Goal: Information Seeking & Learning: Learn about a topic

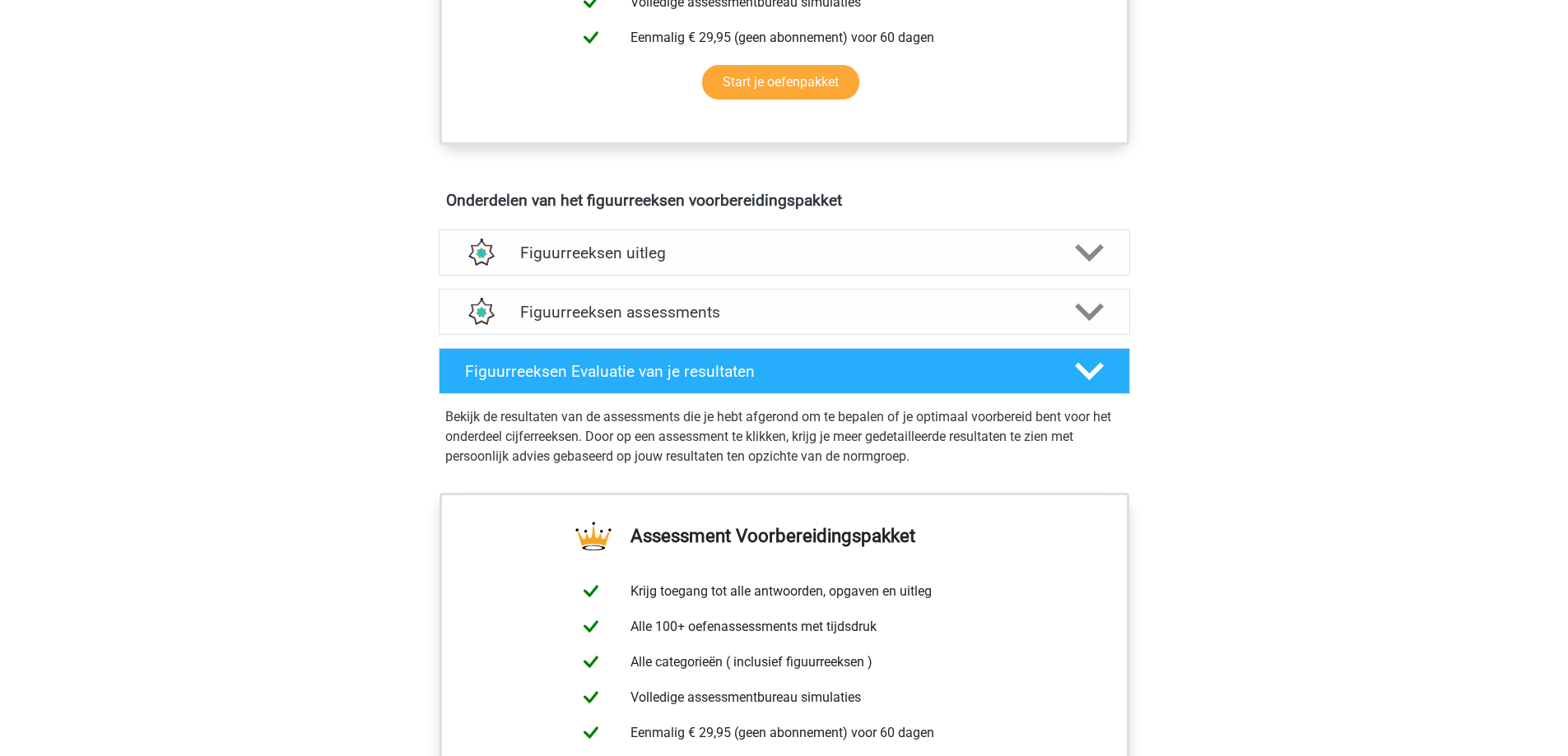
scroll to position [823, 0]
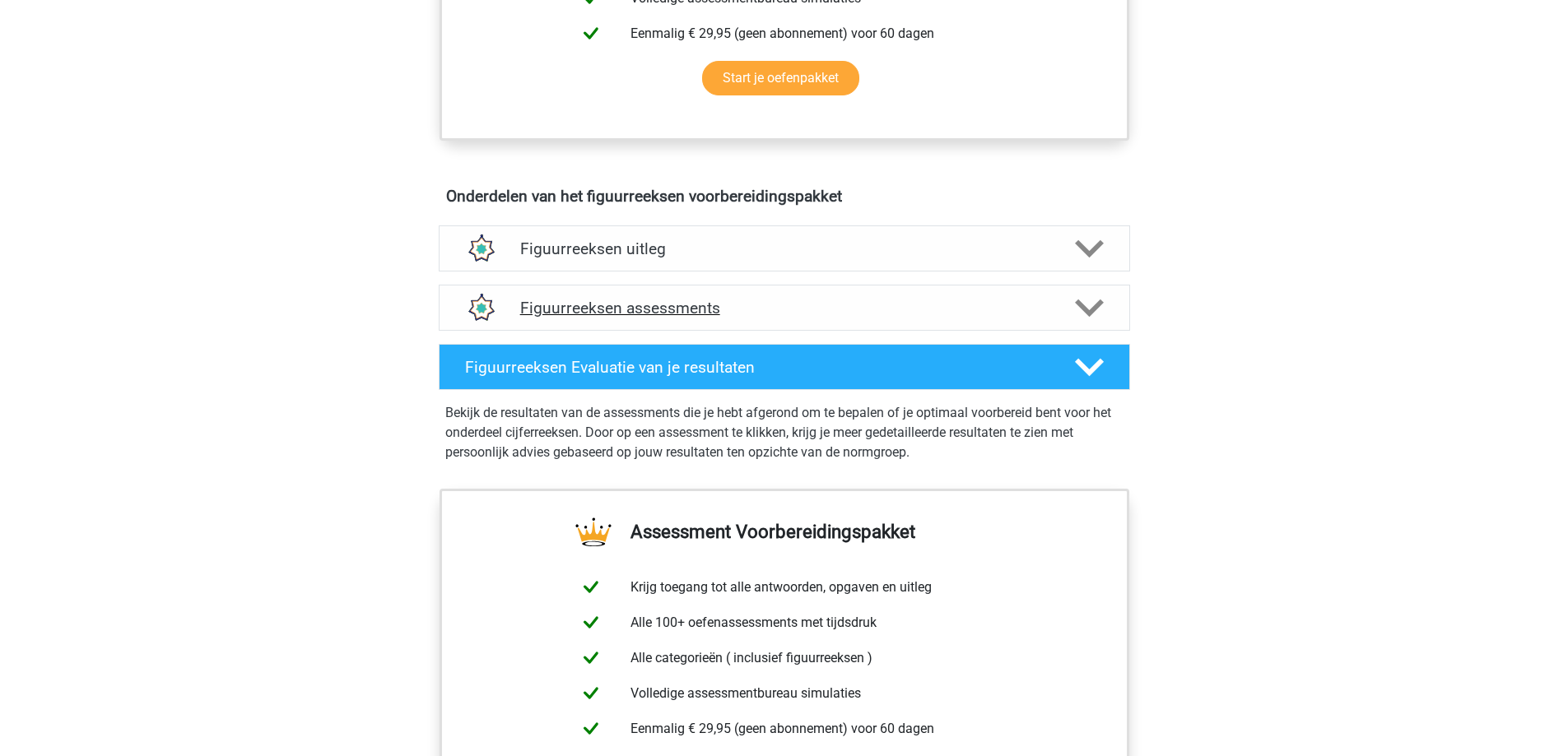
click at [1087, 304] on icon at bounding box center [1089, 308] width 29 height 29
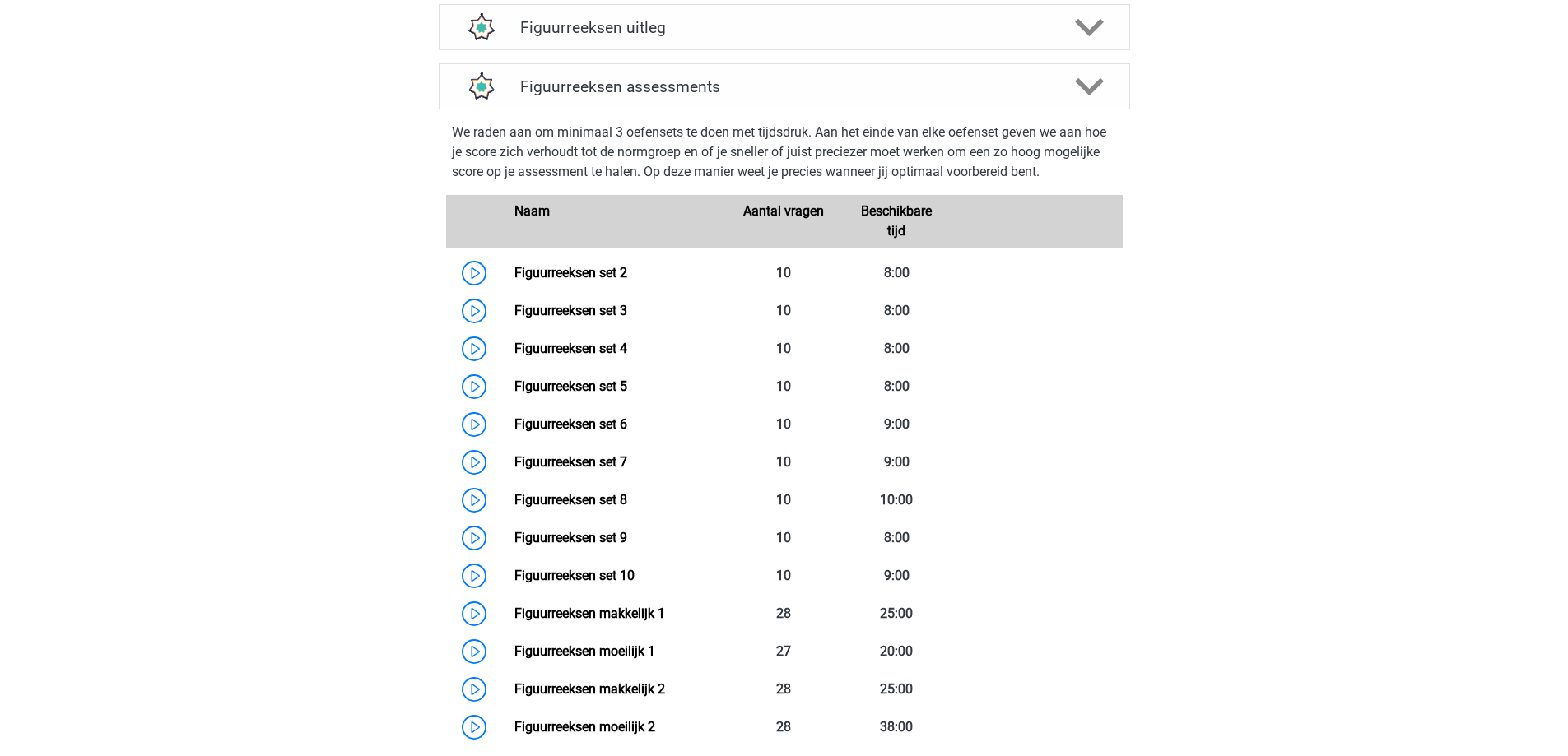
scroll to position [1070, 0]
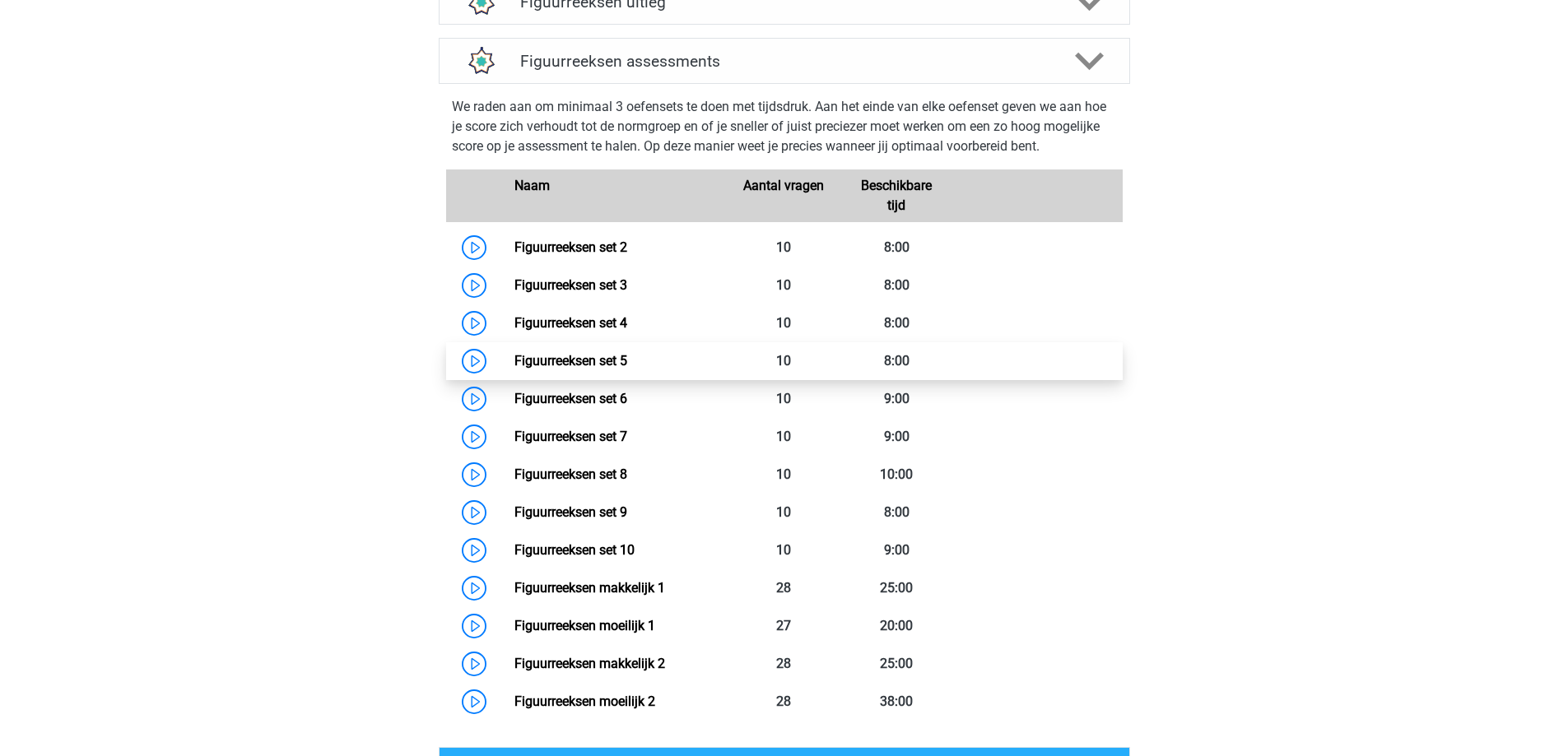
click at [515, 362] on link "Figuurreeksen set 5" at bounding box center [571, 360] width 113 height 15
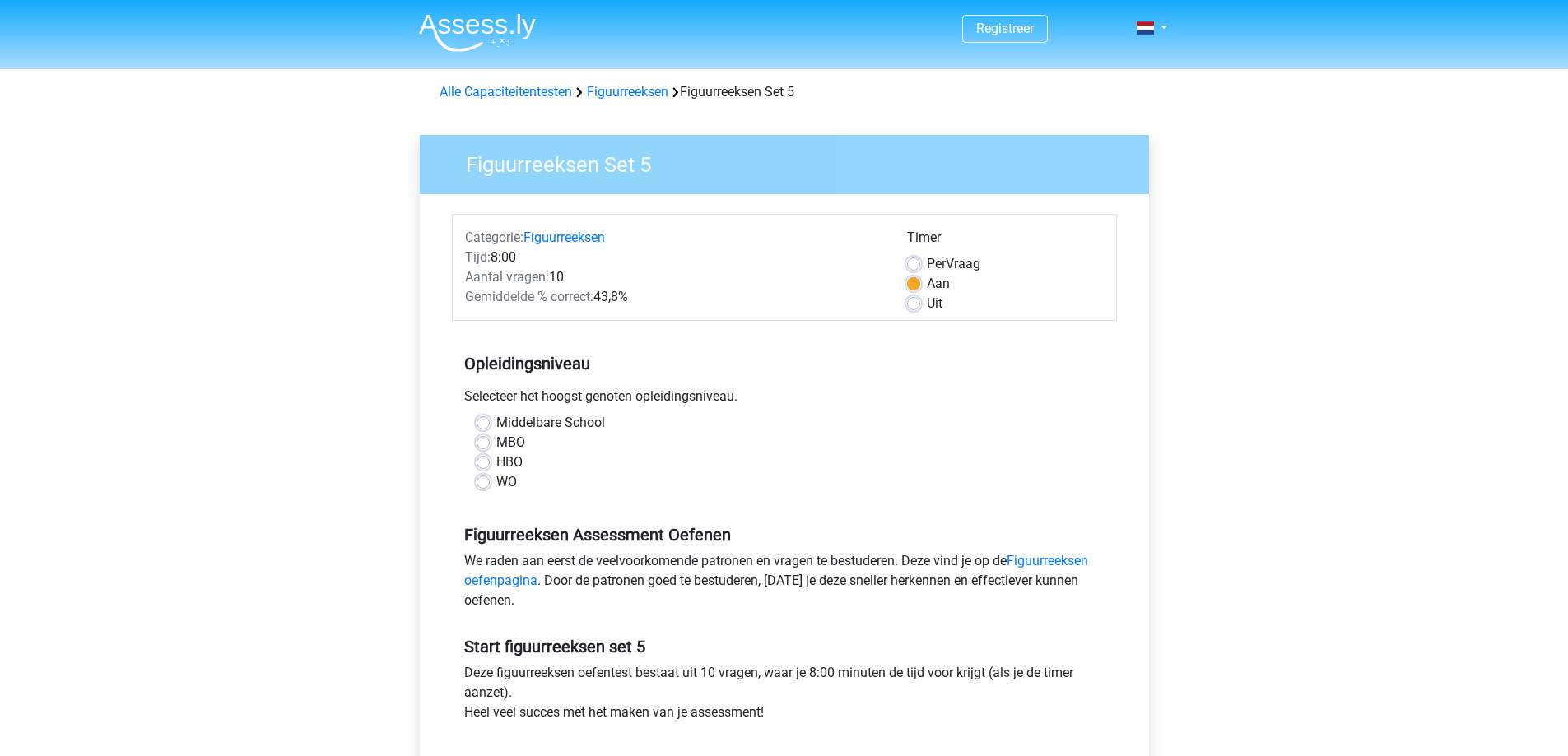
click at [497, 442] on label "MBO" at bounding box center [511, 442] width 29 height 20
click at [482, 442] on input "MBO" at bounding box center [483, 440] width 13 height 16
radio input "true"
click at [1066, 560] on link "Figuurreeksen oefenpagina" at bounding box center [776, 570] width 624 height 35
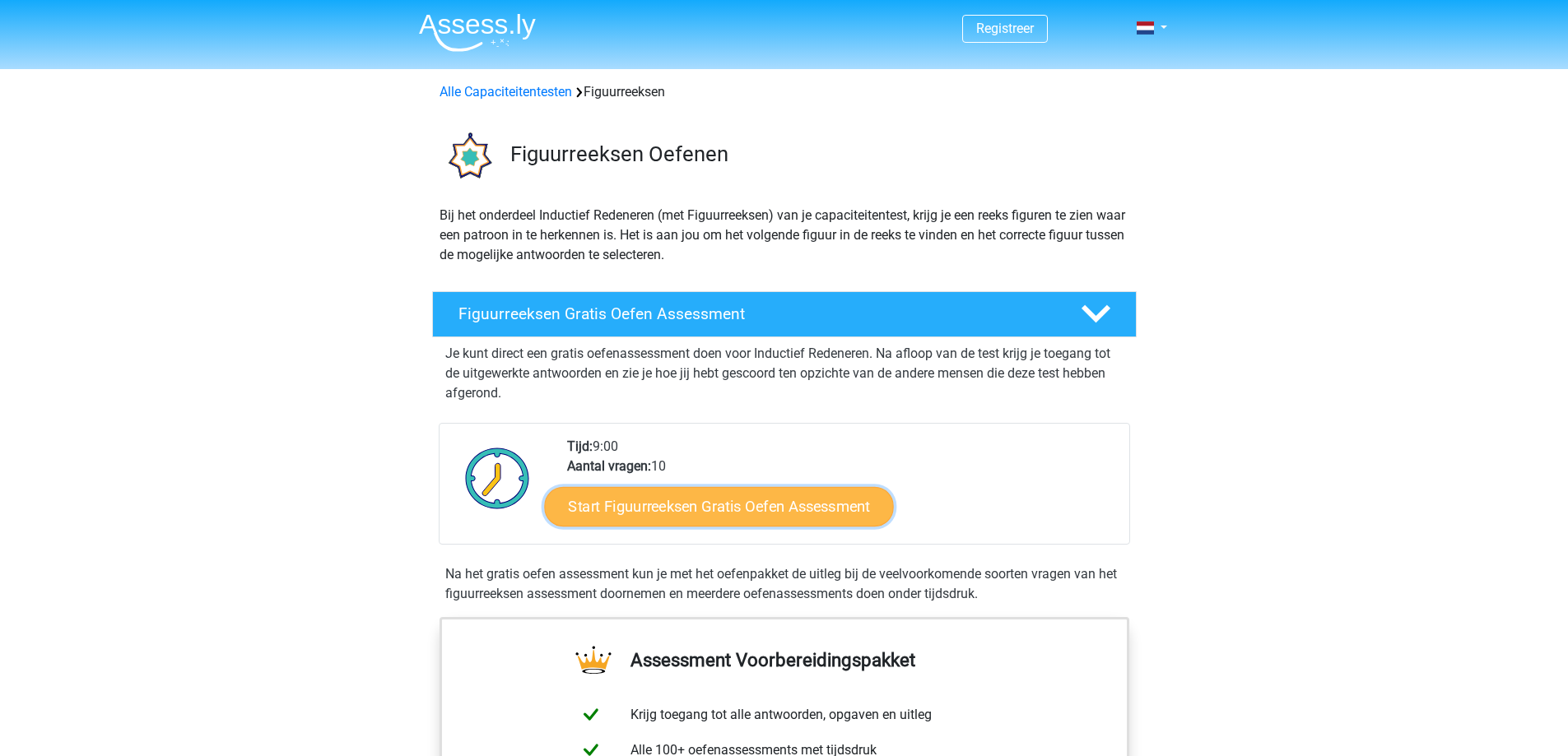
click at [791, 506] on link "Start Figuurreeksen Gratis Oefen Assessment" at bounding box center [718, 506] width 349 height 40
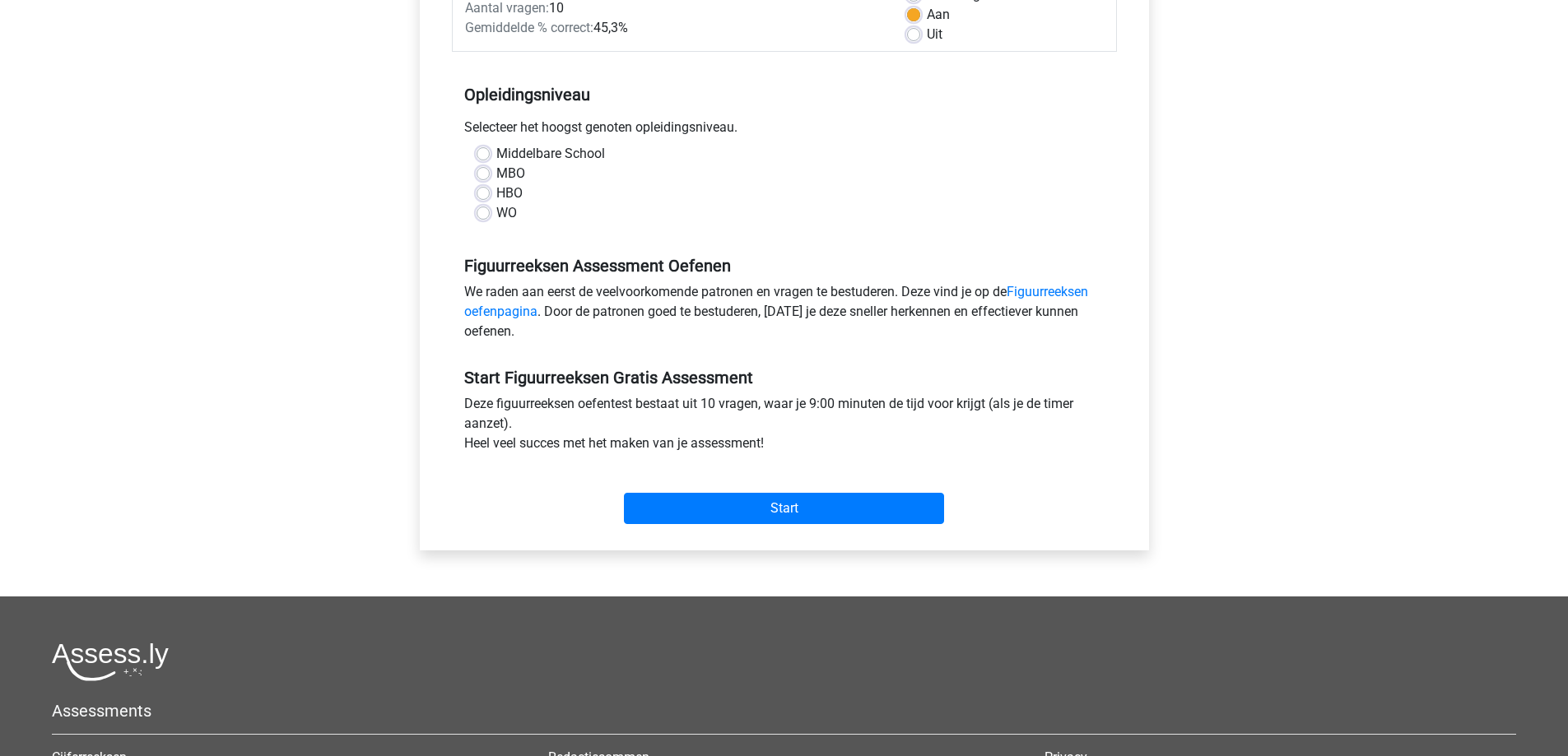
scroll to position [329, 0]
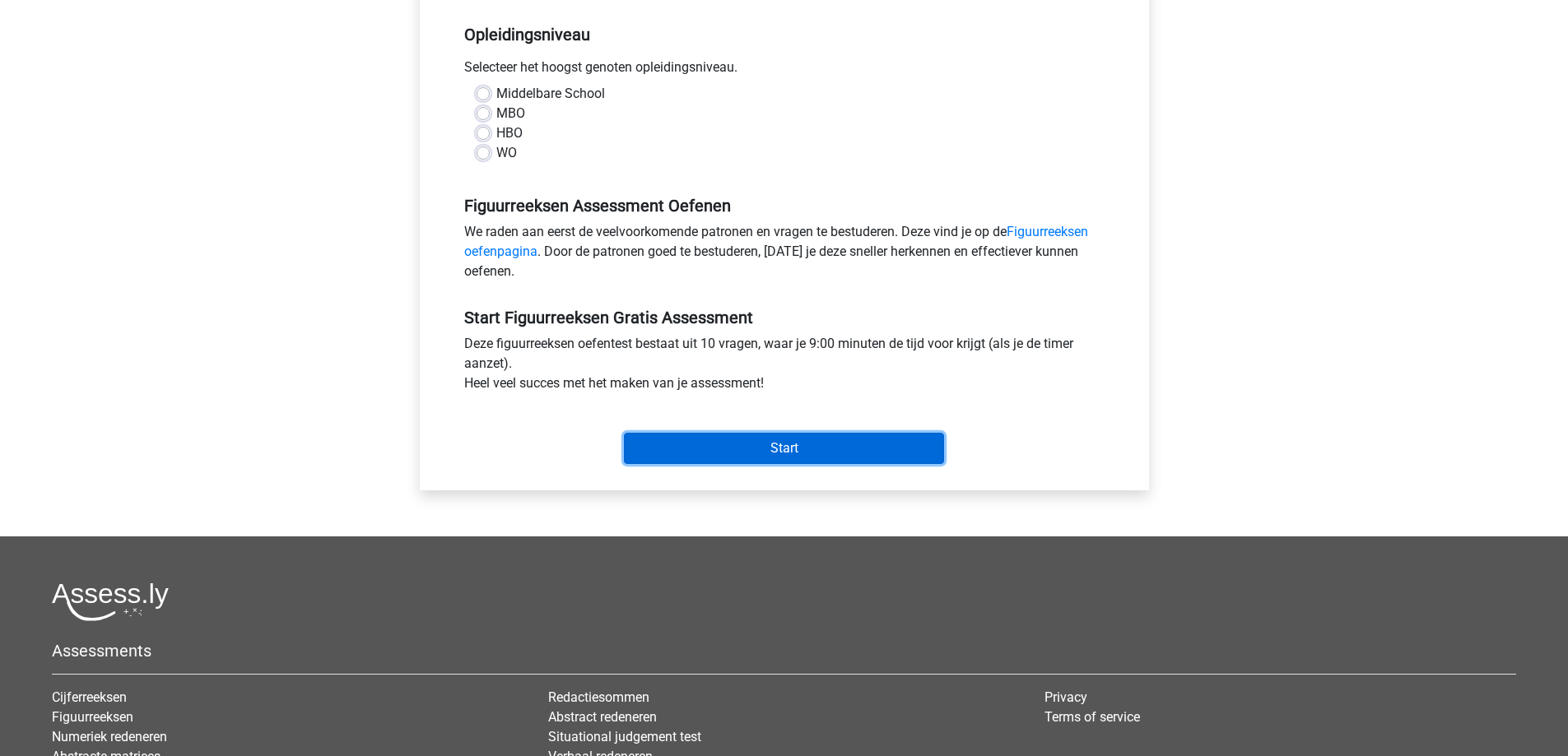
click at [832, 442] on input "Start" at bounding box center [784, 448] width 321 height 31
click at [812, 154] on div "WO" at bounding box center [784, 153] width 616 height 20
click at [497, 113] on label "MBO" at bounding box center [511, 113] width 29 height 20
click at [486, 113] on input "MBO" at bounding box center [483, 111] width 13 height 16
radio input "true"
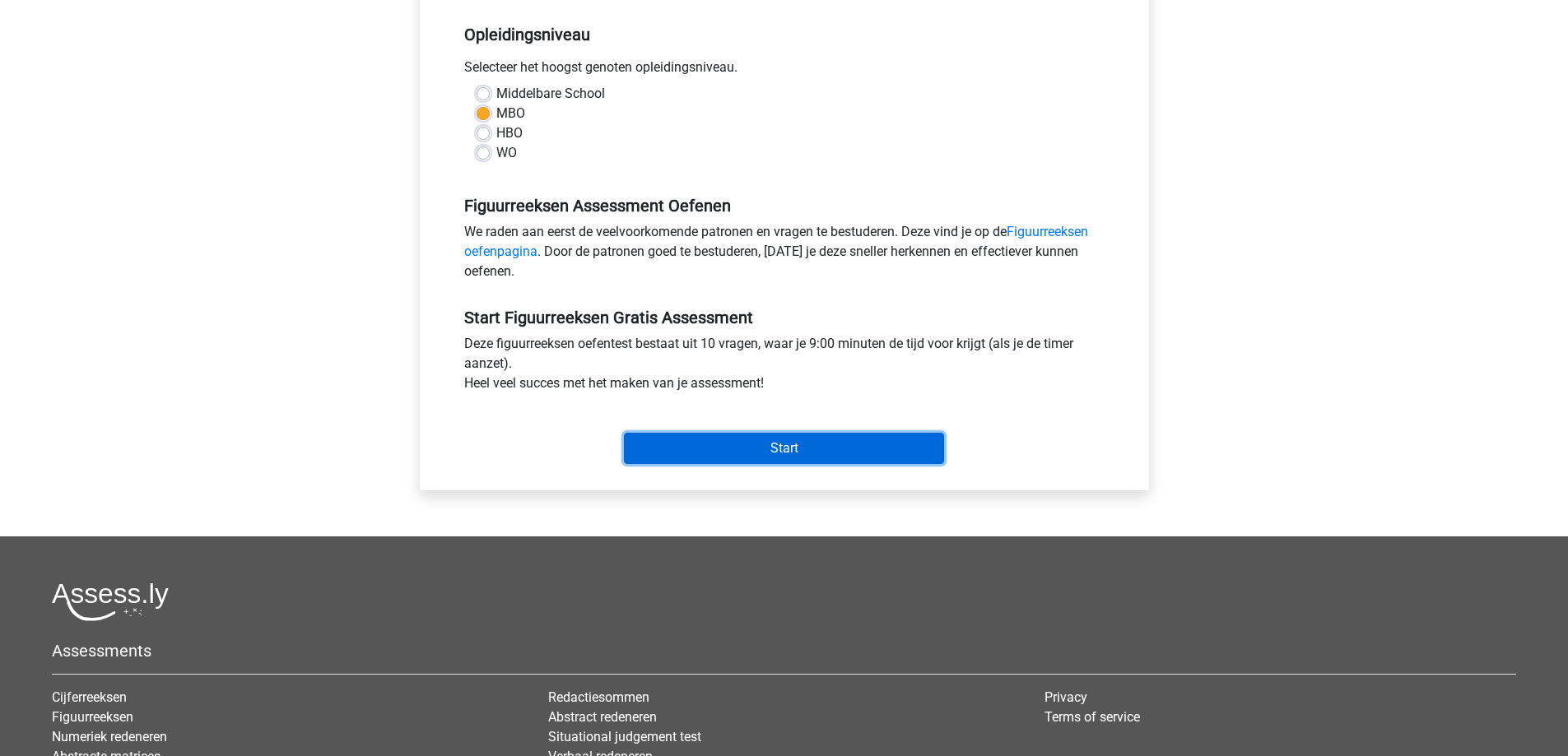
click at [761, 441] on input "Start" at bounding box center [784, 448] width 321 height 31
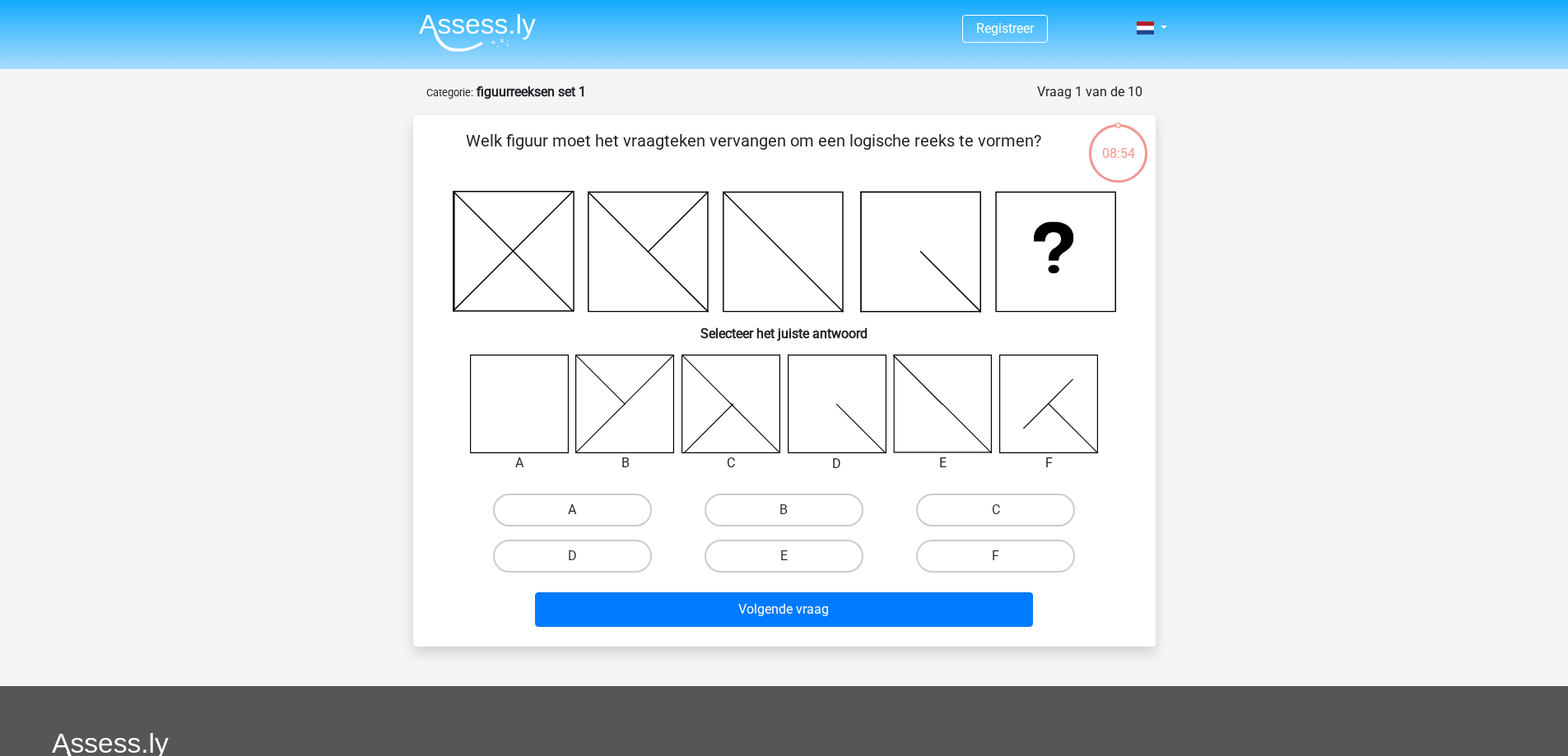
click at [569, 504] on label "A" at bounding box center [572, 510] width 159 height 33
click at [572, 510] on input "A" at bounding box center [577, 514] width 10 height 10
radio input "true"
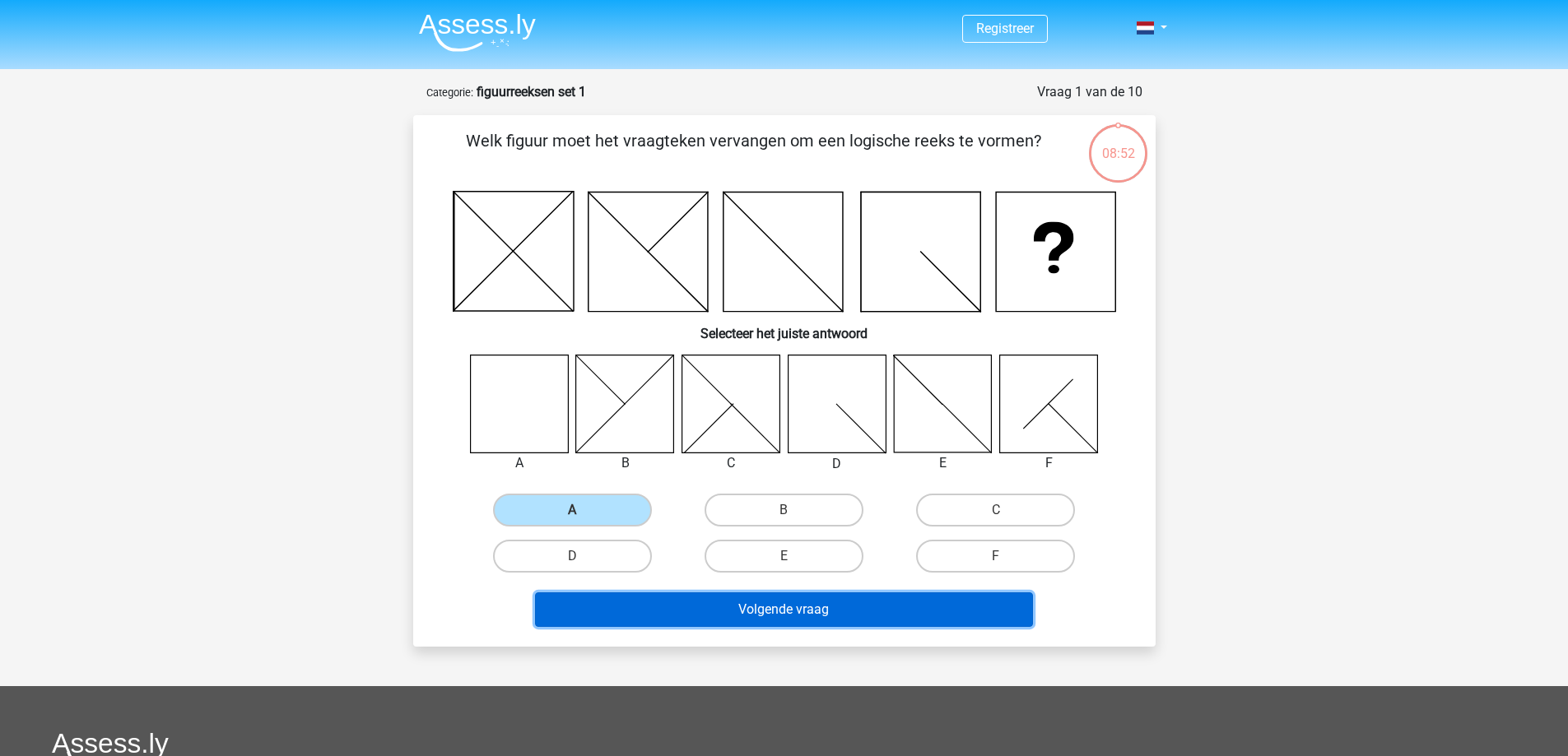
click at [781, 611] on button "Volgende vraag" at bounding box center [783, 610] width 498 height 34
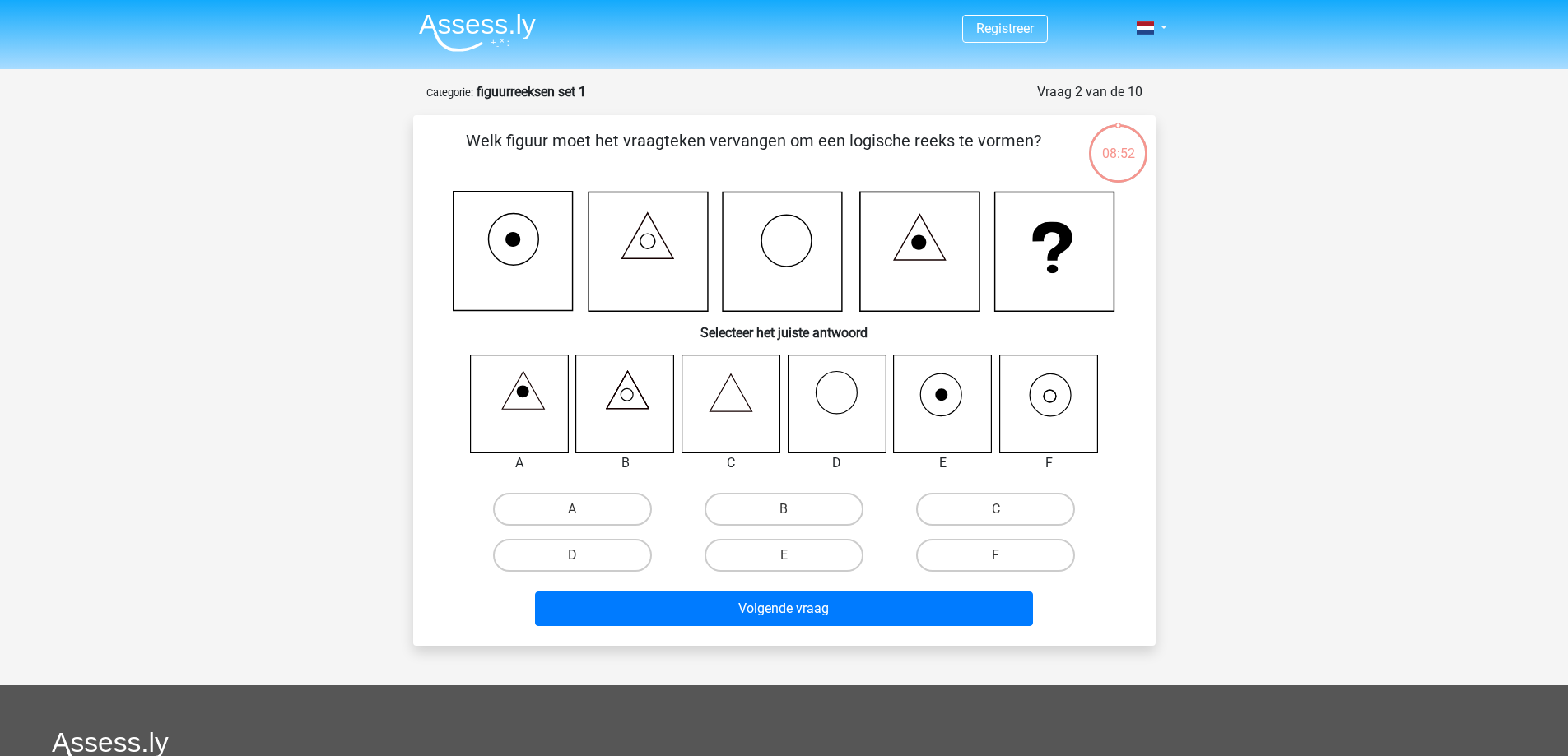
scroll to position [83, 0]
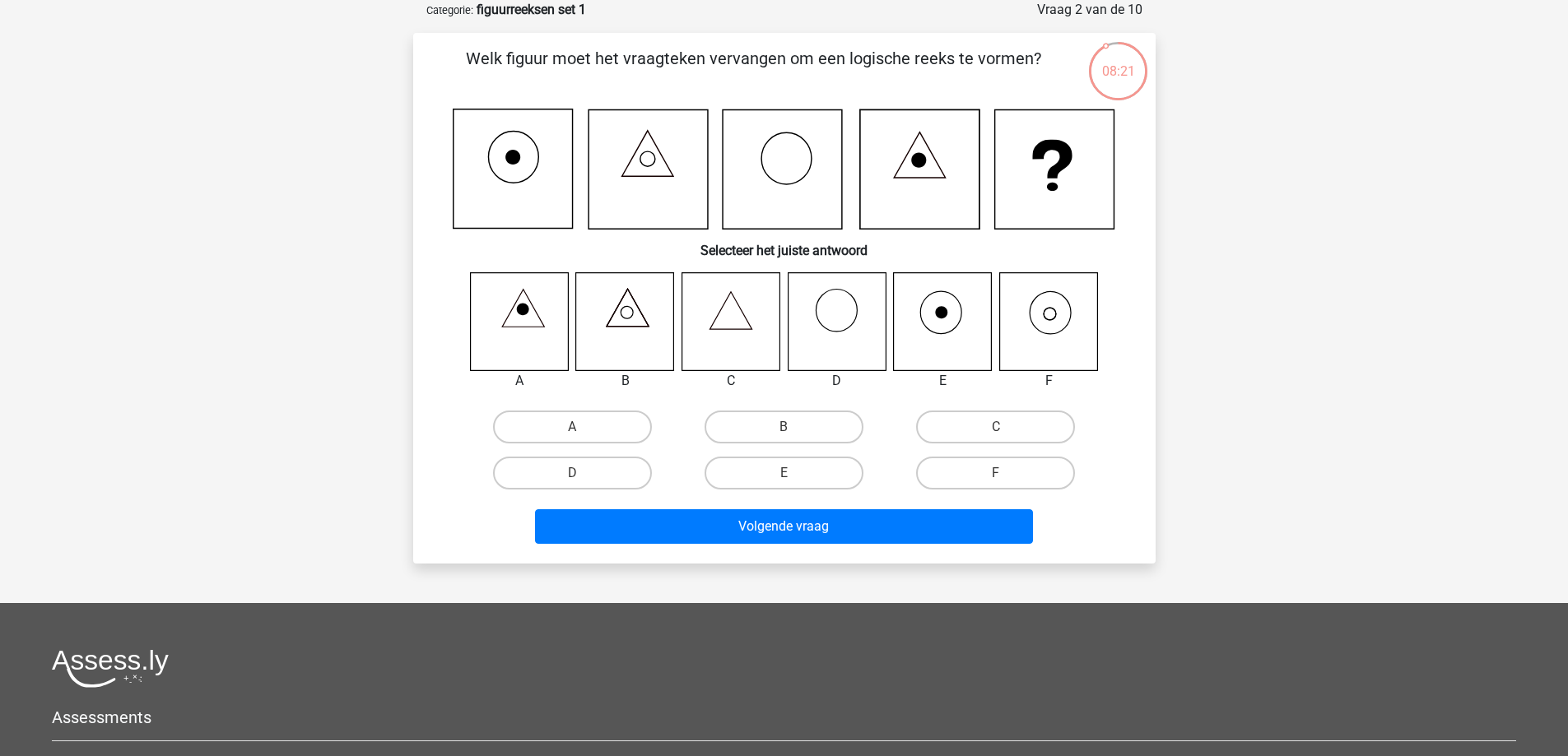
click at [1061, 313] on icon at bounding box center [1048, 320] width 98 height 98
click at [1005, 474] on input "F" at bounding box center [1001, 478] width 10 height 10
radio input "true"
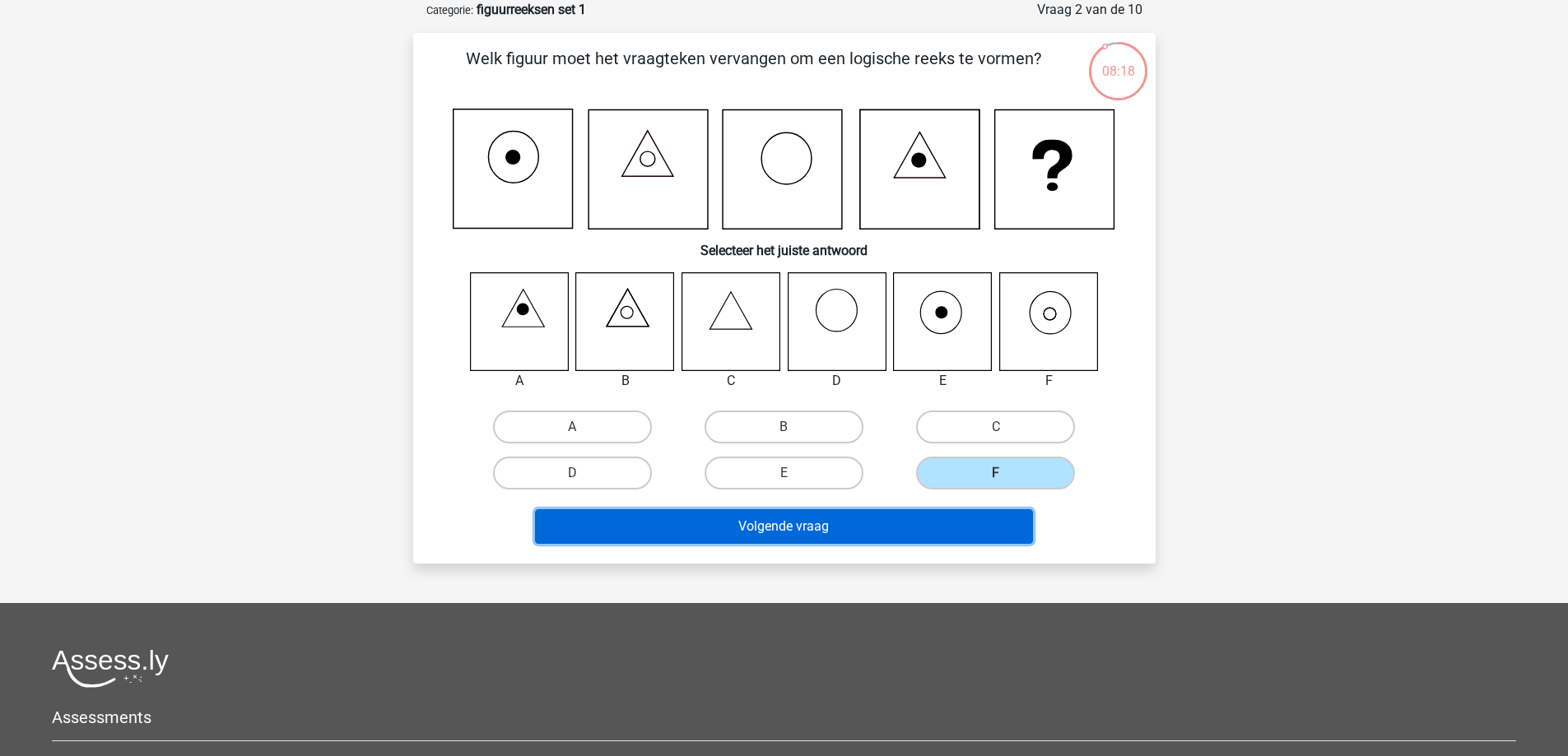
click at [854, 523] on button "Volgende vraag" at bounding box center [783, 527] width 498 height 34
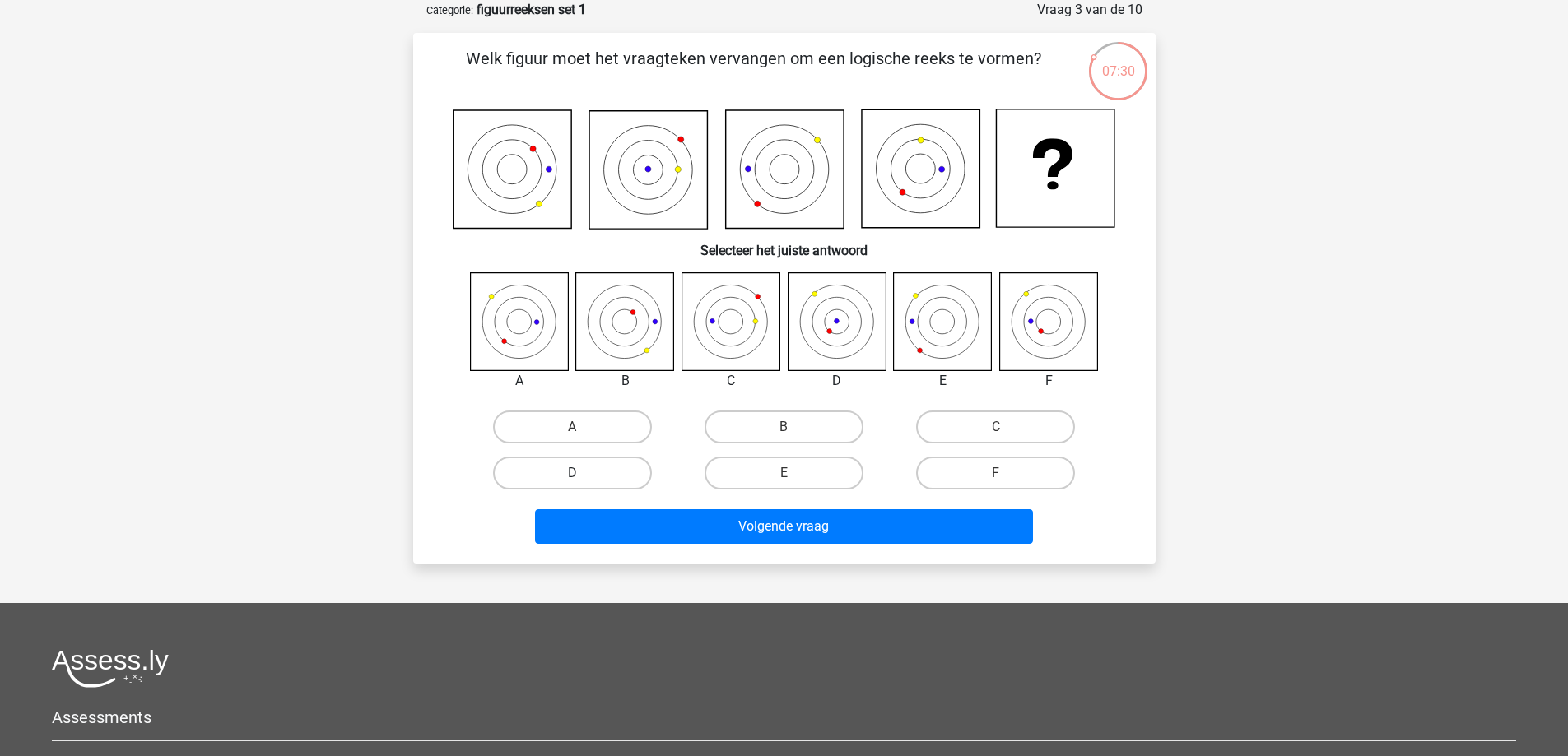
click at [556, 470] on label "D" at bounding box center [572, 473] width 159 height 33
click at [572, 474] on input "D" at bounding box center [577, 478] width 10 height 10
radio input "true"
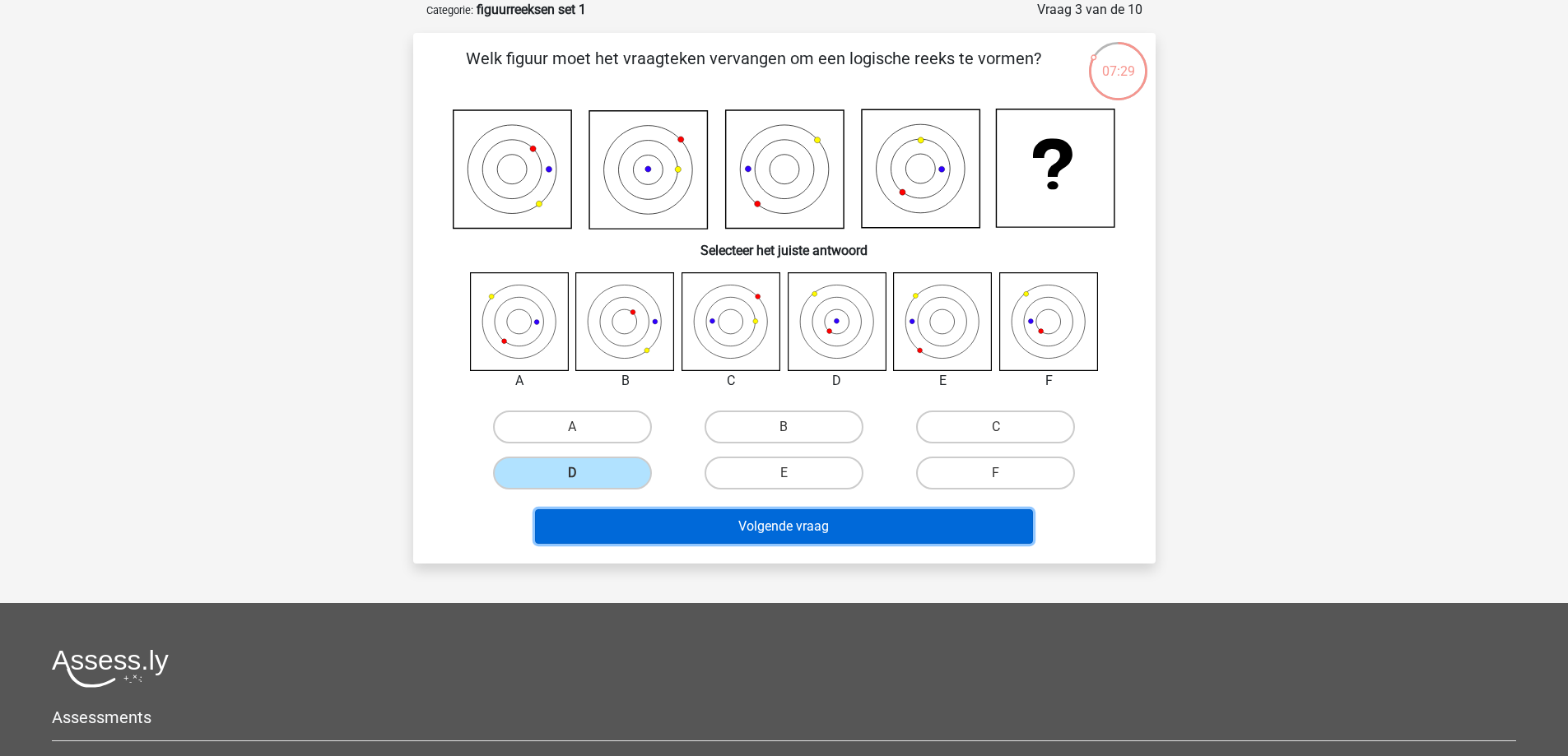
click at [790, 528] on button "Volgende vraag" at bounding box center [783, 527] width 498 height 34
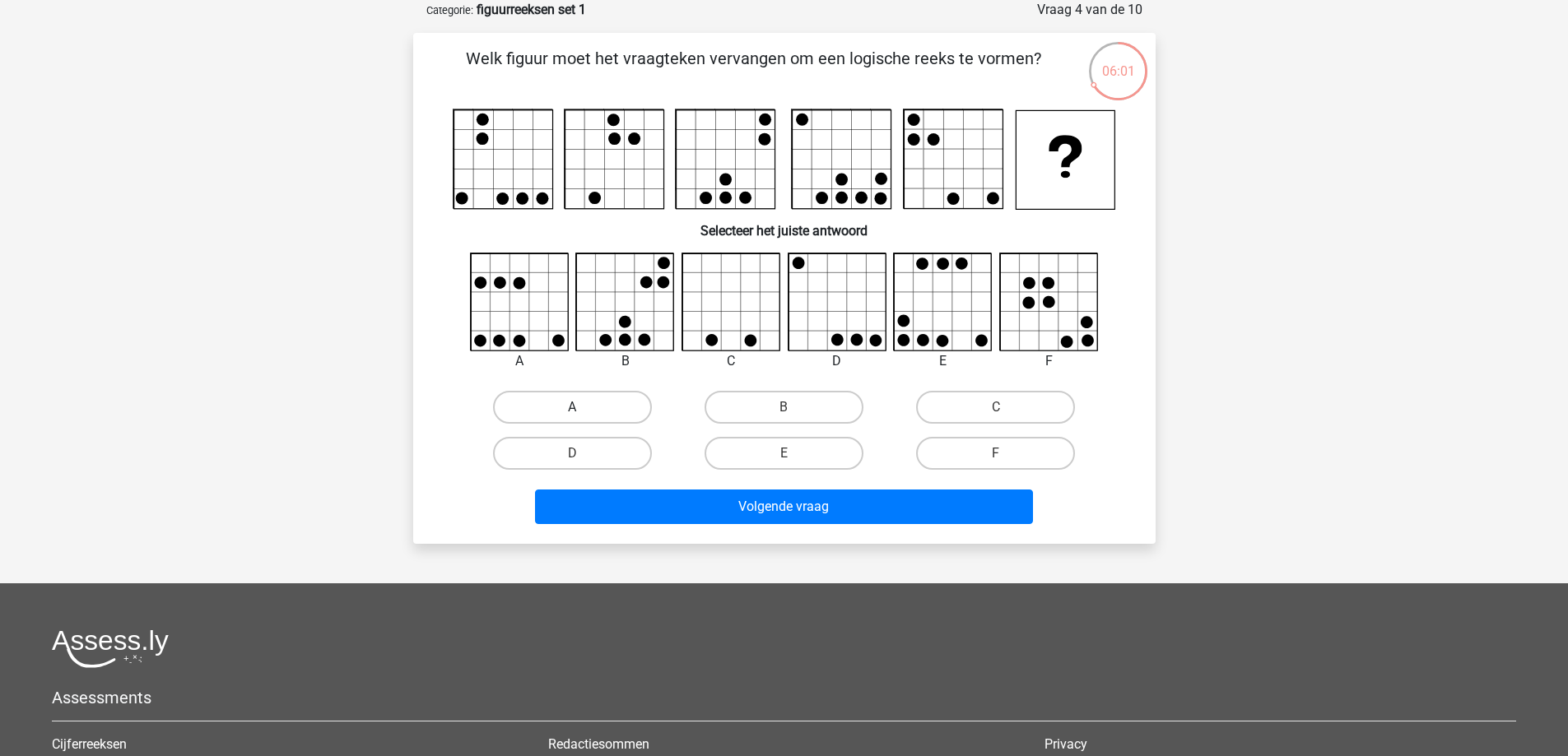
click at [595, 403] on label "A" at bounding box center [572, 407] width 159 height 33
click at [583, 407] on input "A" at bounding box center [577, 412] width 10 height 10
radio input "true"
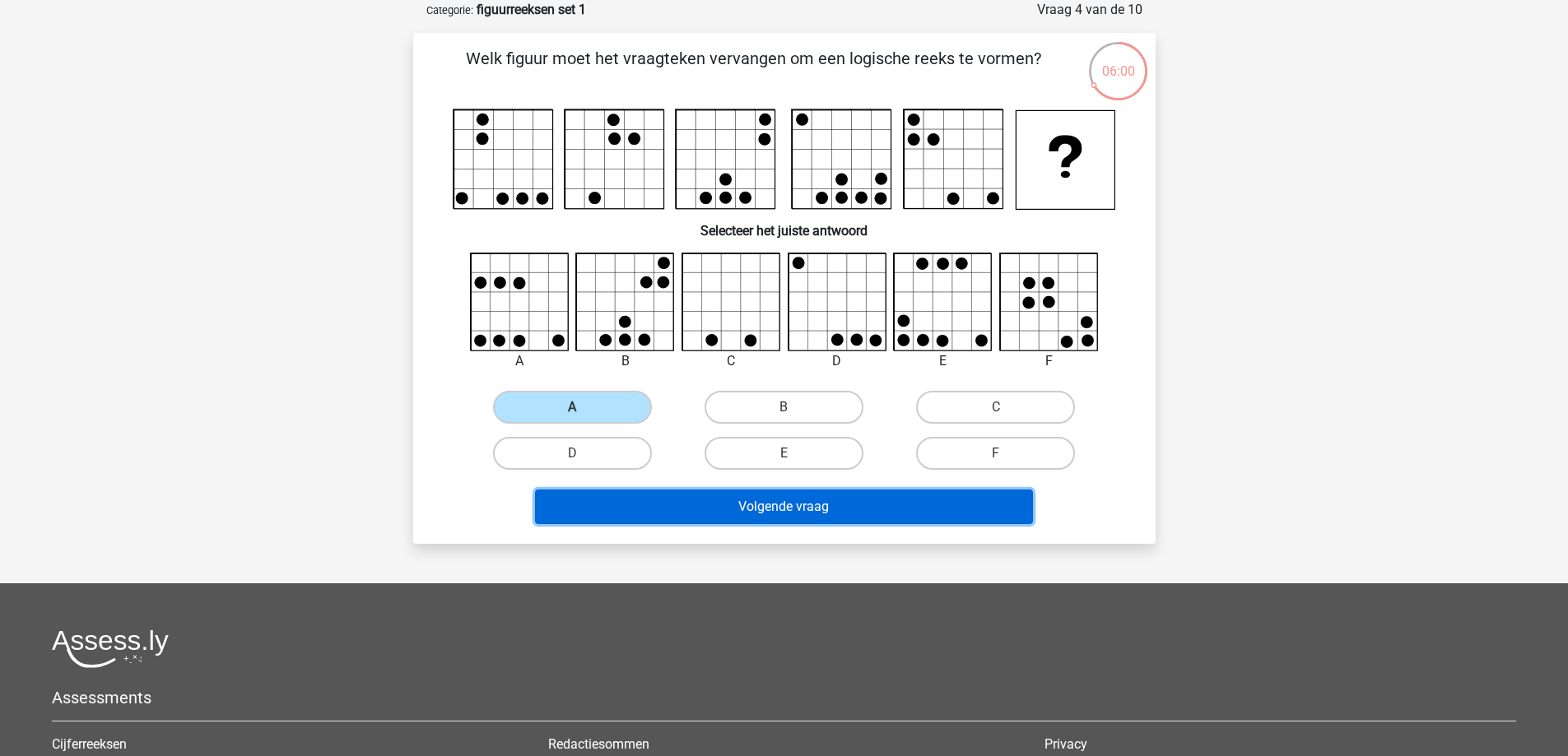
click at [777, 508] on button "Volgende vraag" at bounding box center [783, 507] width 498 height 34
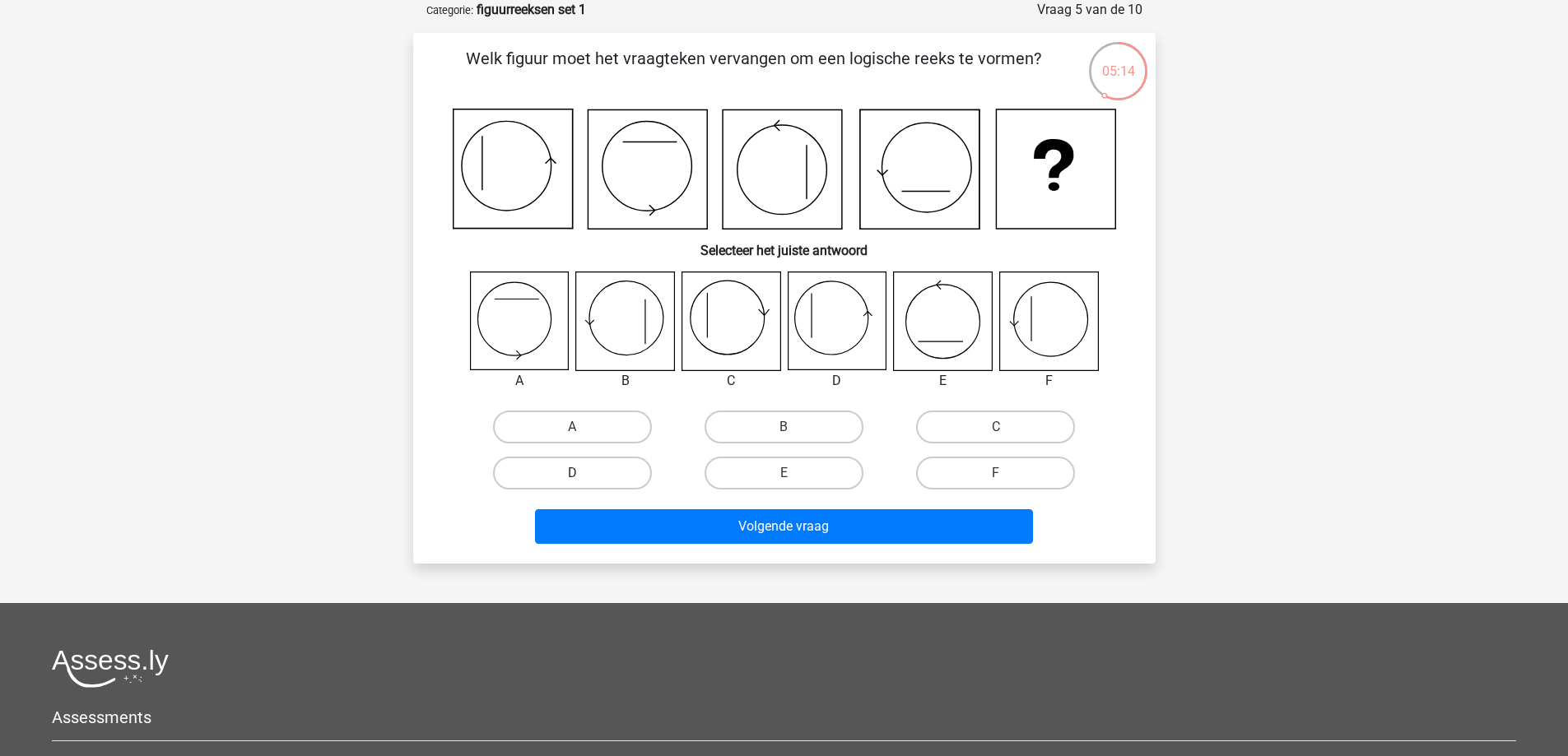
click at [590, 475] on label "D" at bounding box center [572, 473] width 159 height 33
click at [583, 475] on input "D" at bounding box center [577, 478] width 10 height 10
radio input "true"
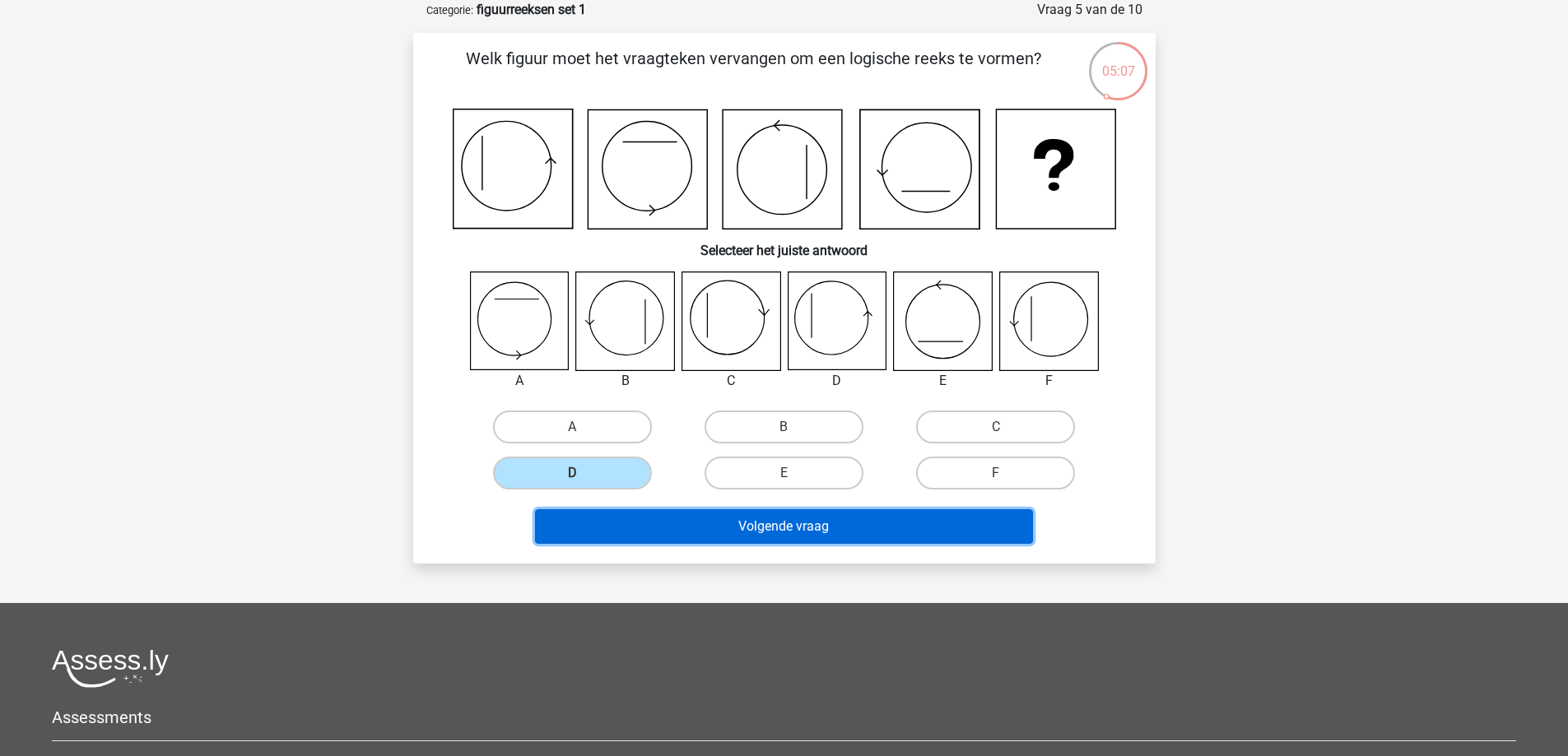
click at [813, 528] on button "Volgende vraag" at bounding box center [783, 527] width 498 height 34
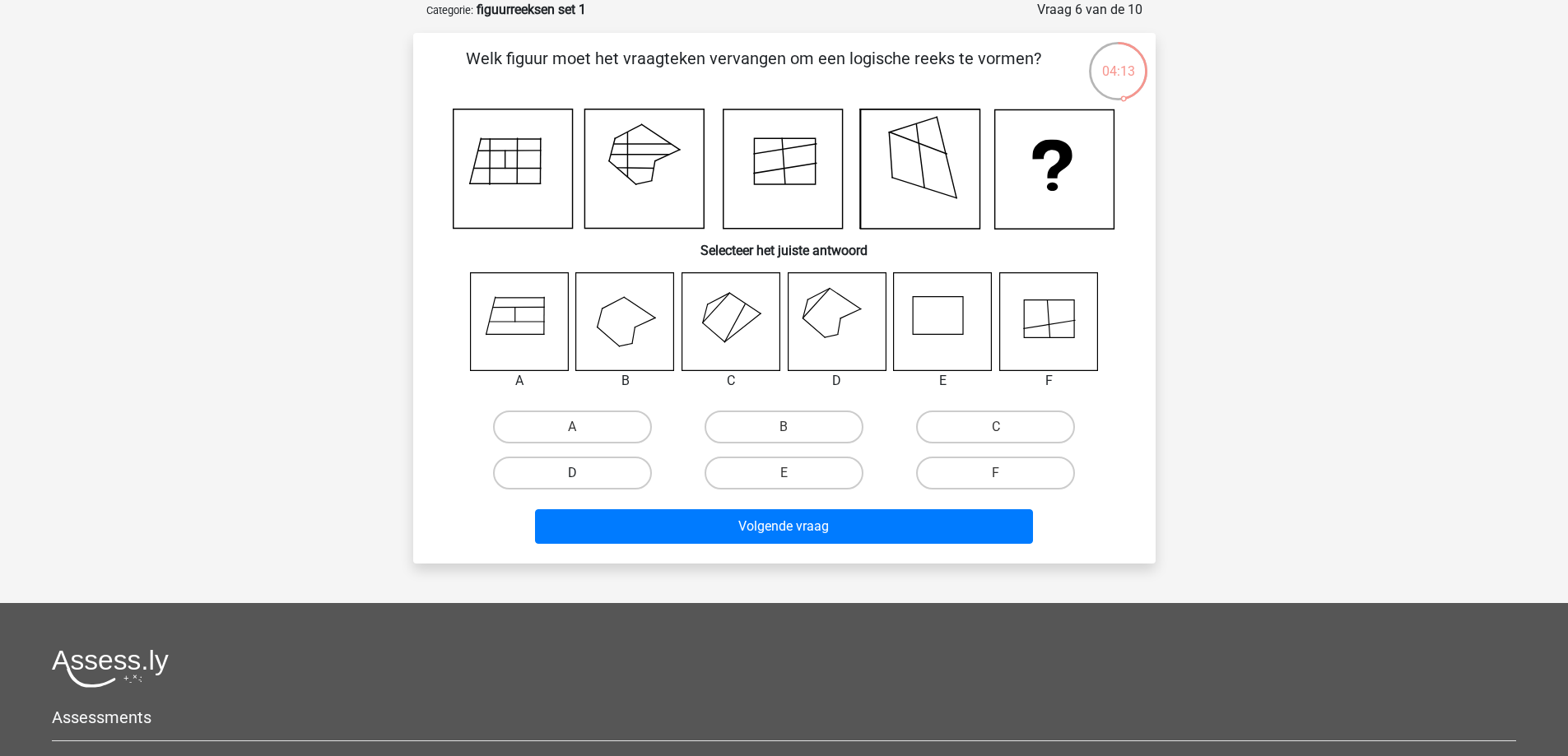
click at [592, 475] on label "D" at bounding box center [572, 473] width 159 height 33
click at [583, 475] on input "D" at bounding box center [577, 478] width 10 height 10
radio input "true"
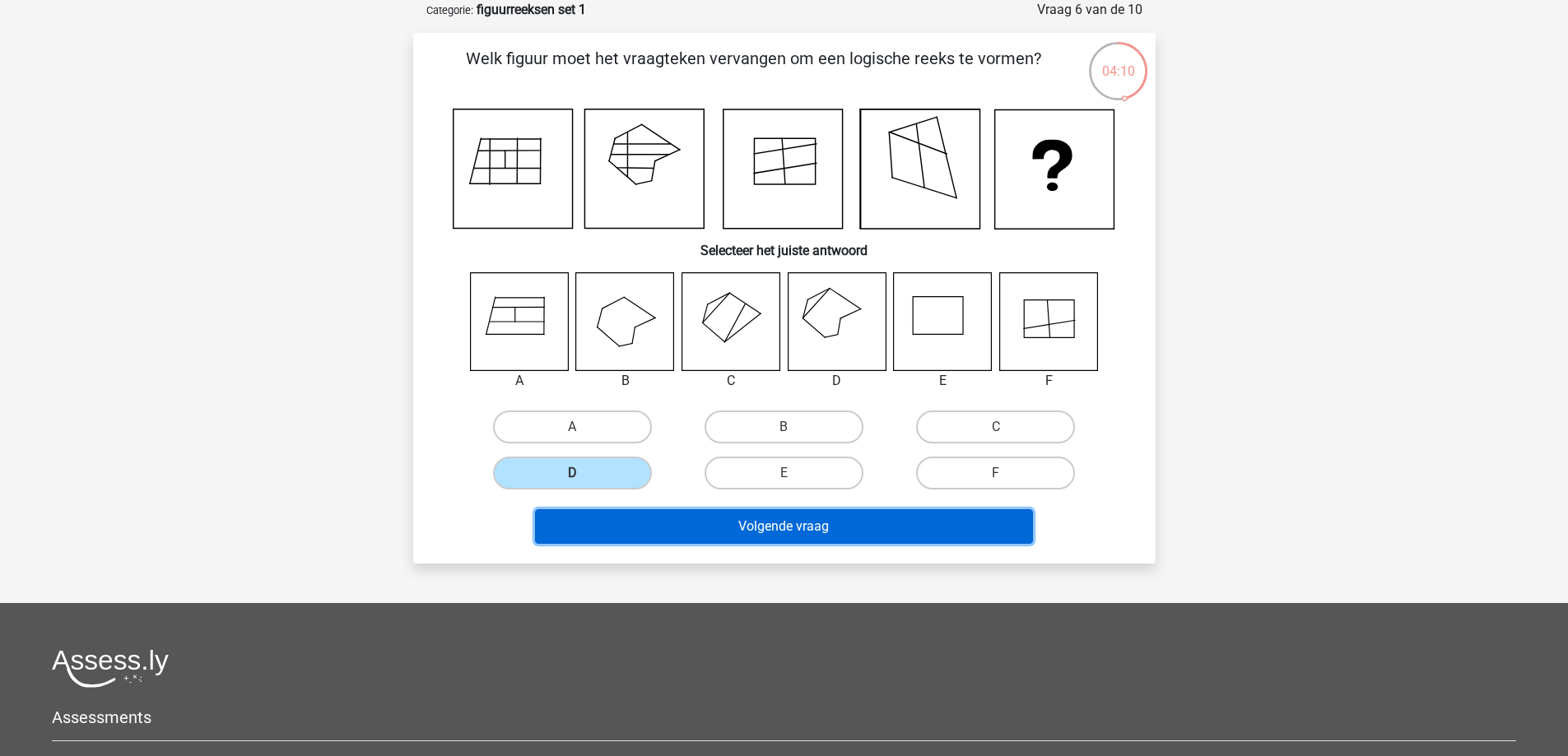
click at [830, 524] on button "Volgende vraag" at bounding box center [783, 527] width 498 height 34
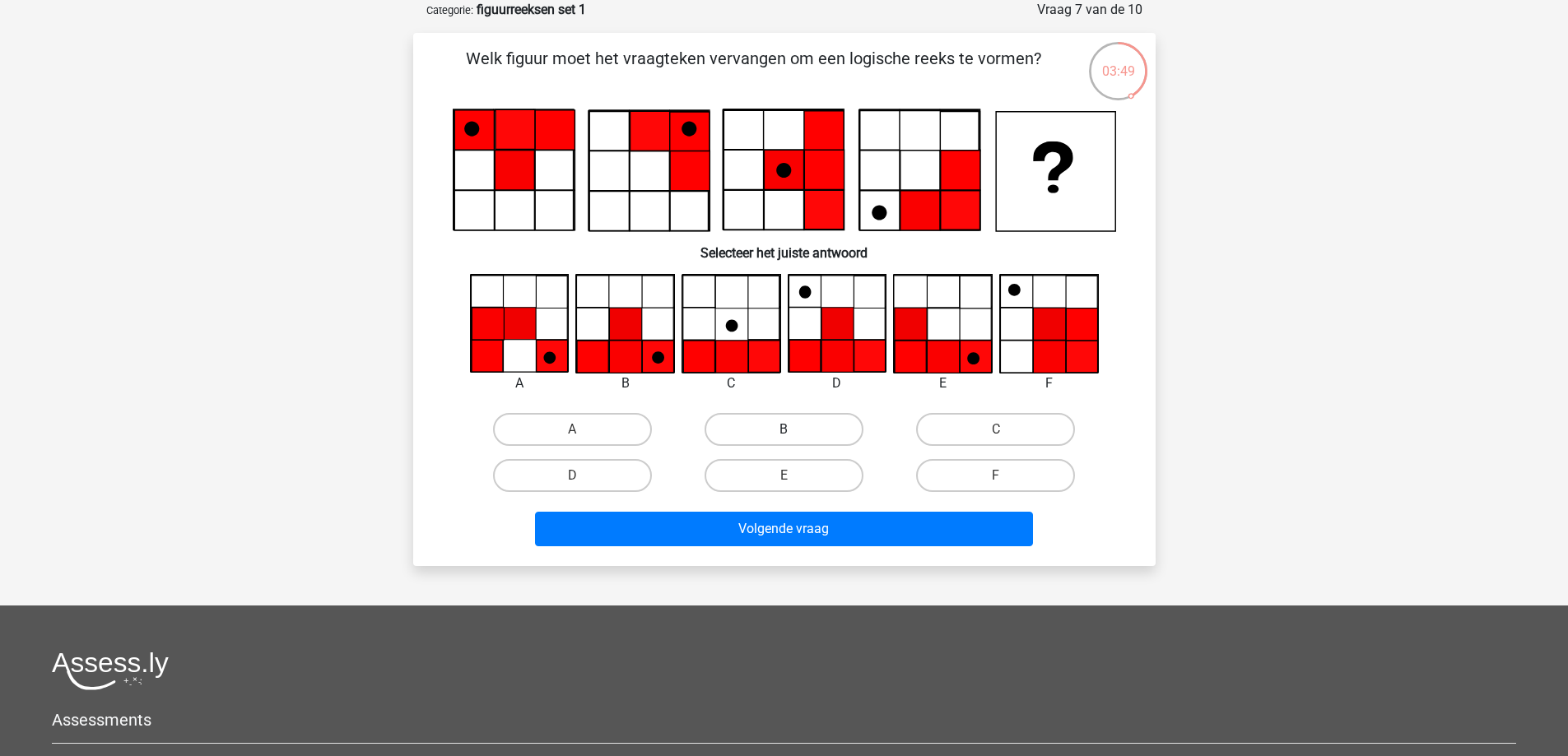
click at [749, 430] on label "B" at bounding box center [784, 429] width 159 height 33
click at [784, 430] on input "B" at bounding box center [789, 435] width 10 height 10
radio input "true"
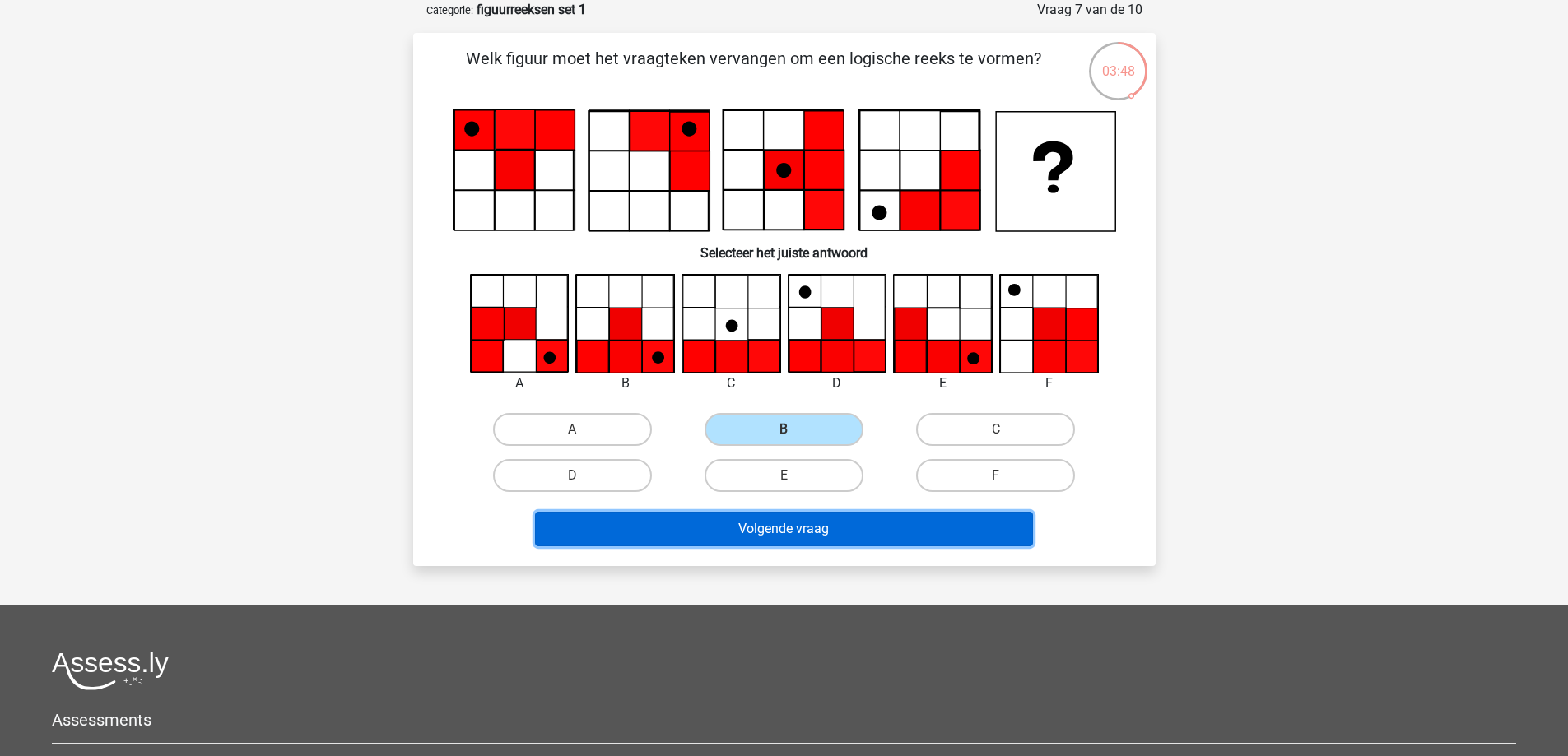
click at [760, 528] on button "Volgende vraag" at bounding box center [783, 529] width 498 height 34
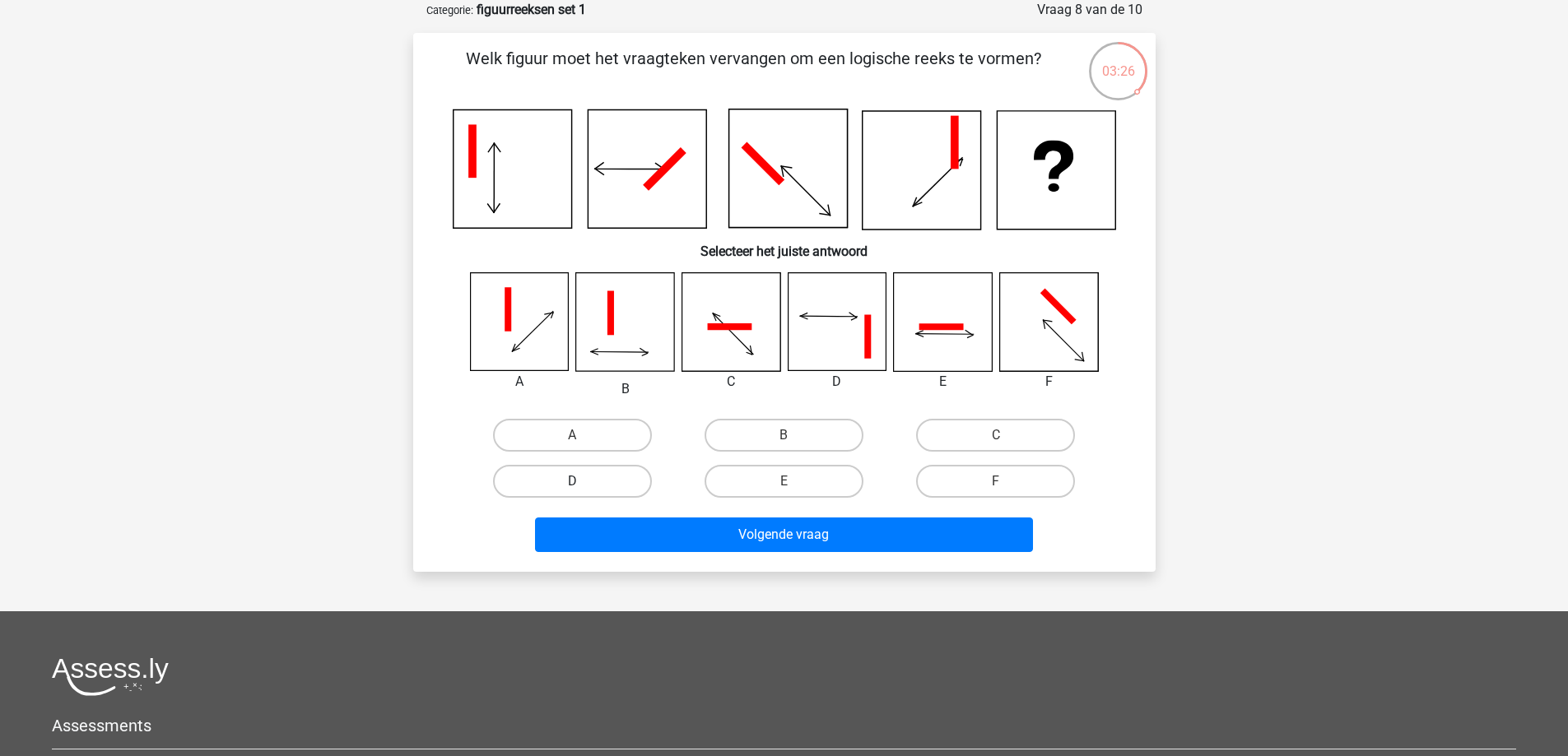
click at [585, 480] on label "D" at bounding box center [572, 481] width 159 height 33
click at [583, 481] on input "D" at bounding box center [577, 486] width 10 height 10
radio input "true"
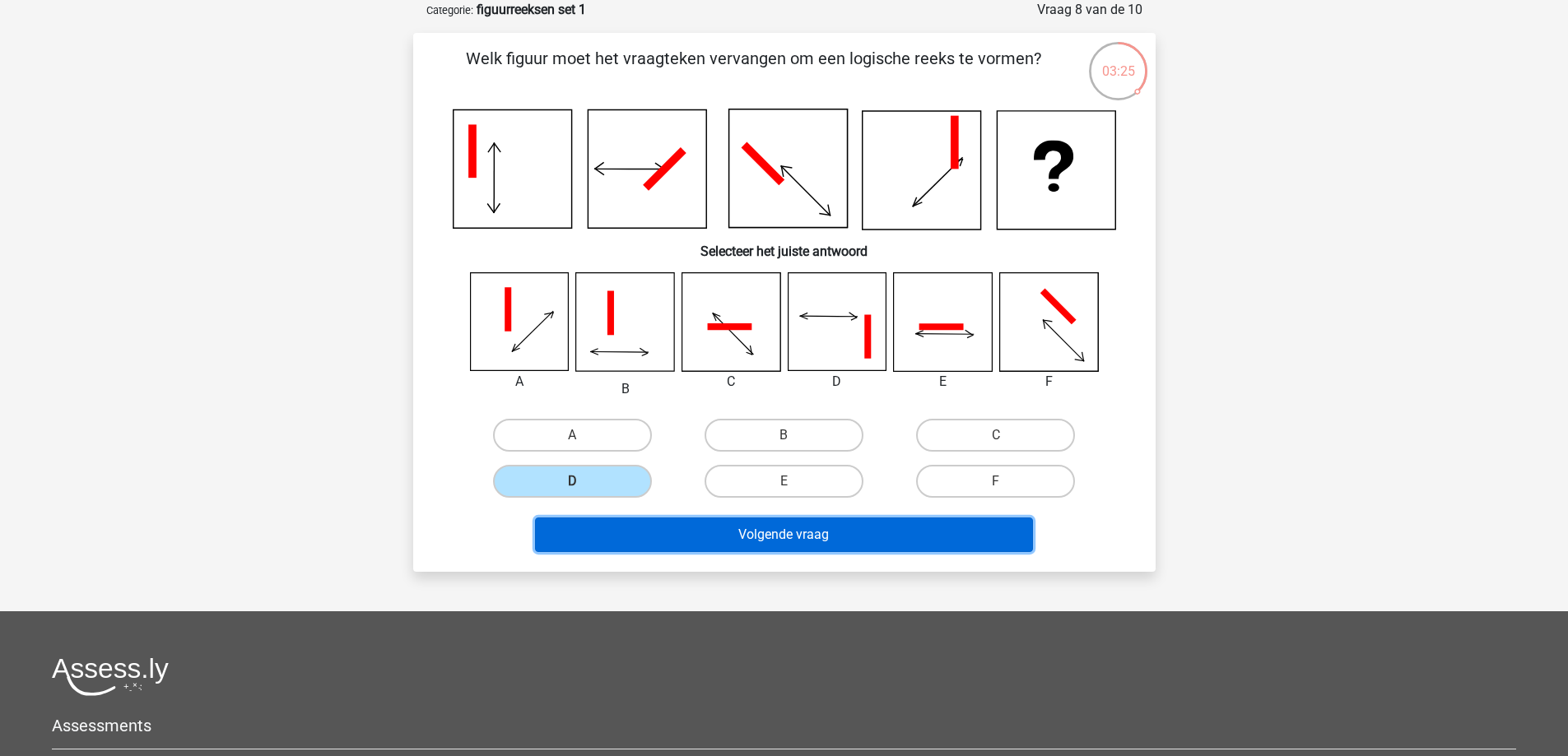
click at [755, 530] on button "Volgende vraag" at bounding box center [783, 534] width 498 height 34
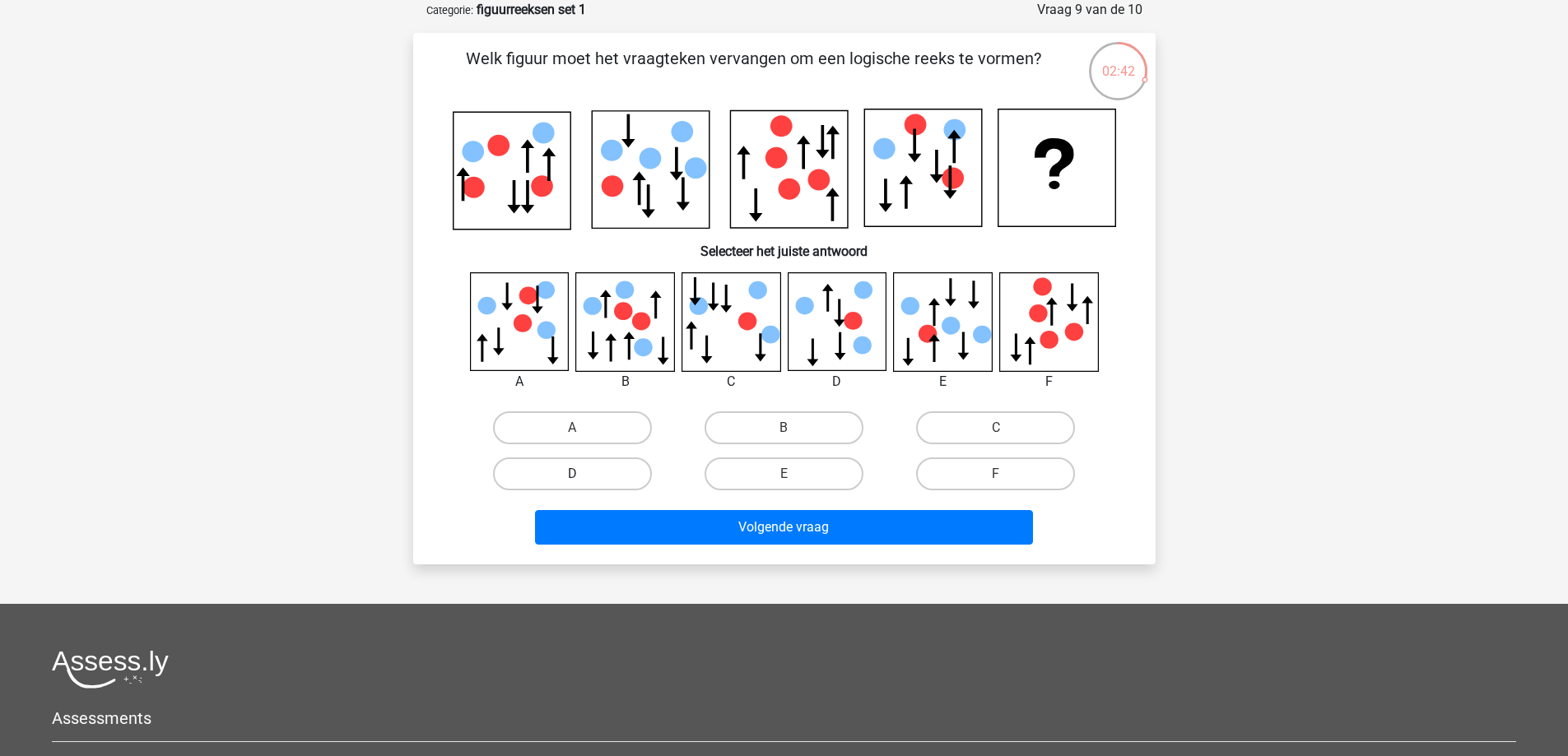
click at [585, 474] on label "D" at bounding box center [572, 474] width 159 height 33
click at [583, 474] on input "D" at bounding box center [577, 478] width 10 height 10
radio input "true"
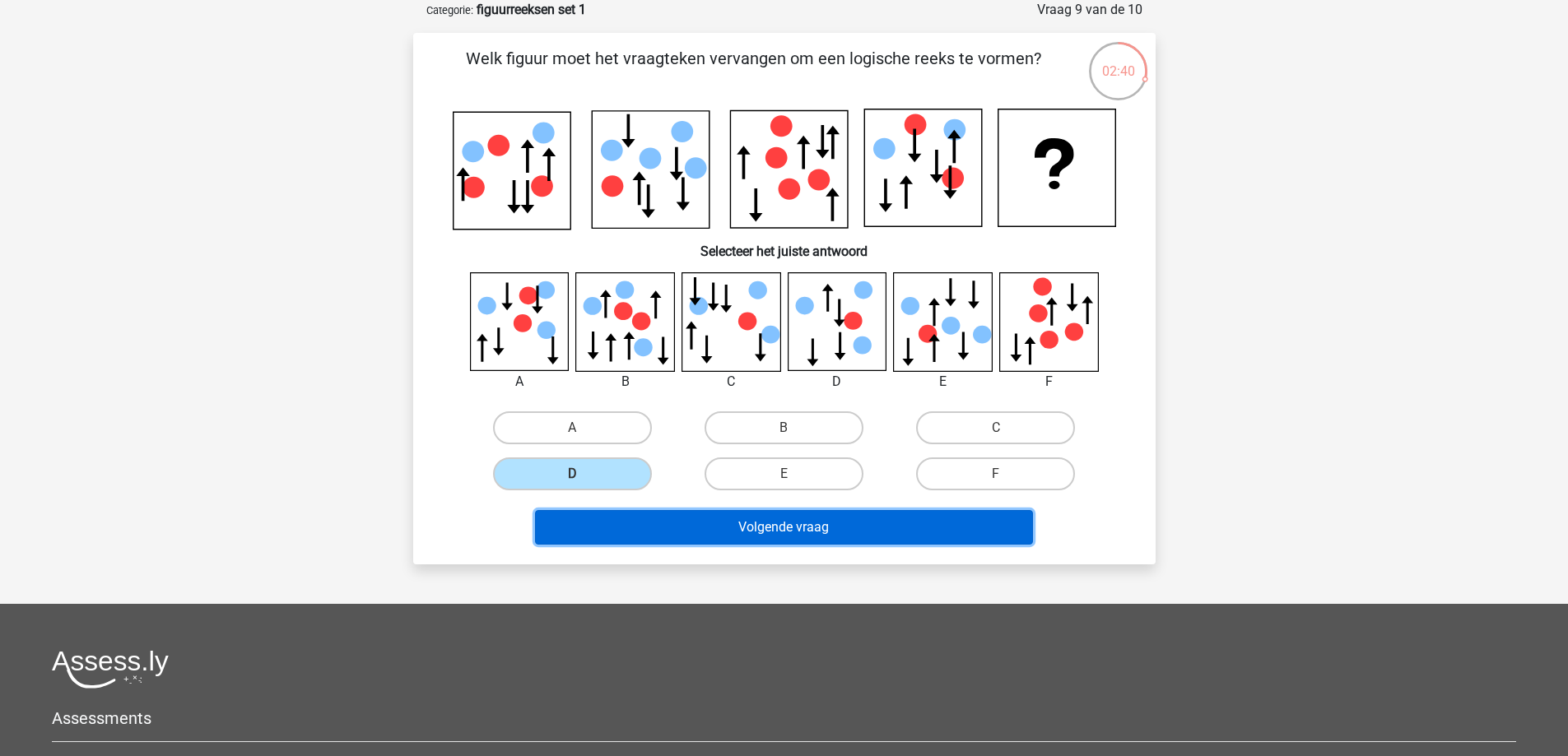
click at [779, 522] on button "Volgende vraag" at bounding box center [783, 527] width 498 height 34
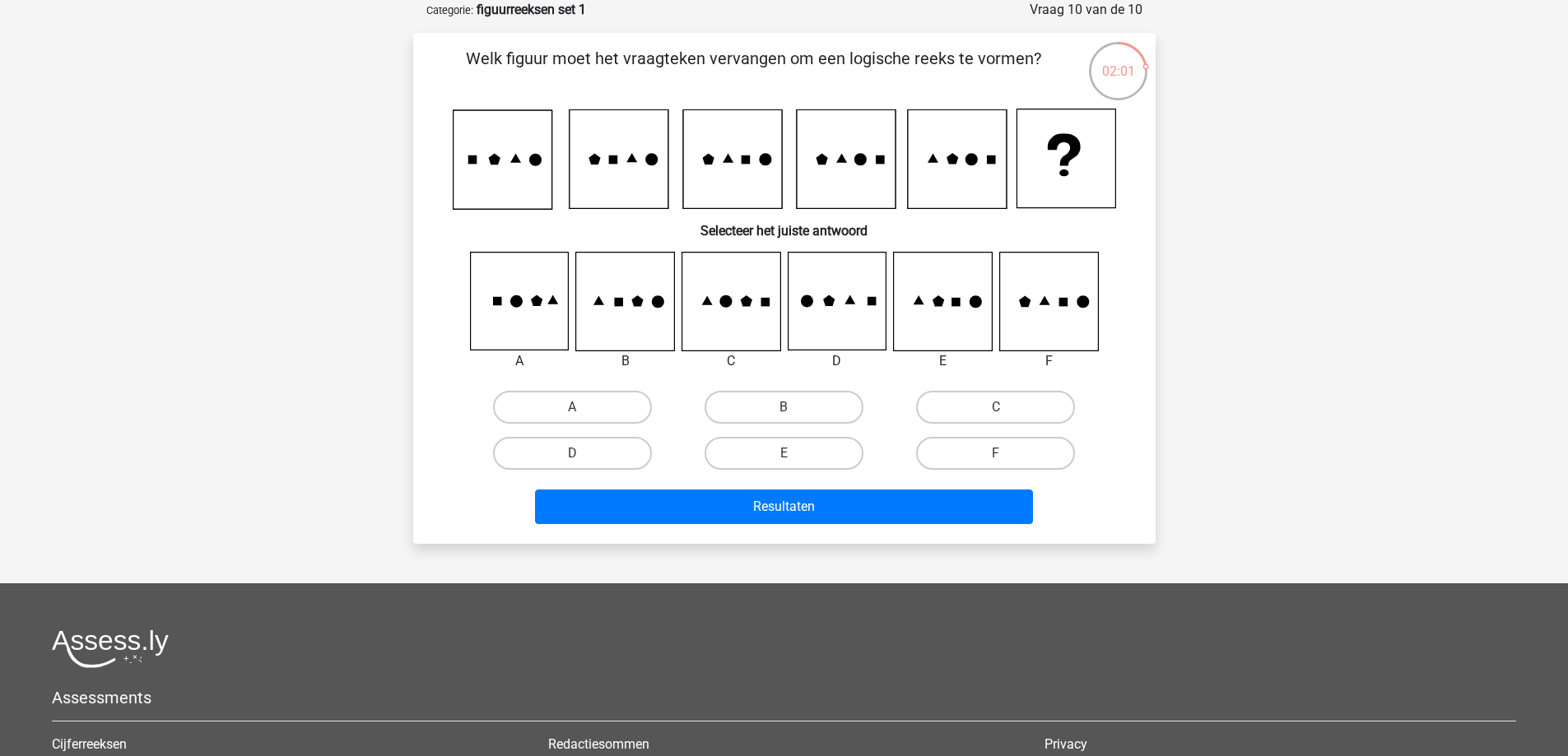
click at [996, 454] on input "F" at bounding box center [1001, 458] width 10 height 10
radio input "true"
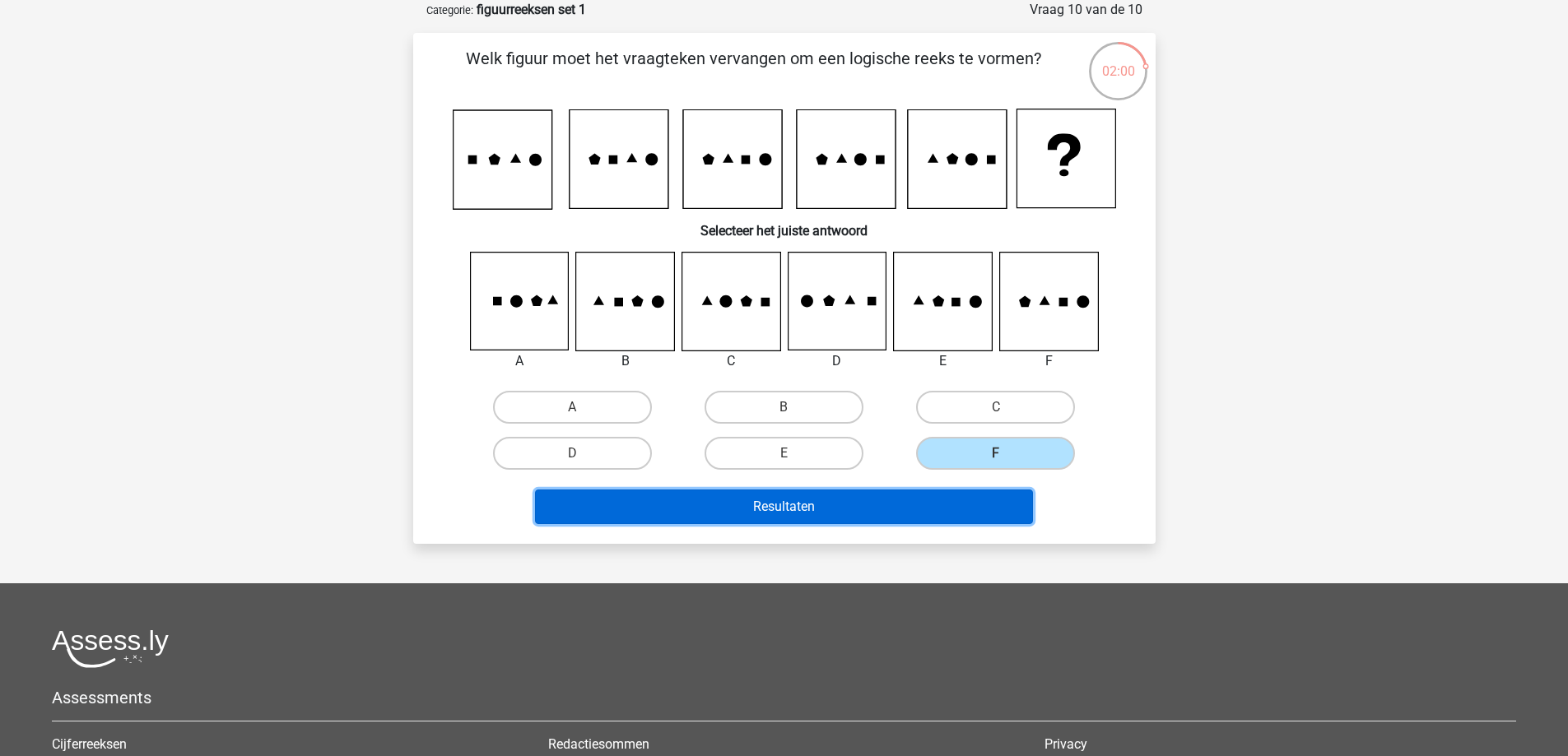
click at [794, 507] on button "Resultaten" at bounding box center [783, 507] width 498 height 34
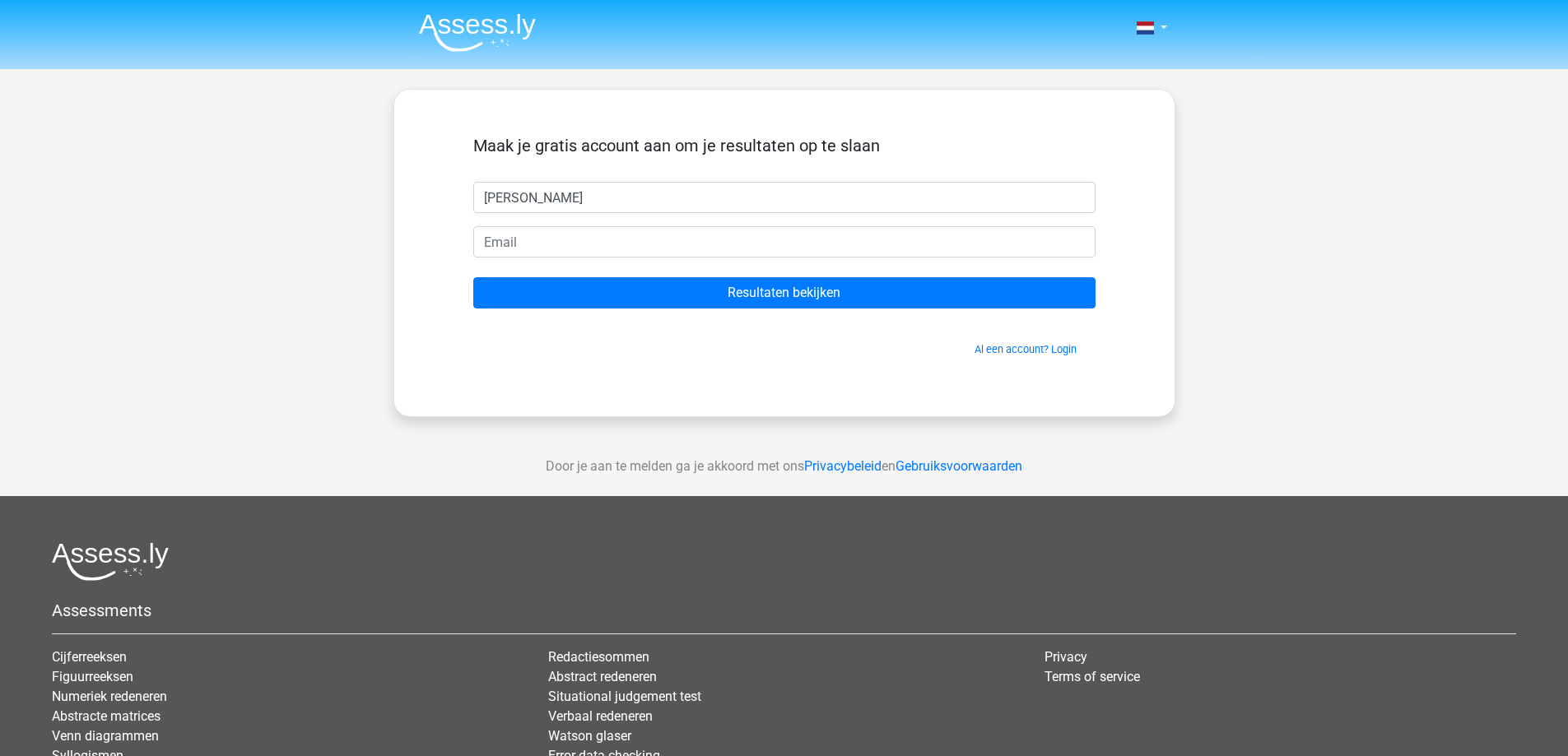
type input "[PERSON_NAME]"
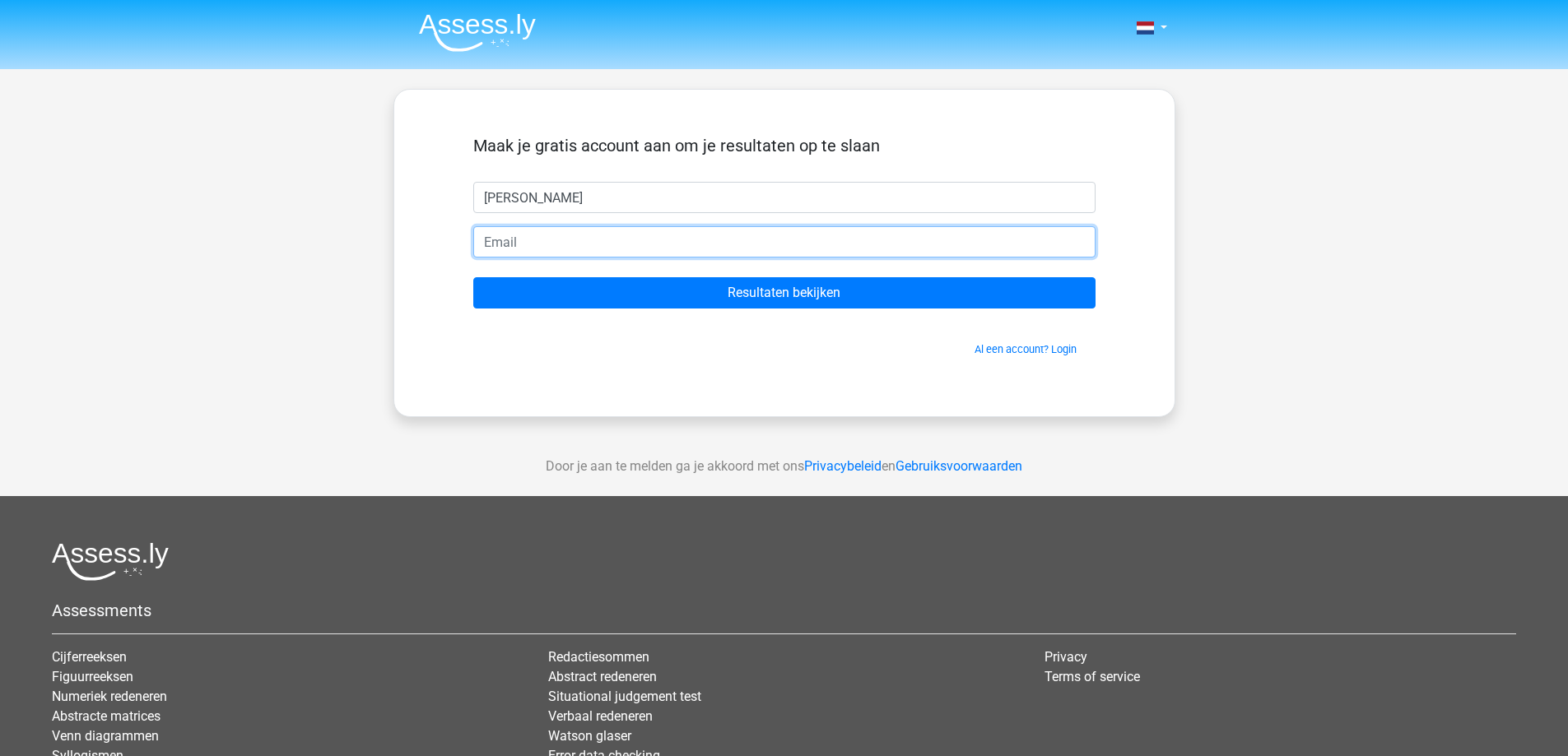
click at [513, 246] on input "email" at bounding box center [785, 242] width 622 height 31
type input "[EMAIL_ADDRESS][DOMAIN_NAME]"
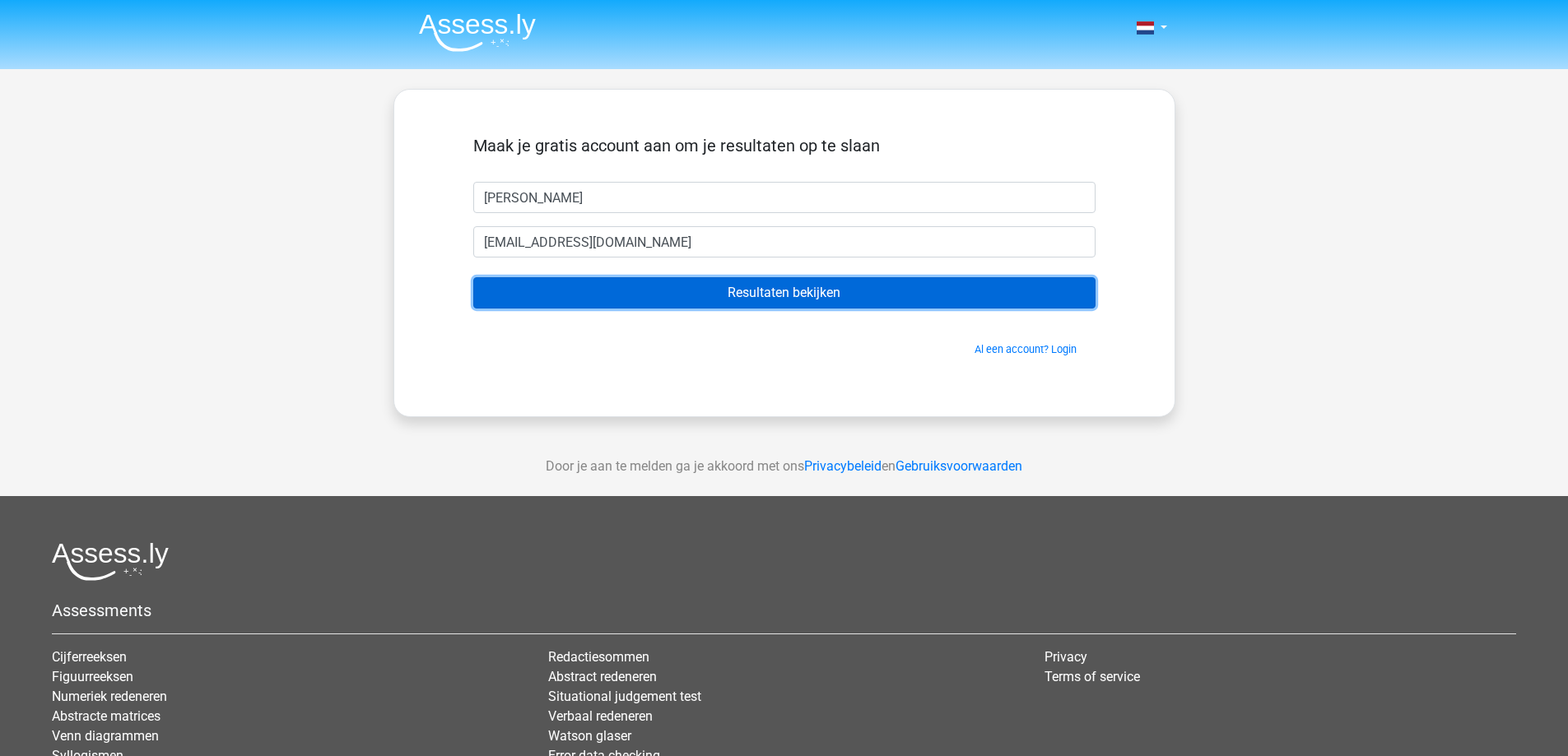
click at [689, 290] on input "Resultaten bekijken" at bounding box center [785, 293] width 622 height 31
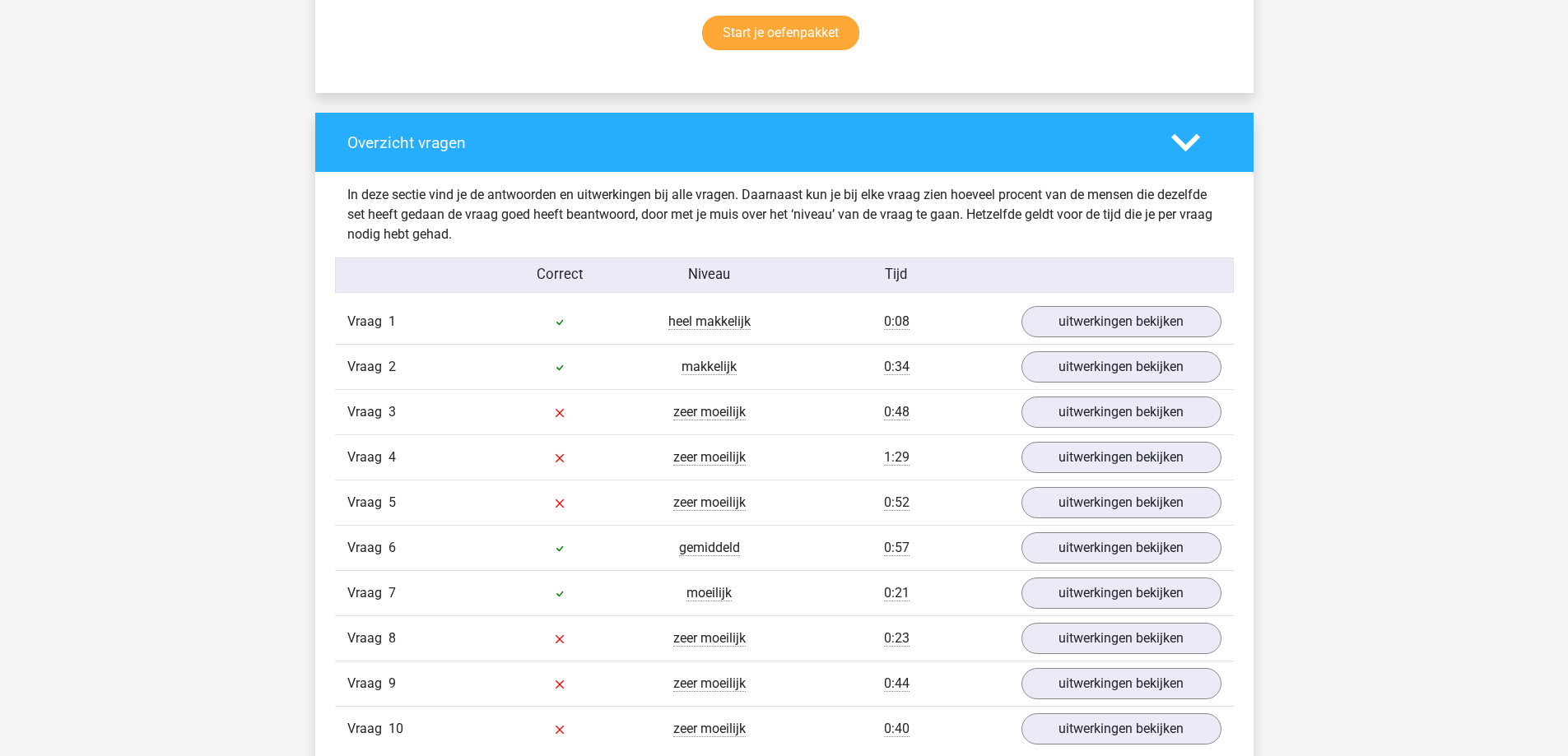
scroll to position [1152, 0]
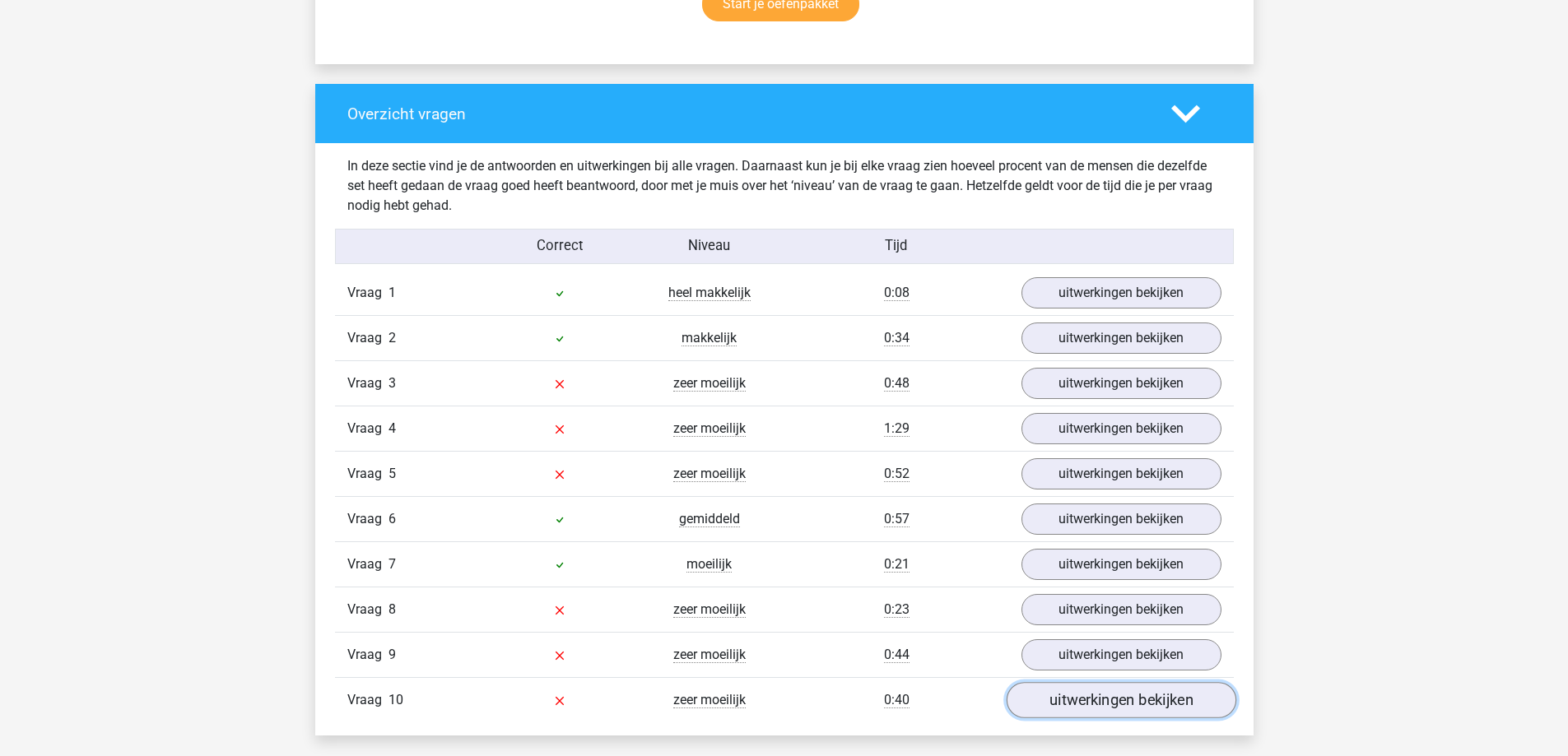
click at [1105, 706] on link "uitwerkingen bekijken" at bounding box center [1120, 701] width 229 height 36
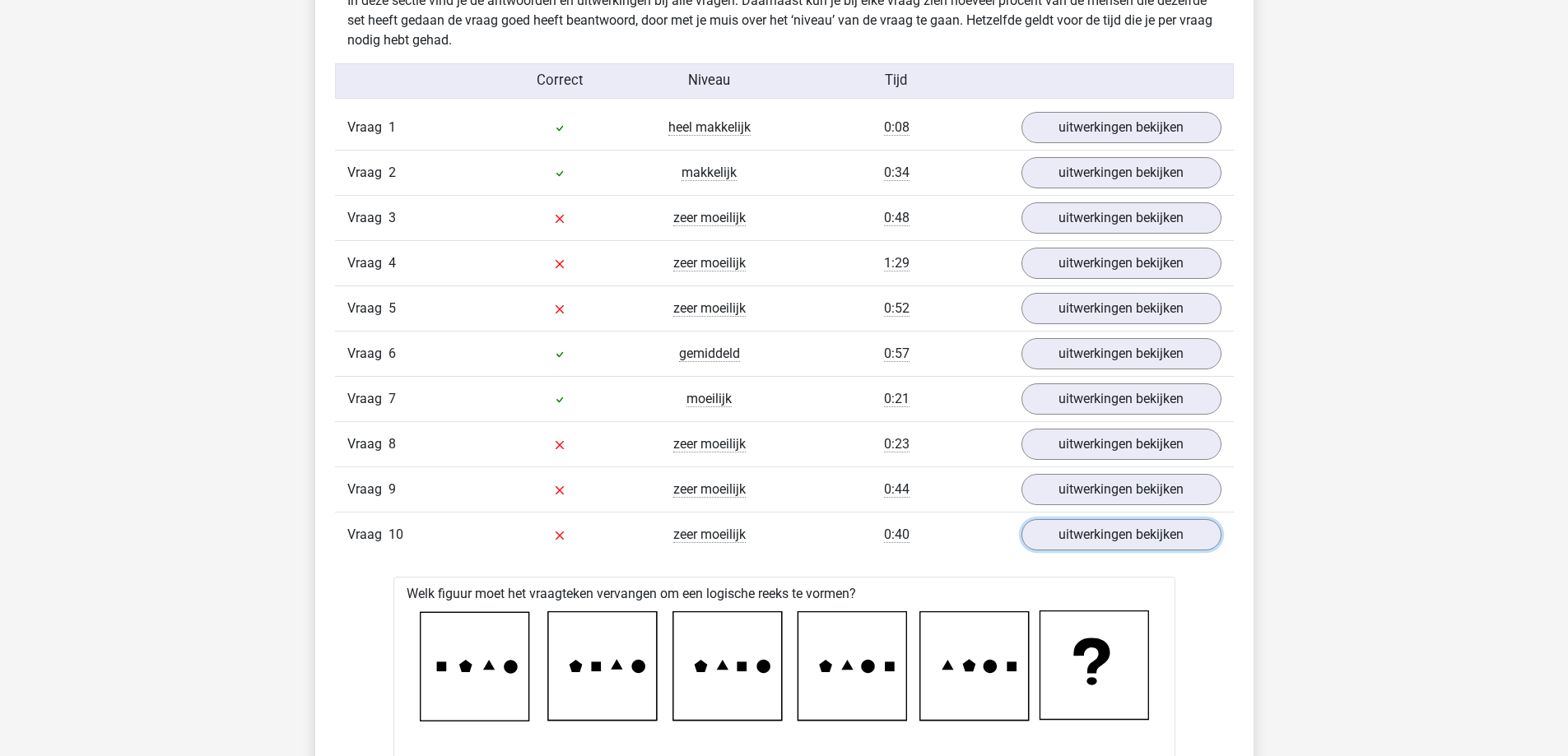
scroll to position [1316, 0]
click at [1143, 221] on link "uitwerkingen bekijken" at bounding box center [1120, 220] width 229 height 36
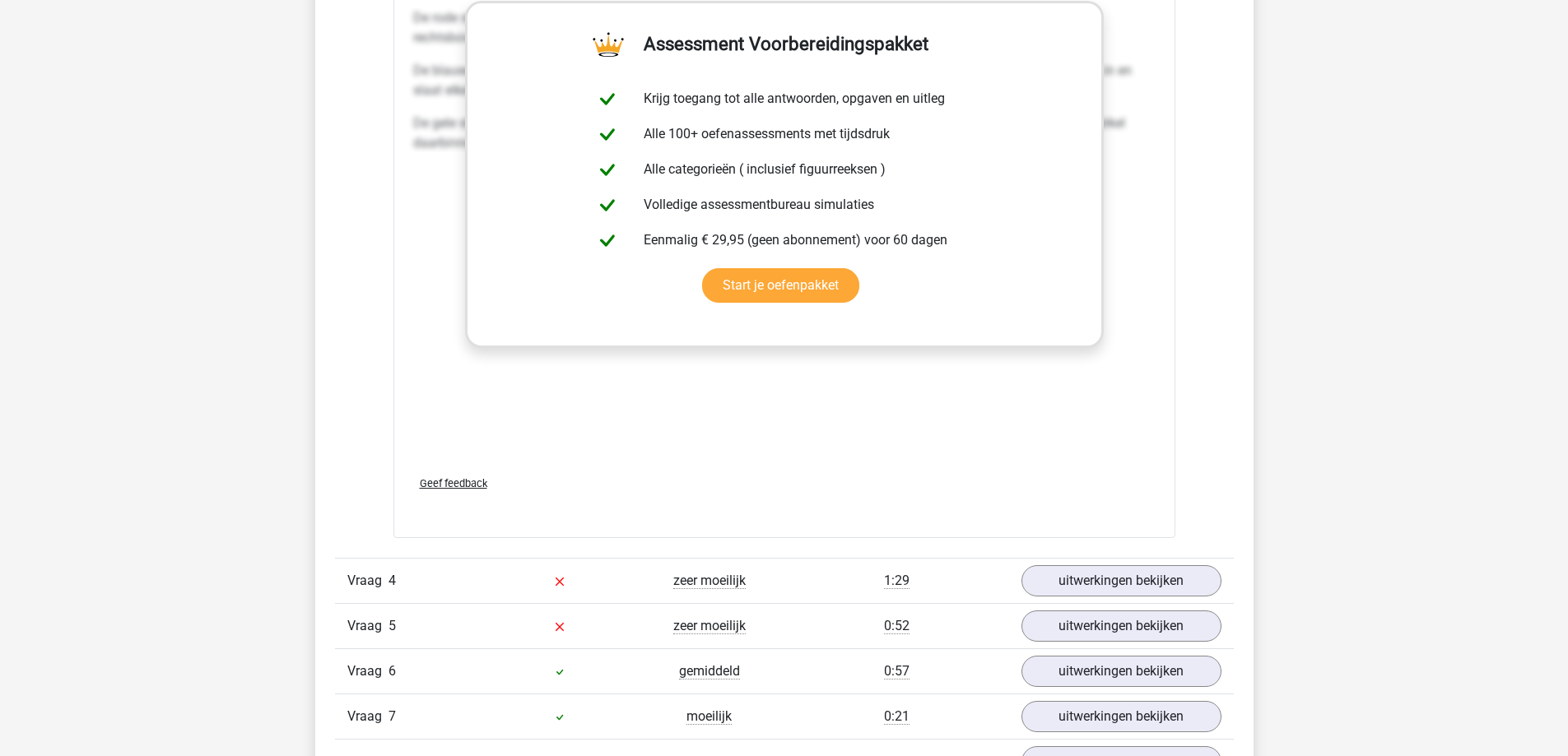
scroll to position [2633, 0]
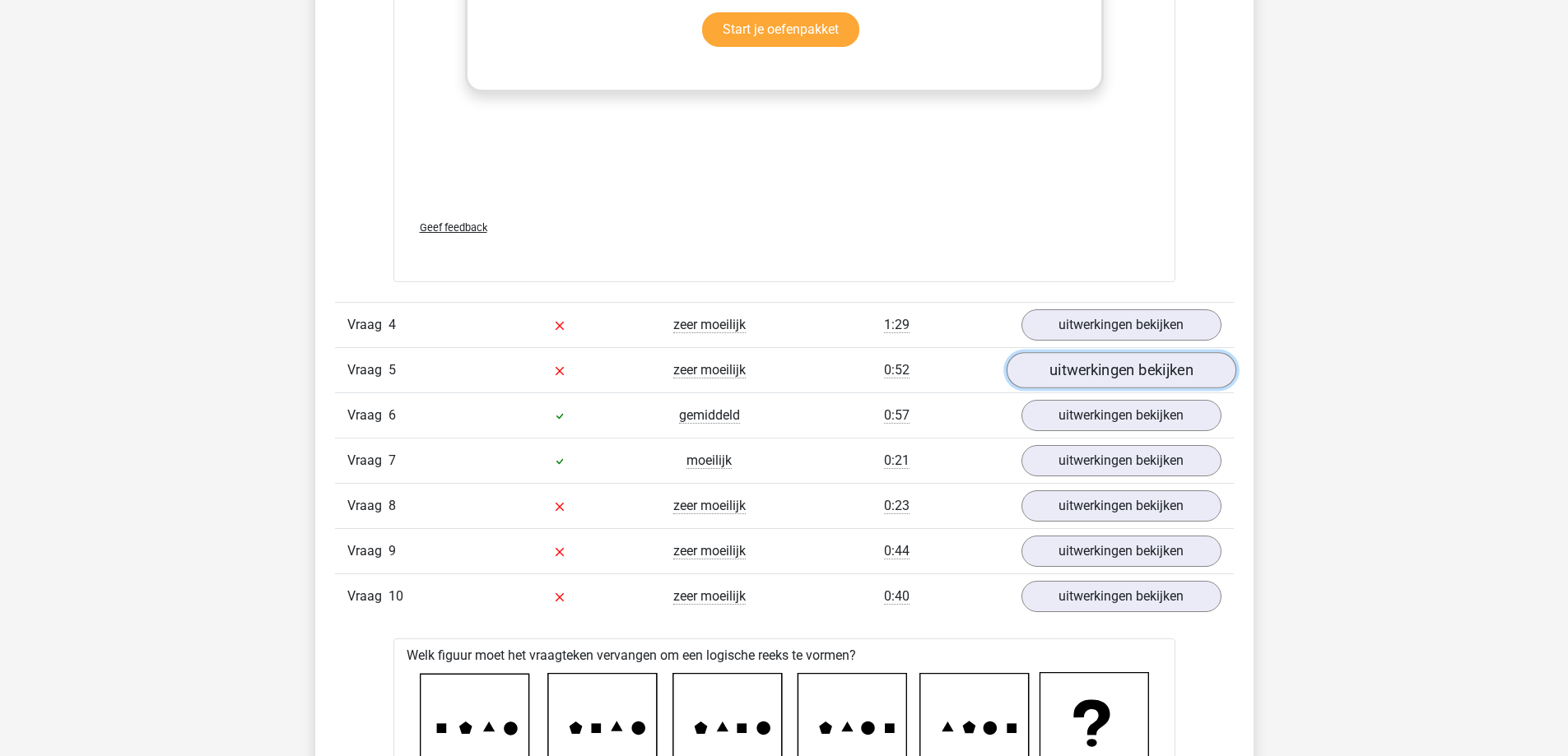
click at [1104, 373] on link "uitwerkingen bekijken" at bounding box center [1120, 371] width 229 height 36
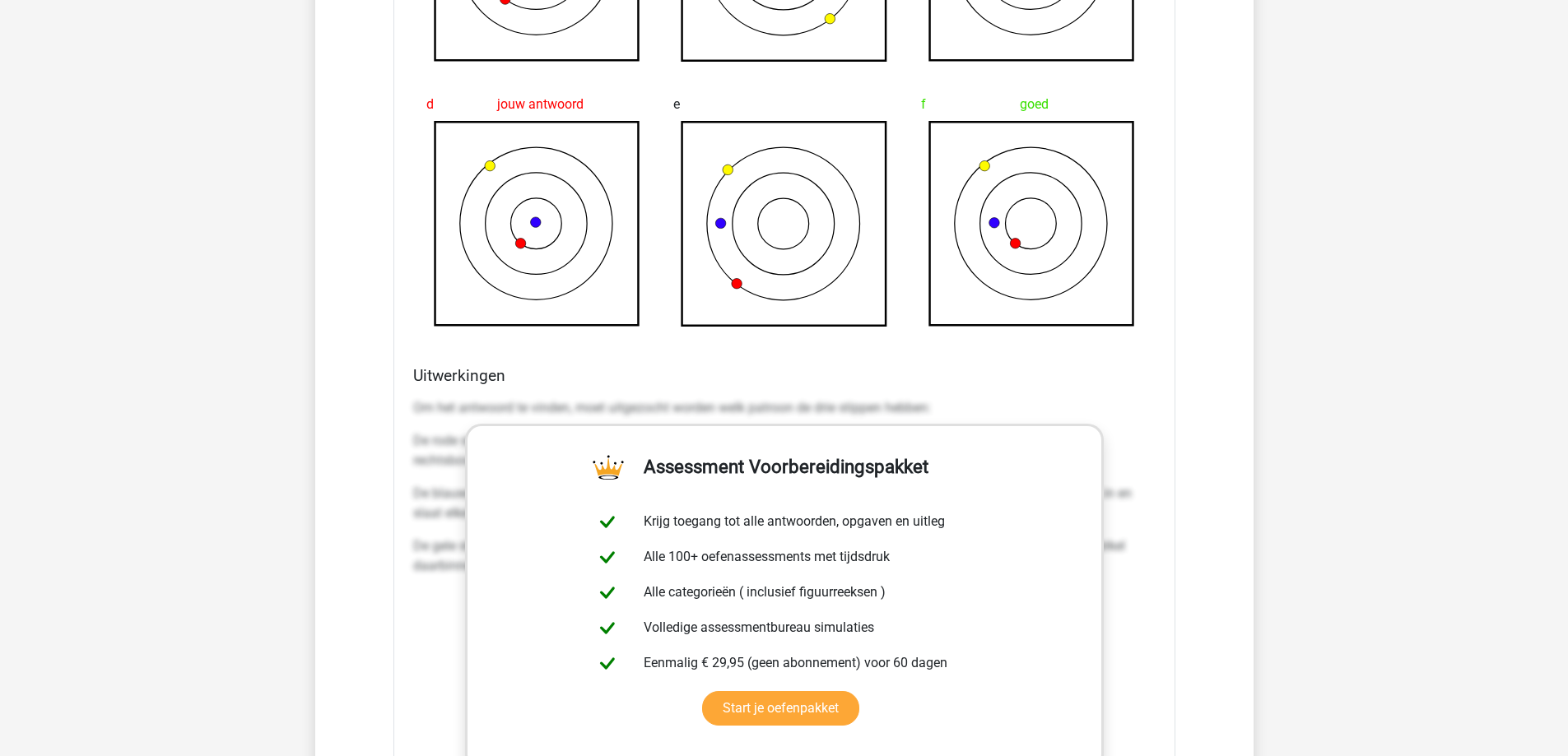
scroll to position [1811, 0]
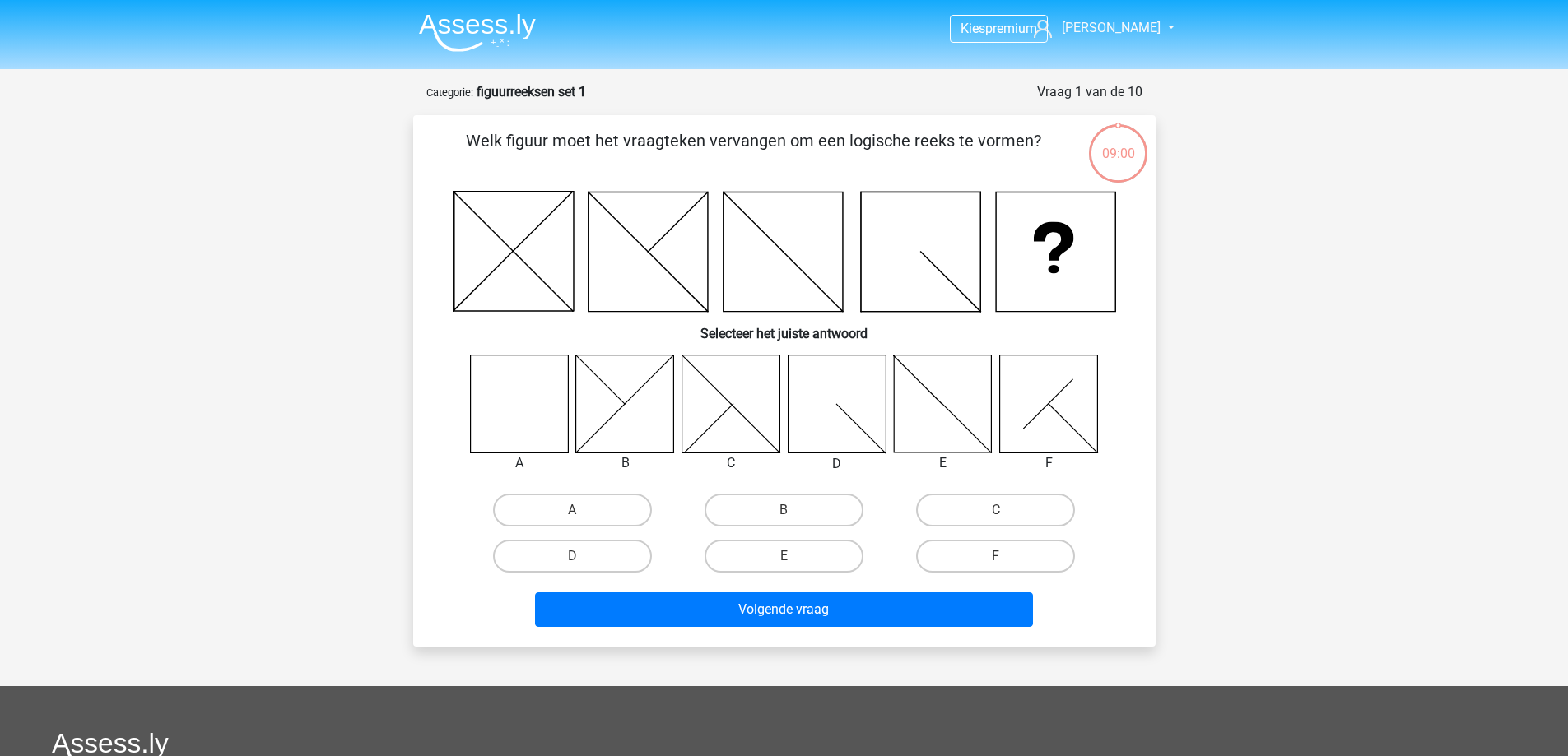
scroll to position [83, 0]
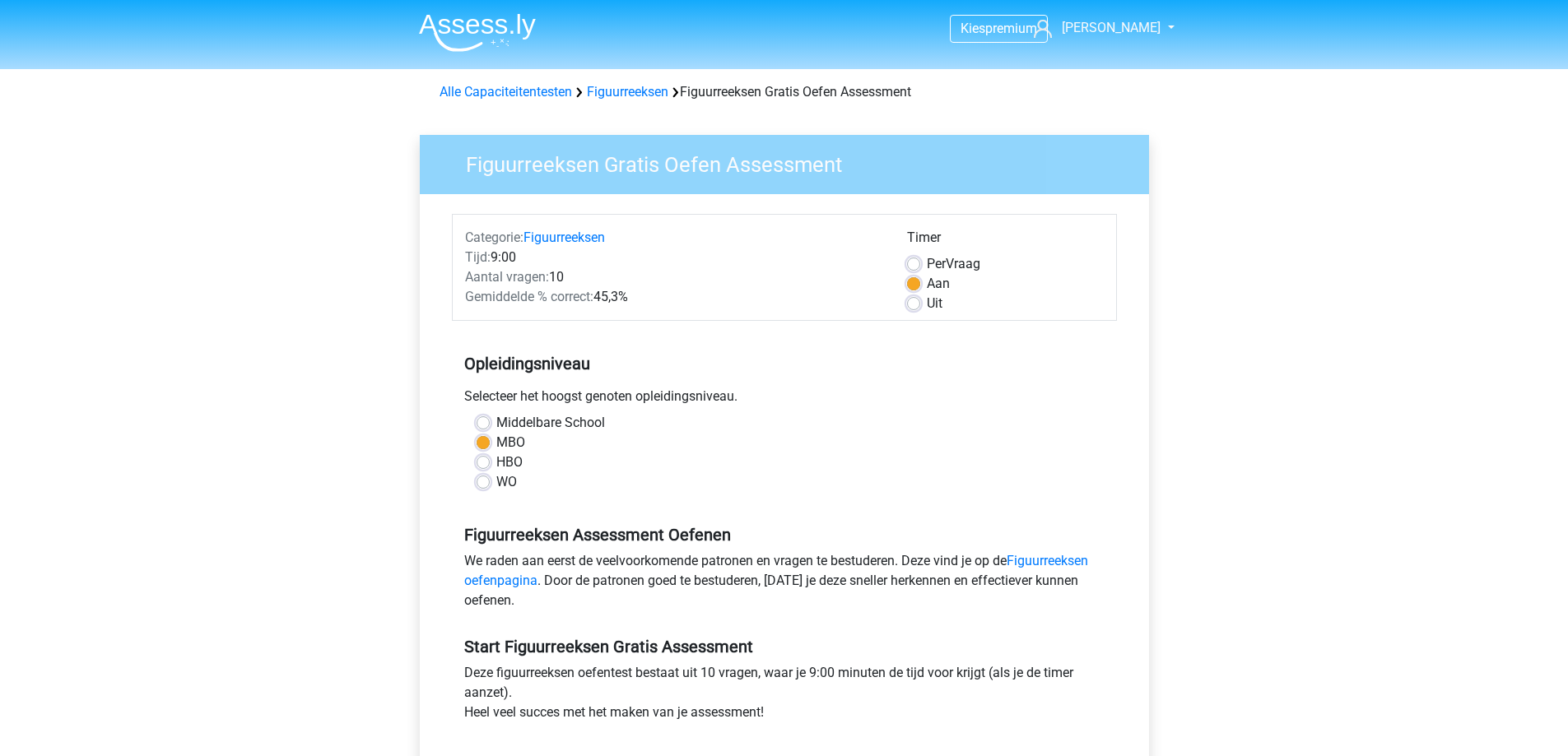
scroll to position [329, 0]
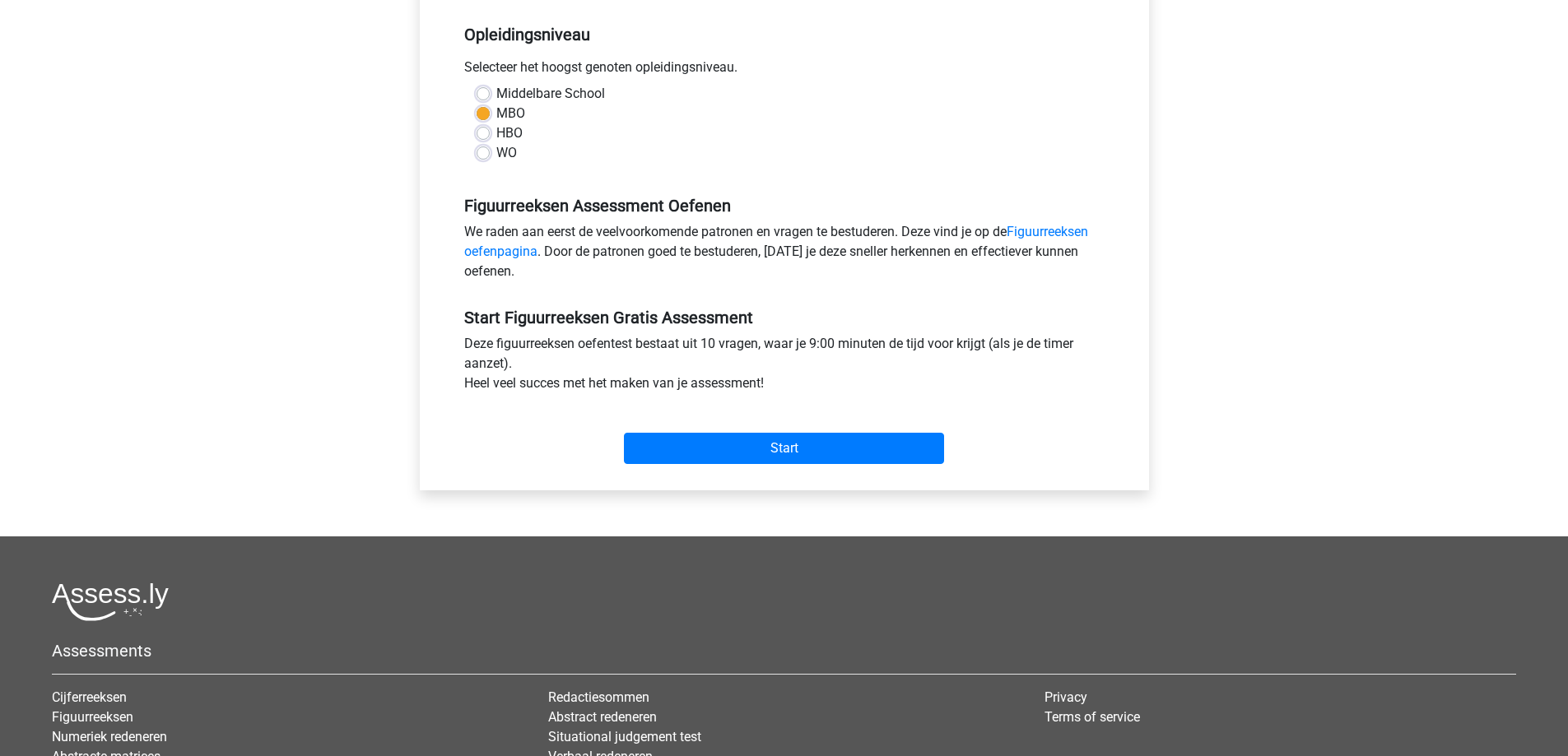
click at [497, 133] on label "HBO" at bounding box center [510, 133] width 27 height 20
click at [488, 133] on input "HBO" at bounding box center [483, 131] width 13 height 16
radio input "true"
click at [808, 449] on input "Start" at bounding box center [784, 448] width 321 height 31
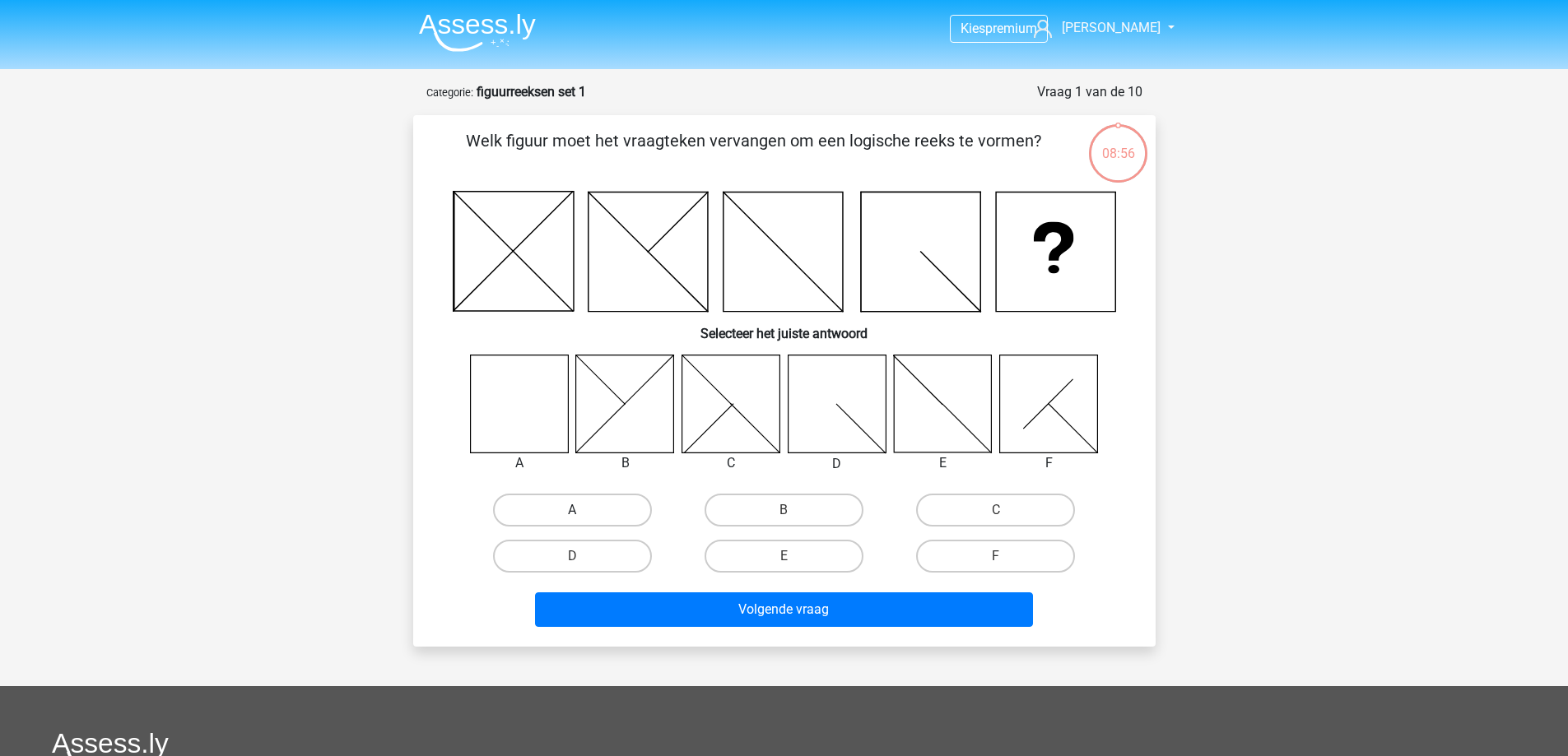
click at [595, 499] on label "A" at bounding box center [572, 510] width 159 height 33
click at [583, 510] on input "A" at bounding box center [577, 514] width 10 height 10
radio input "true"
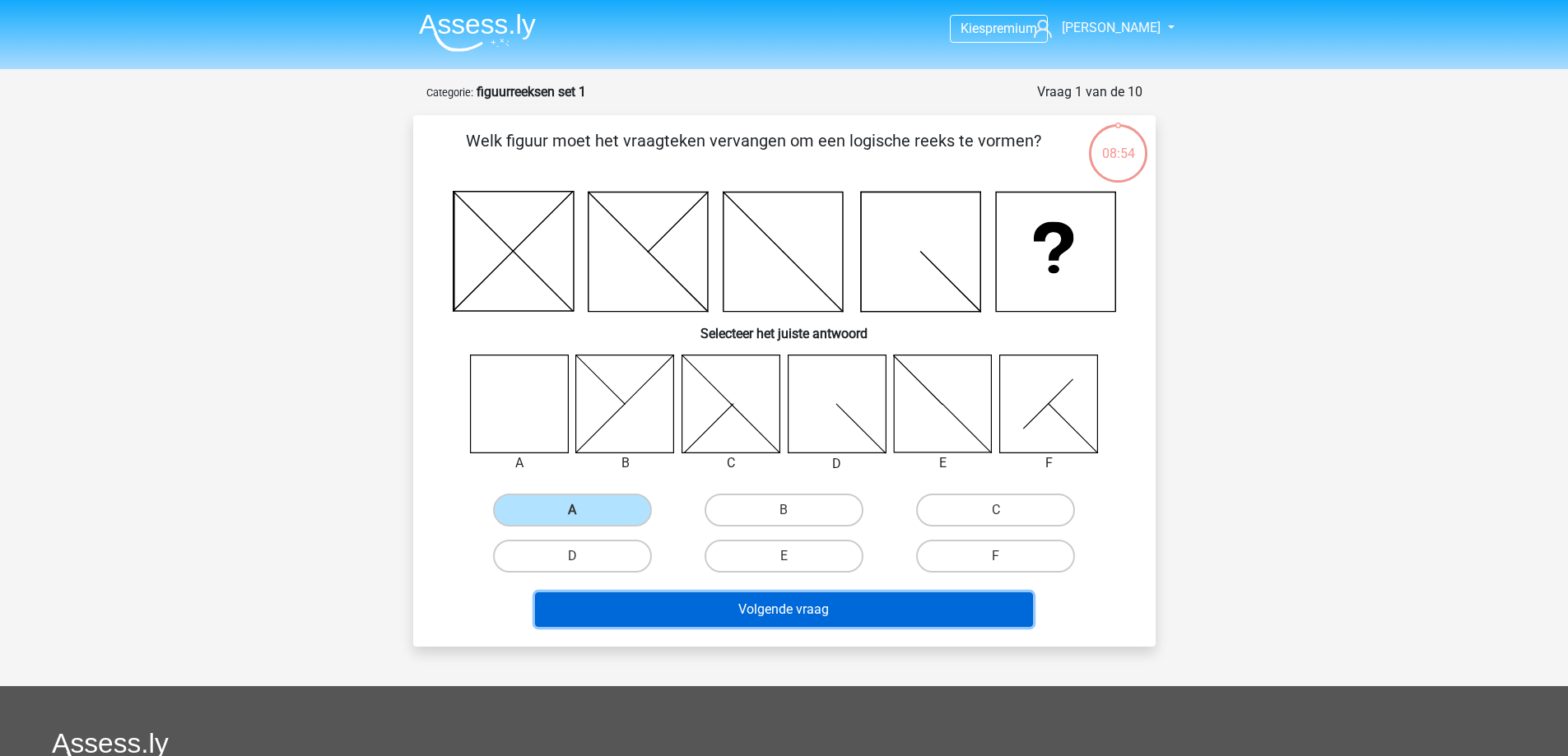
click at [757, 609] on button "Volgende vraag" at bounding box center [783, 610] width 498 height 34
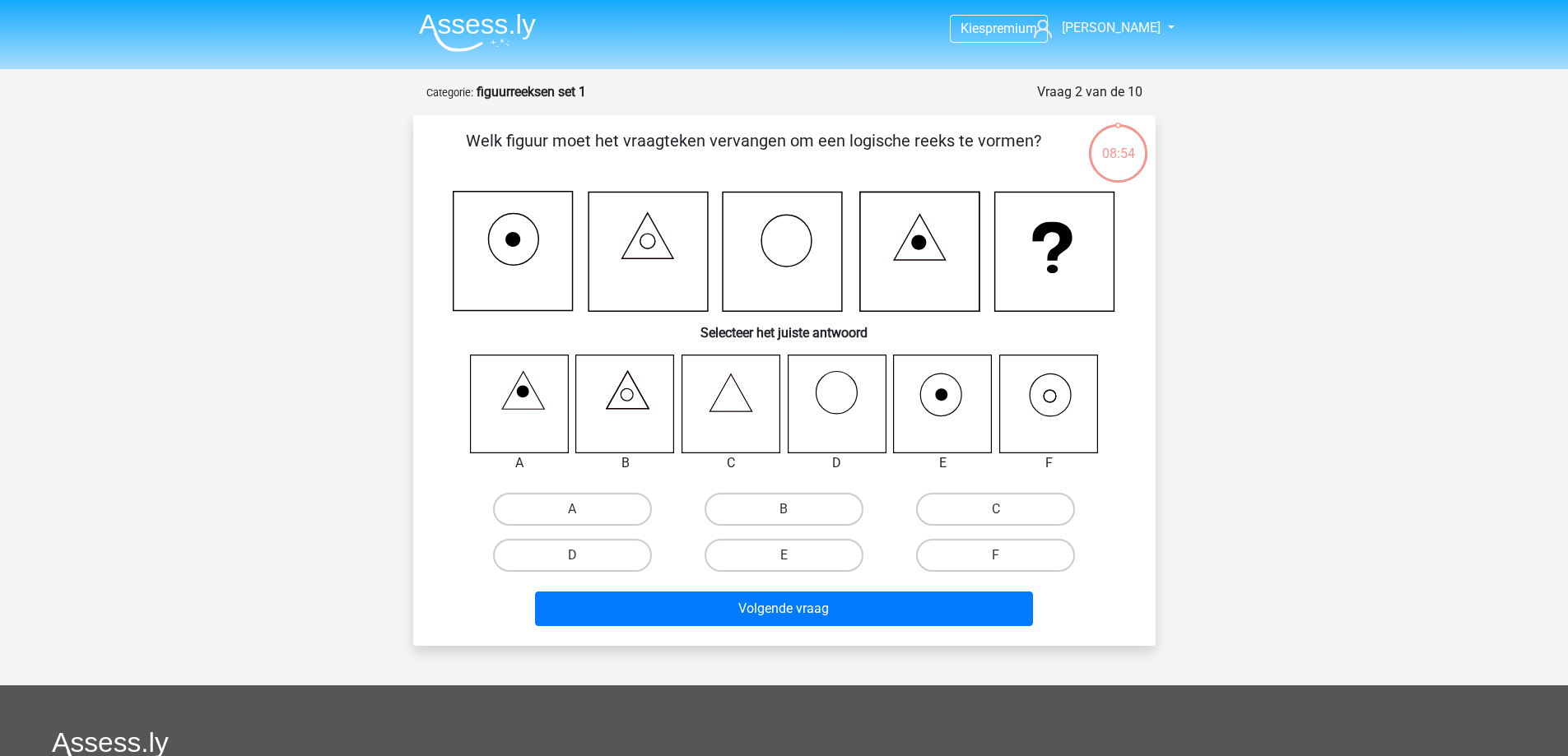
scroll to position [83, 0]
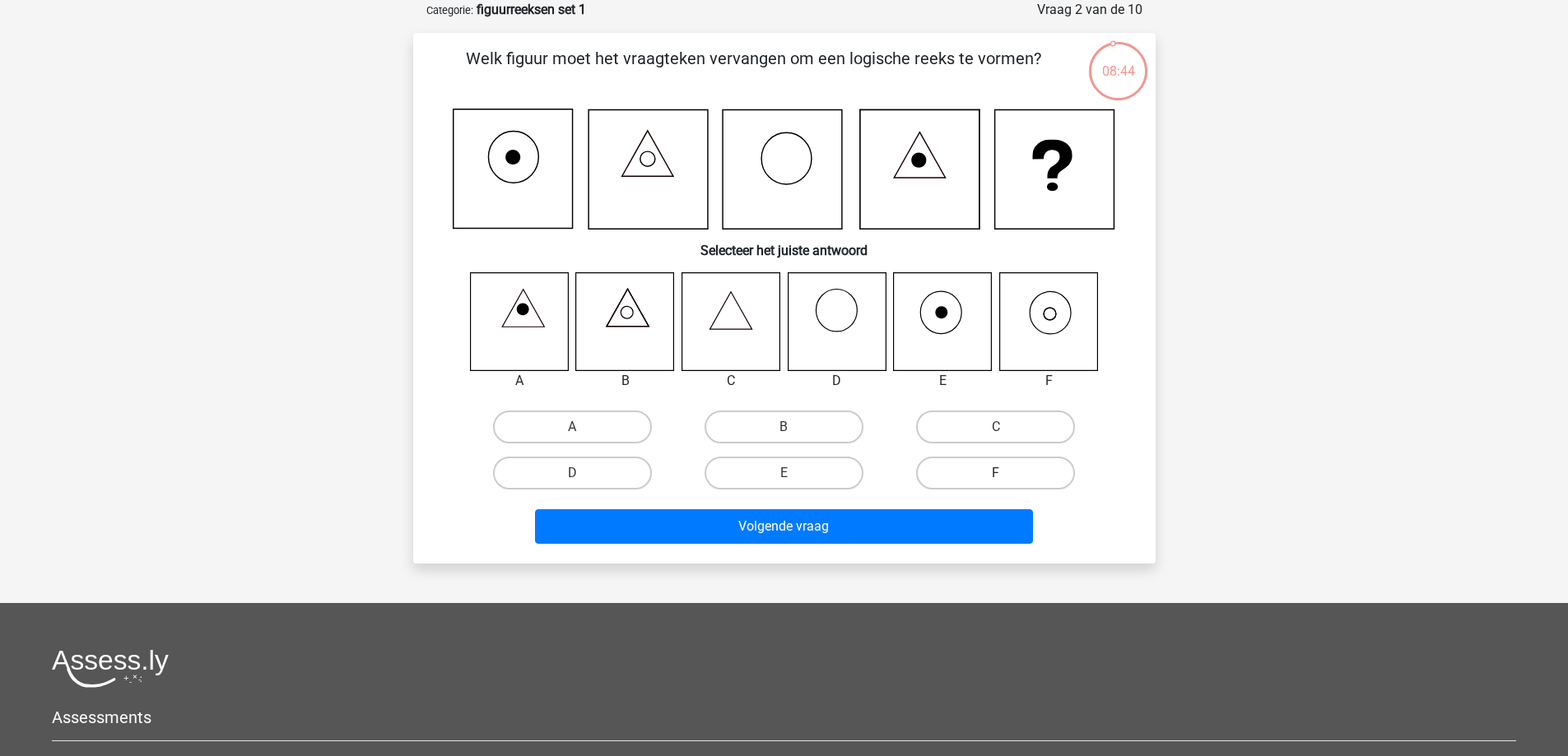
click at [986, 473] on label "F" at bounding box center [995, 473] width 159 height 33
click at [996, 474] on input "F" at bounding box center [1001, 478] width 10 height 10
radio input "true"
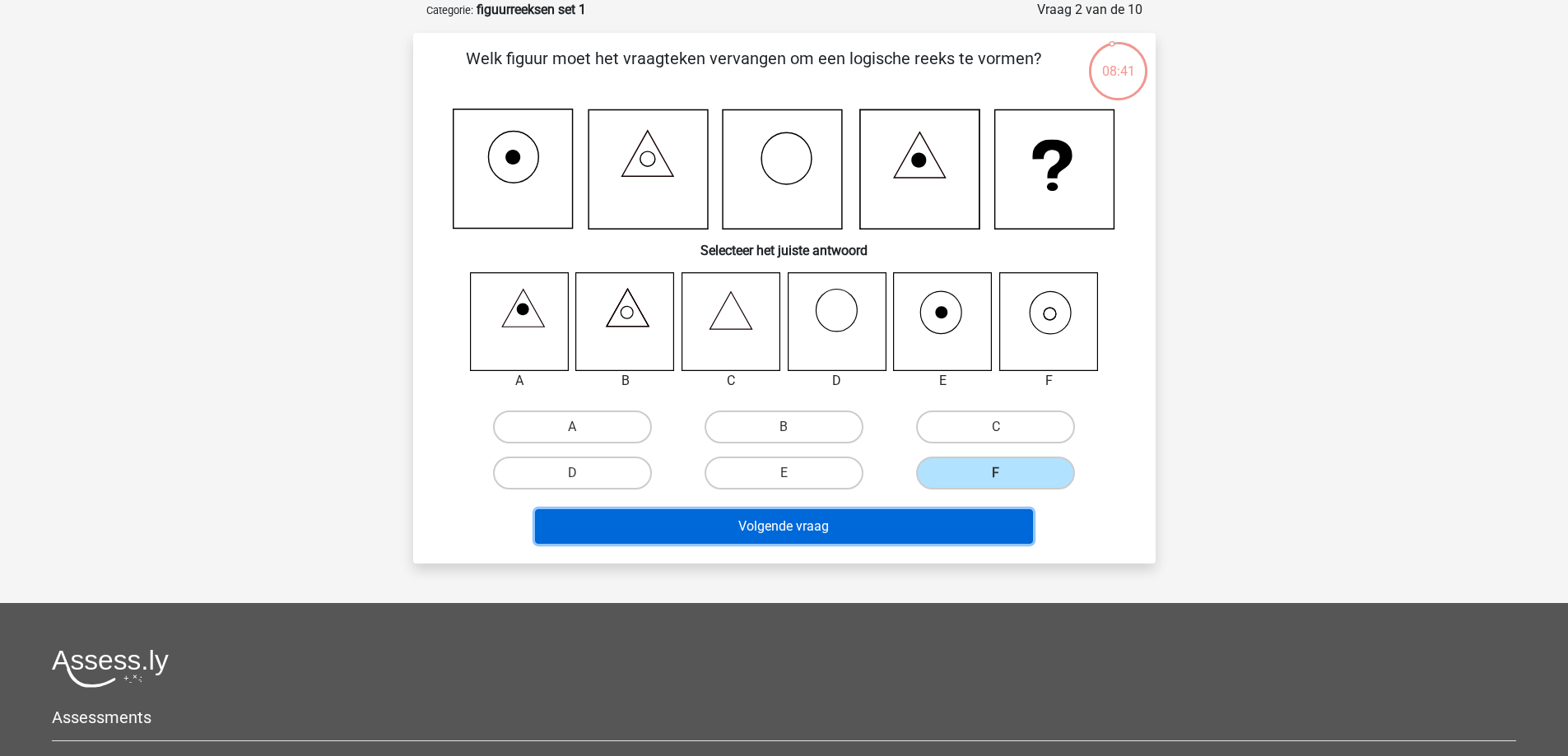
click at [907, 522] on button "Volgende vraag" at bounding box center [783, 527] width 498 height 34
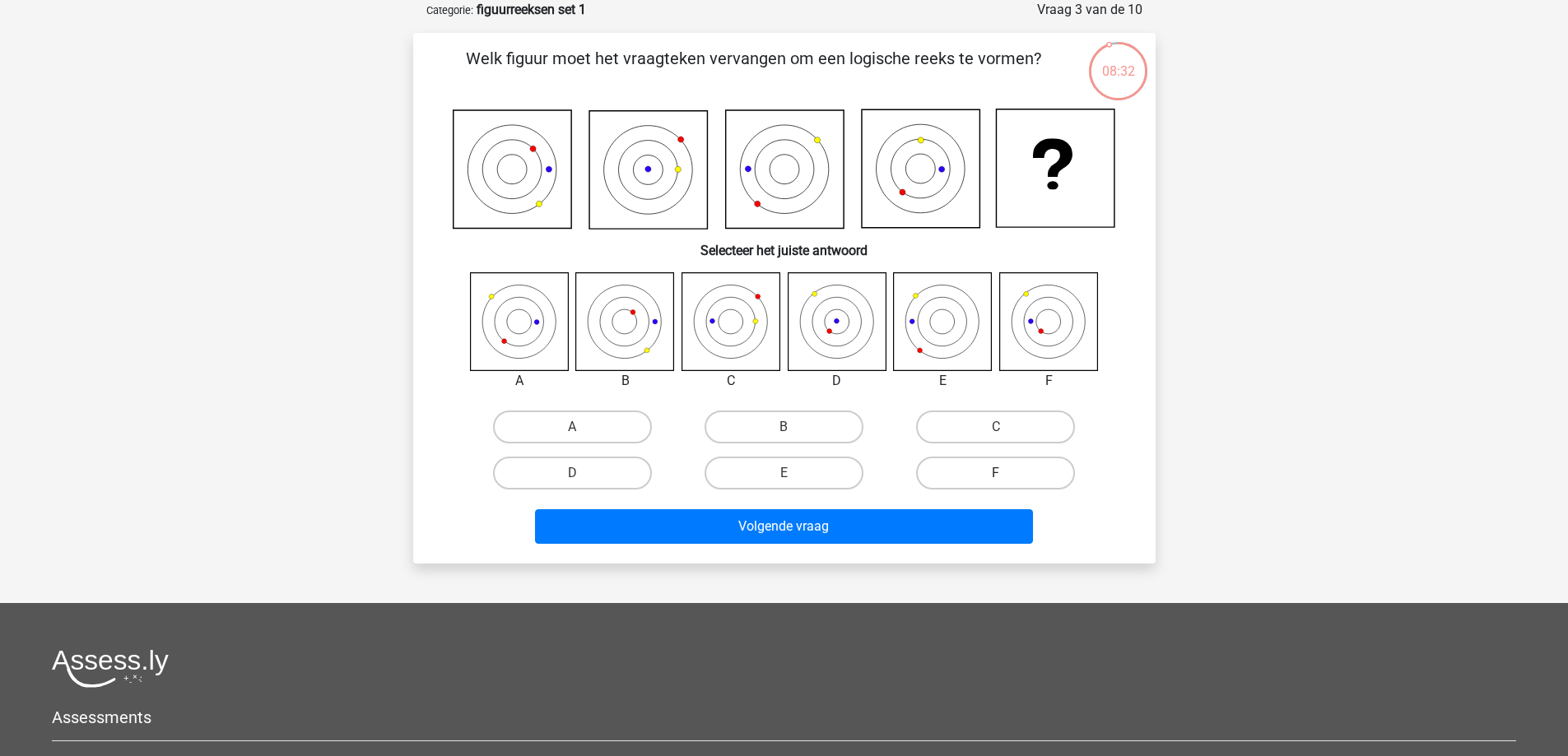
click at [1011, 478] on label "F" at bounding box center [995, 473] width 159 height 33
click at [1007, 478] on input "F" at bounding box center [1001, 478] width 10 height 10
radio input "true"
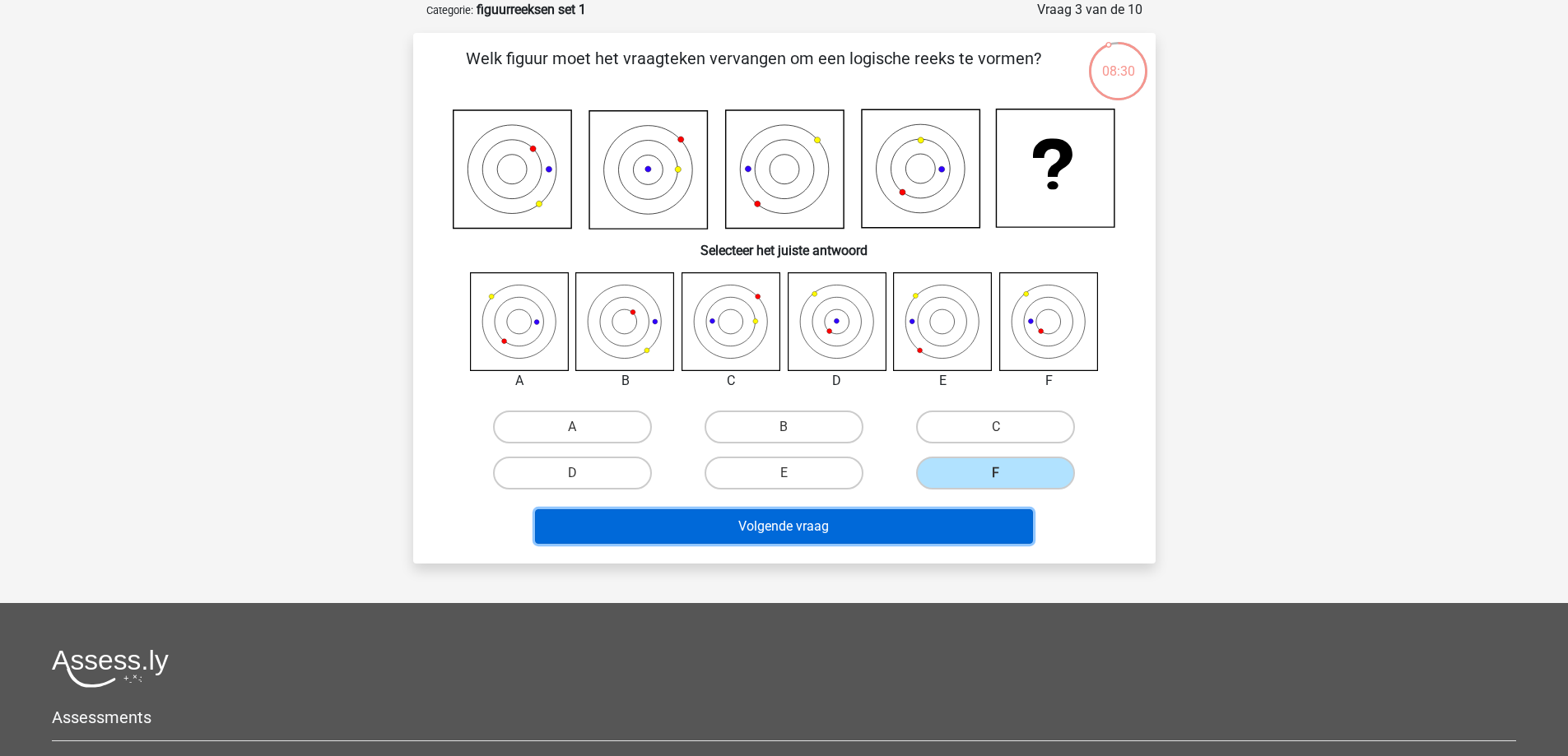
click at [801, 526] on button "Volgende vraag" at bounding box center [783, 527] width 498 height 34
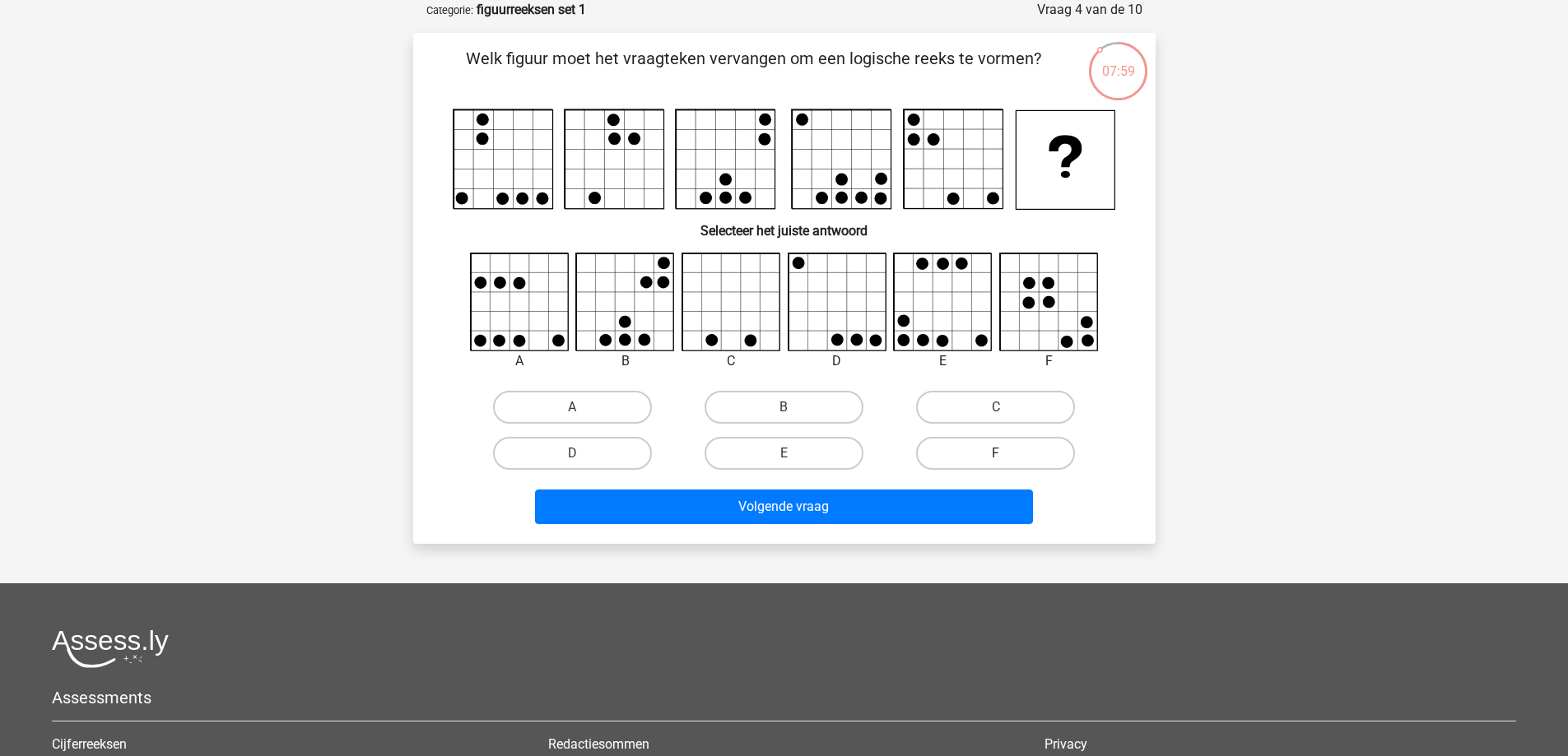
click at [1048, 443] on label "F" at bounding box center [995, 453] width 159 height 33
click at [1007, 454] on input "F" at bounding box center [1001, 458] width 10 height 10
radio input "true"
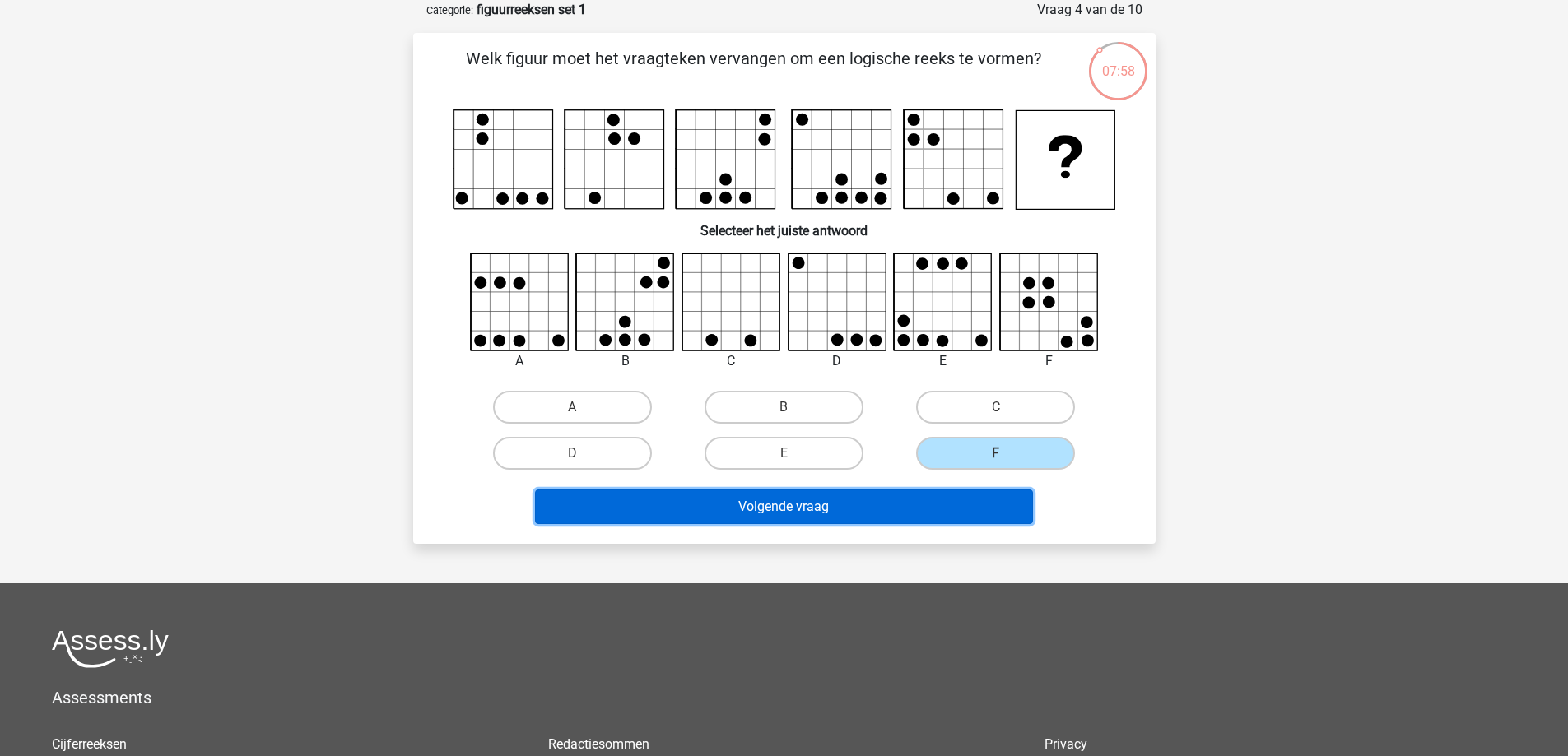
click at [839, 506] on button "Volgende vraag" at bounding box center [783, 507] width 498 height 34
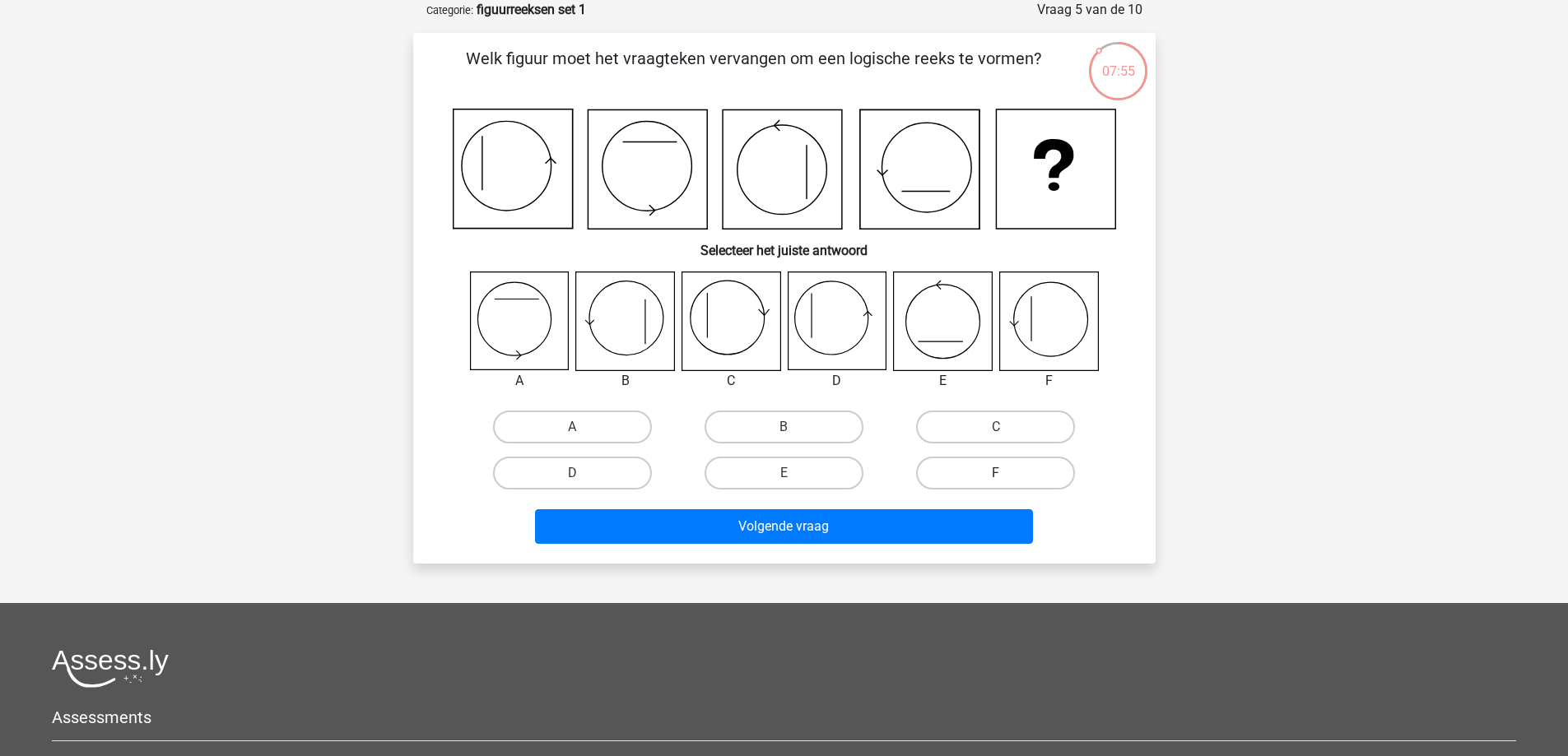
click at [1044, 472] on label "F" at bounding box center [995, 473] width 159 height 33
click at [1007, 474] on input "F" at bounding box center [1001, 478] width 10 height 10
radio input "true"
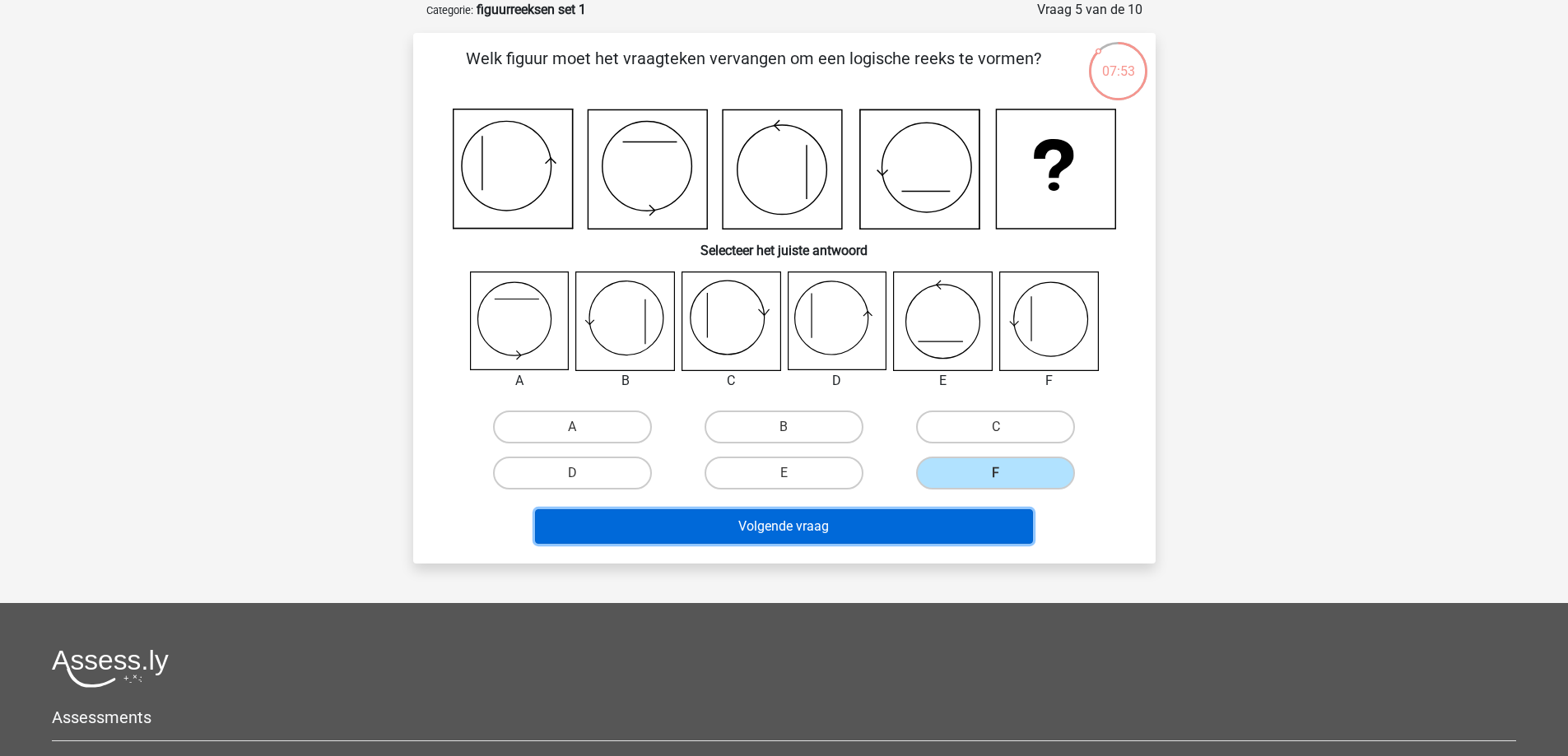
click at [760, 526] on button "Volgende vraag" at bounding box center [783, 527] width 498 height 34
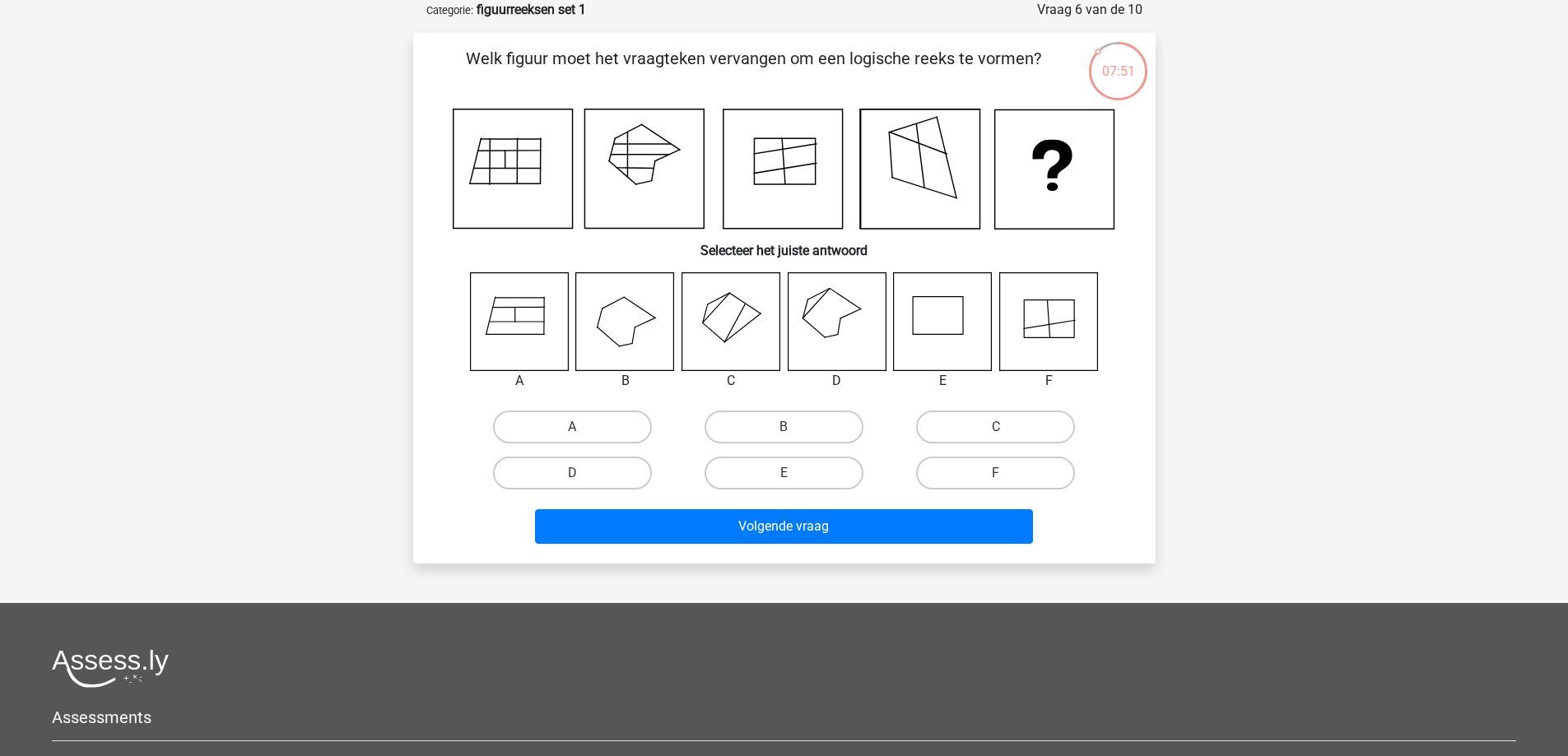
click at [833, 301] on icon at bounding box center [836, 320] width 98 height 98
click at [567, 464] on label "D" at bounding box center [572, 473] width 159 height 33
click at [572, 474] on input "D" at bounding box center [577, 478] width 10 height 10
radio input "true"
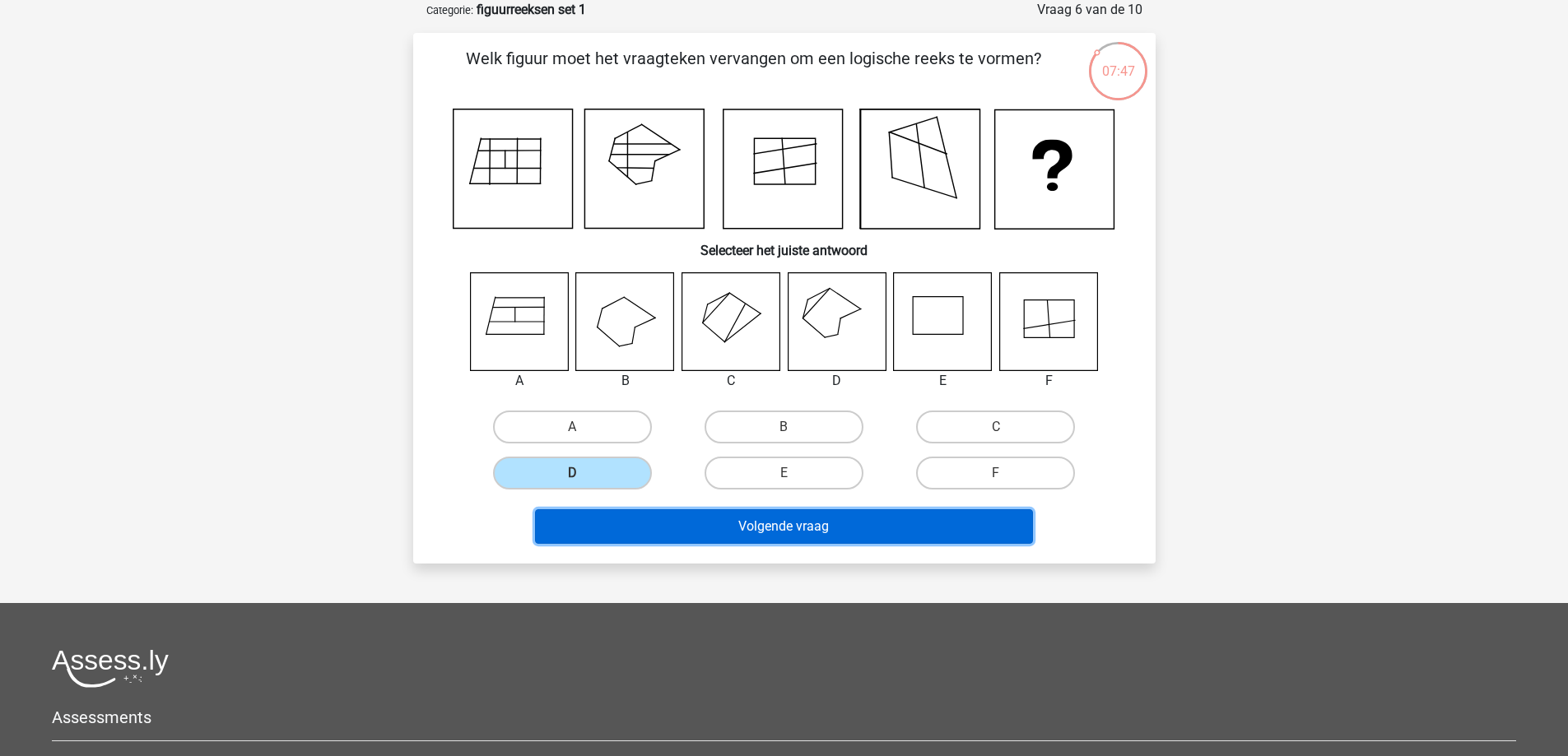
click at [789, 521] on button "Volgende vraag" at bounding box center [783, 527] width 498 height 34
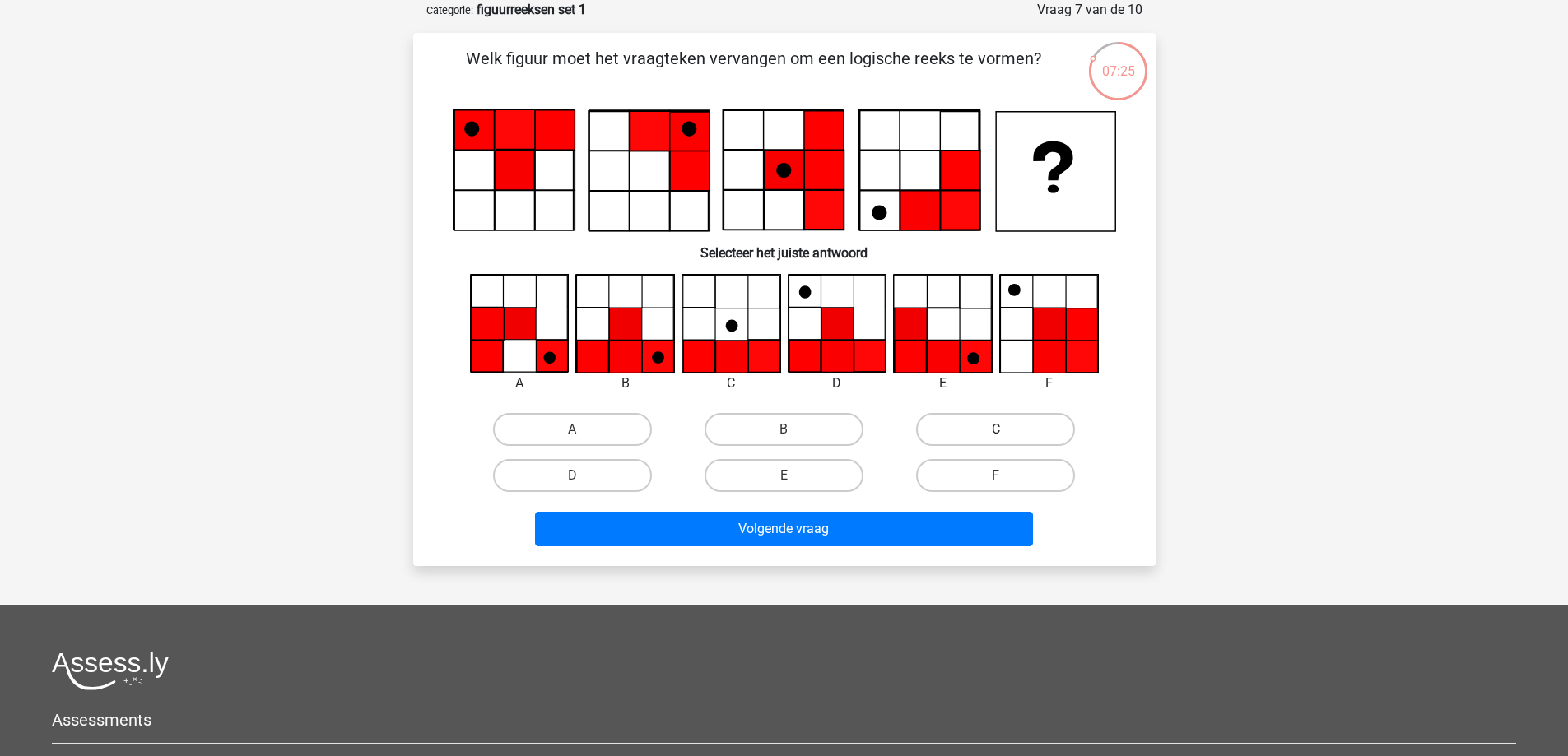
click at [951, 426] on label "C" at bounding box center [995, 429] width 159 height 33
click at [996, 430] on input "C" at bounding box center [1001, 435] width 10 height 10
radio input "true"
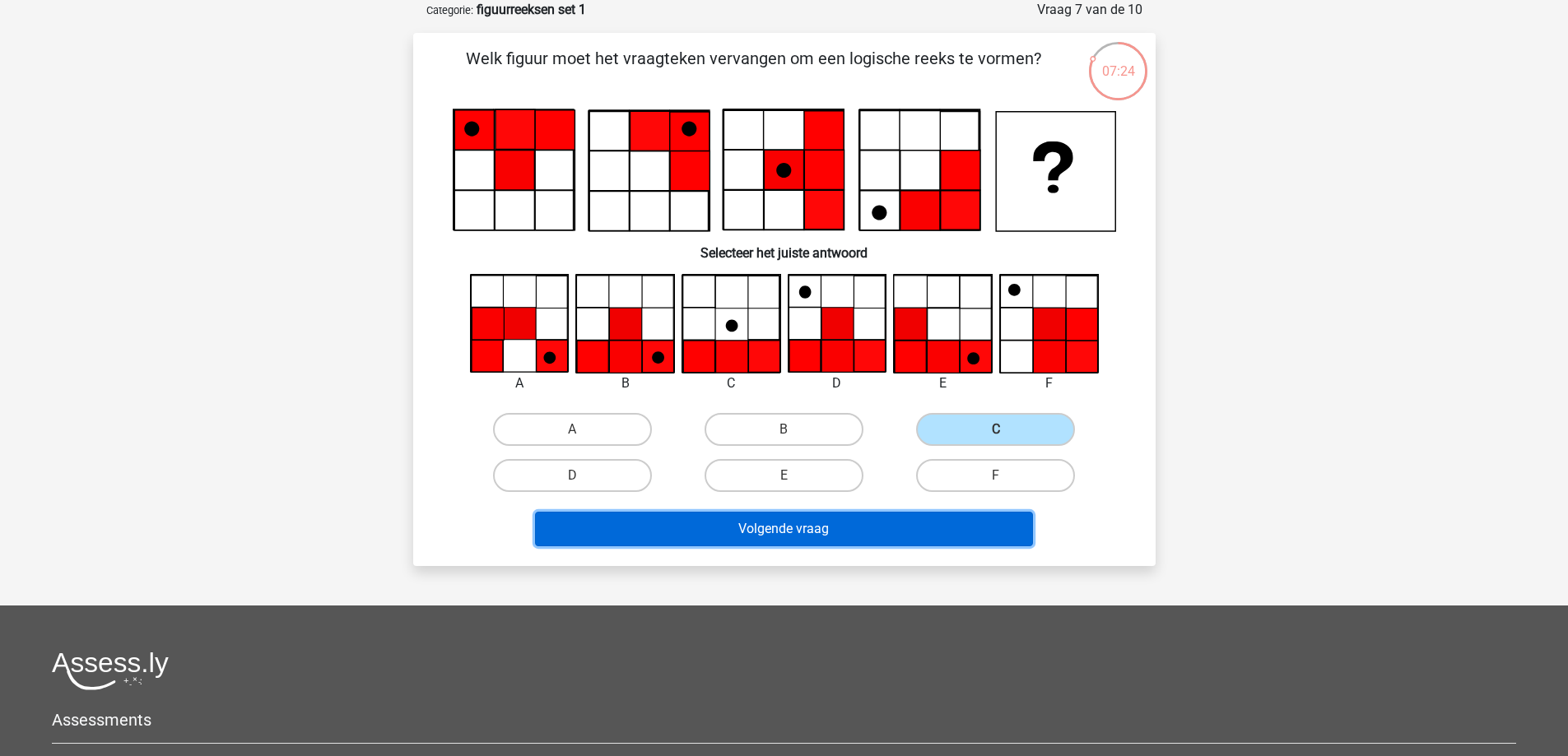
click at [769, 528] on button "Volgende vraag" at bounding box center [783, 529] width 498 height 34
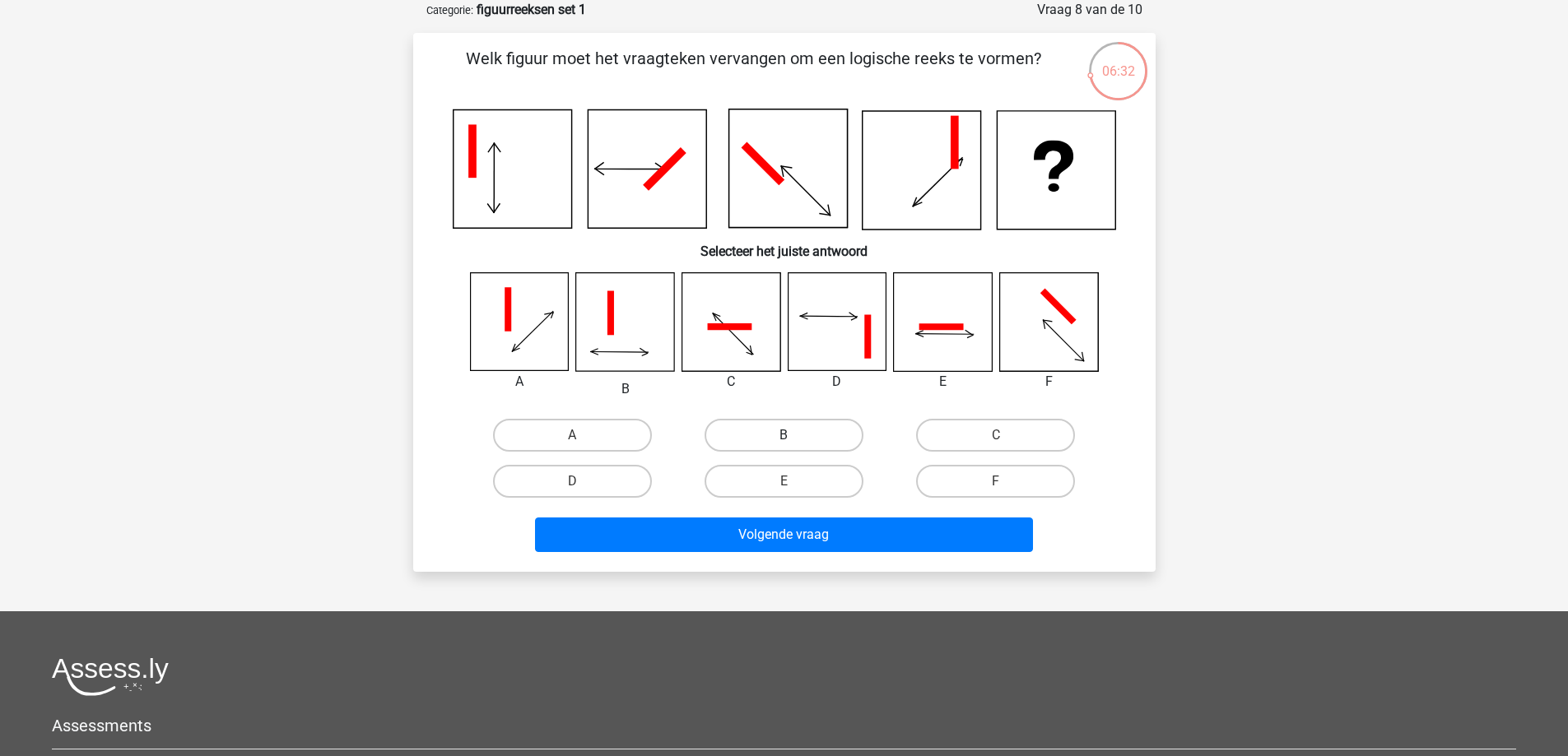
click at [763, 431] on label "B" at bounding box center [784, 435] width 159 height 33
click at [784, 436] on input "B" at bounding box center [789, 440] width 10 height 10
radio input "true"
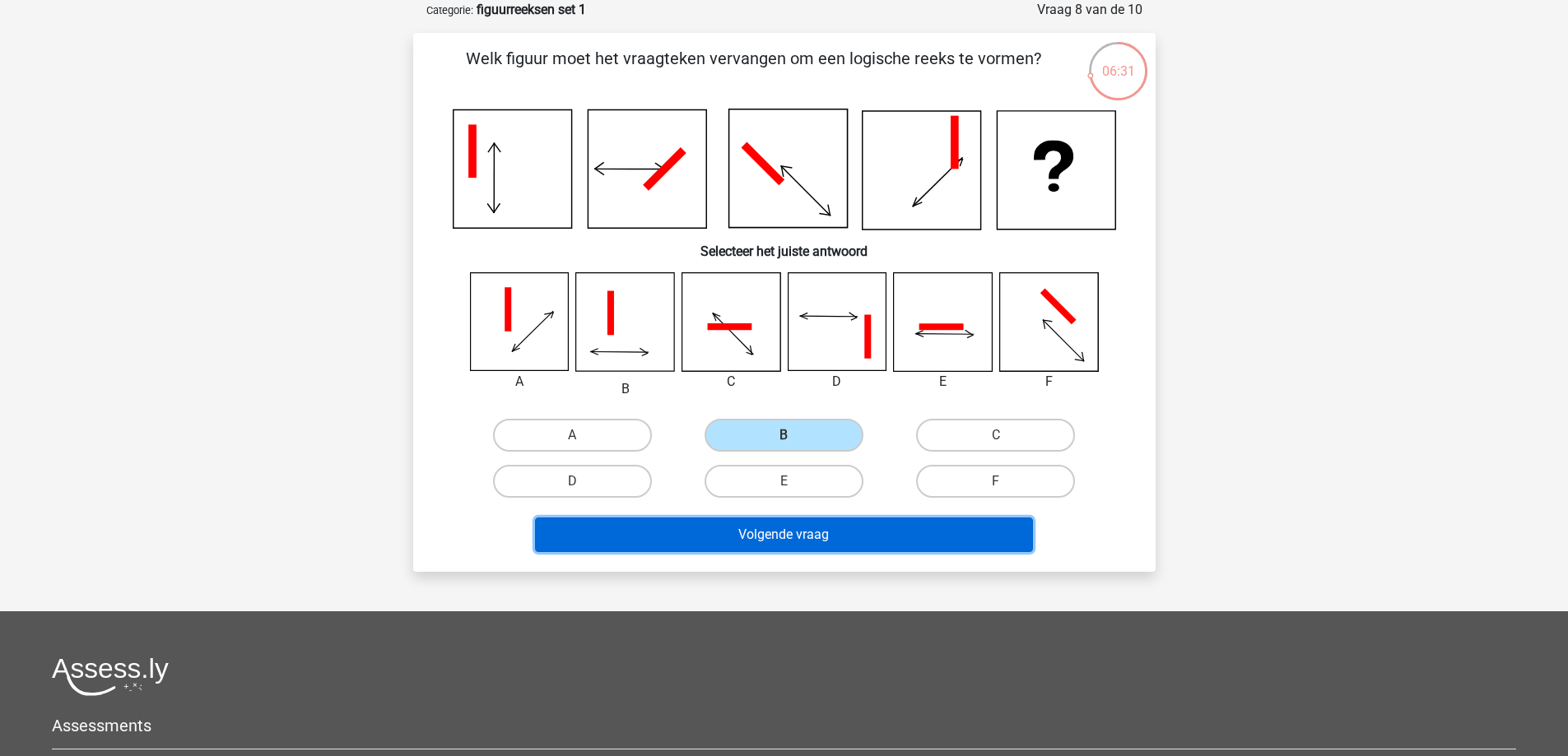
click at [760, 533] on button "Volgende vraag" at bounding box center [783, 534] width 498 height 34
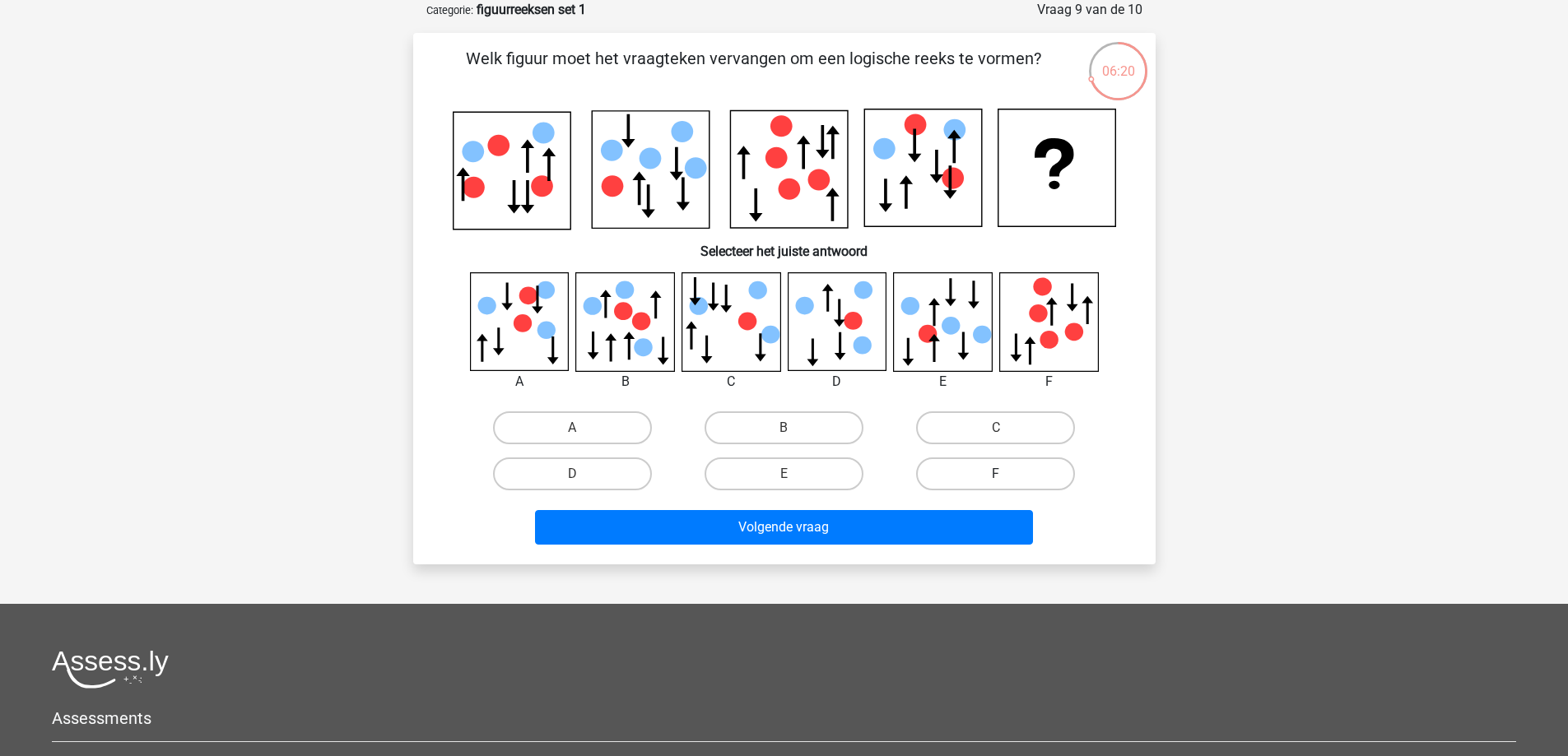
click at [1015, 467] on label "F" at bounding box center [995, 474] width 159 height 33
click at [1007, 474] on input "F" at bounding box center [1001, 478] width 10 height 10
radio input "true"
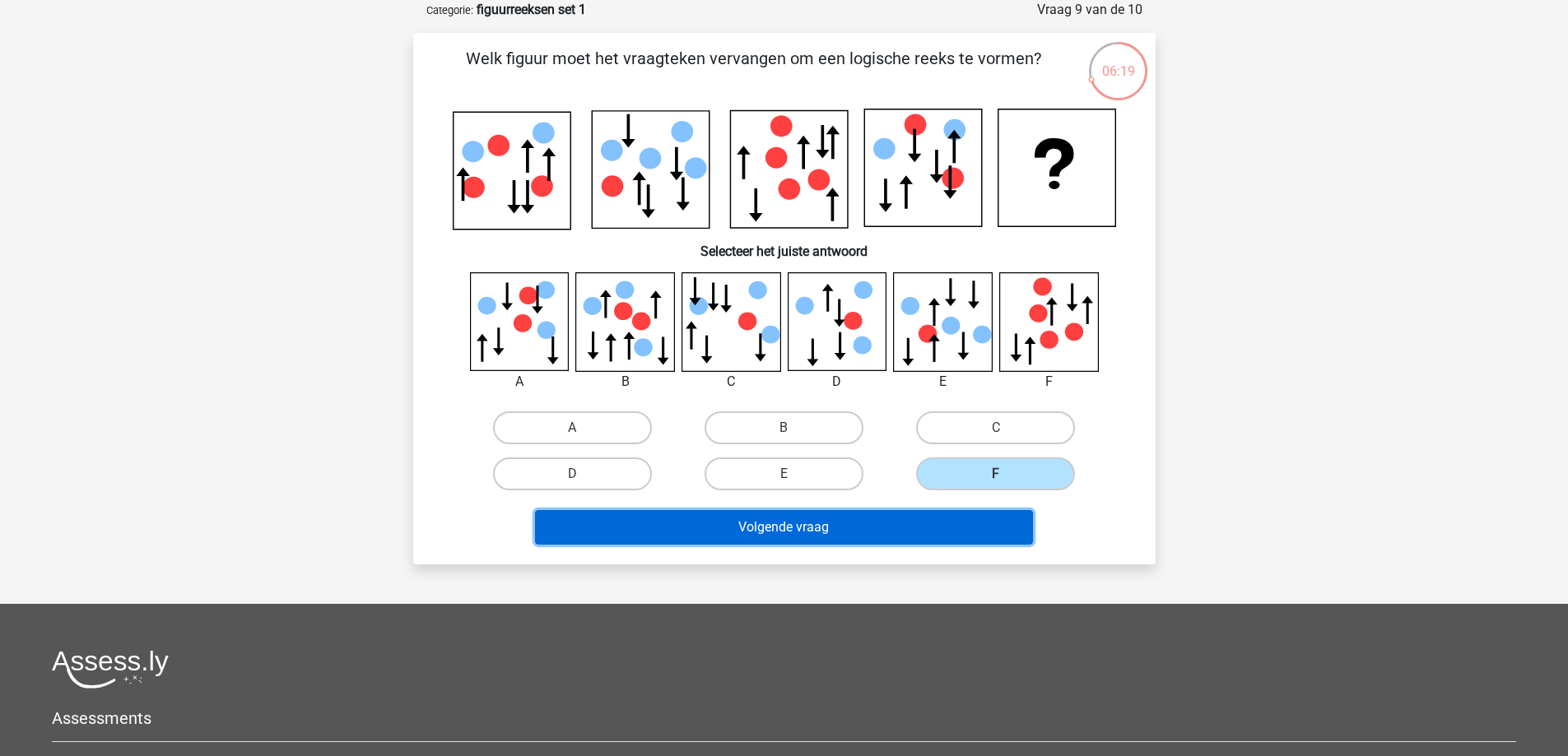
click at [790, 528] on button "Volgende vraag" at bounding box center [783, 527] width 498 height 34
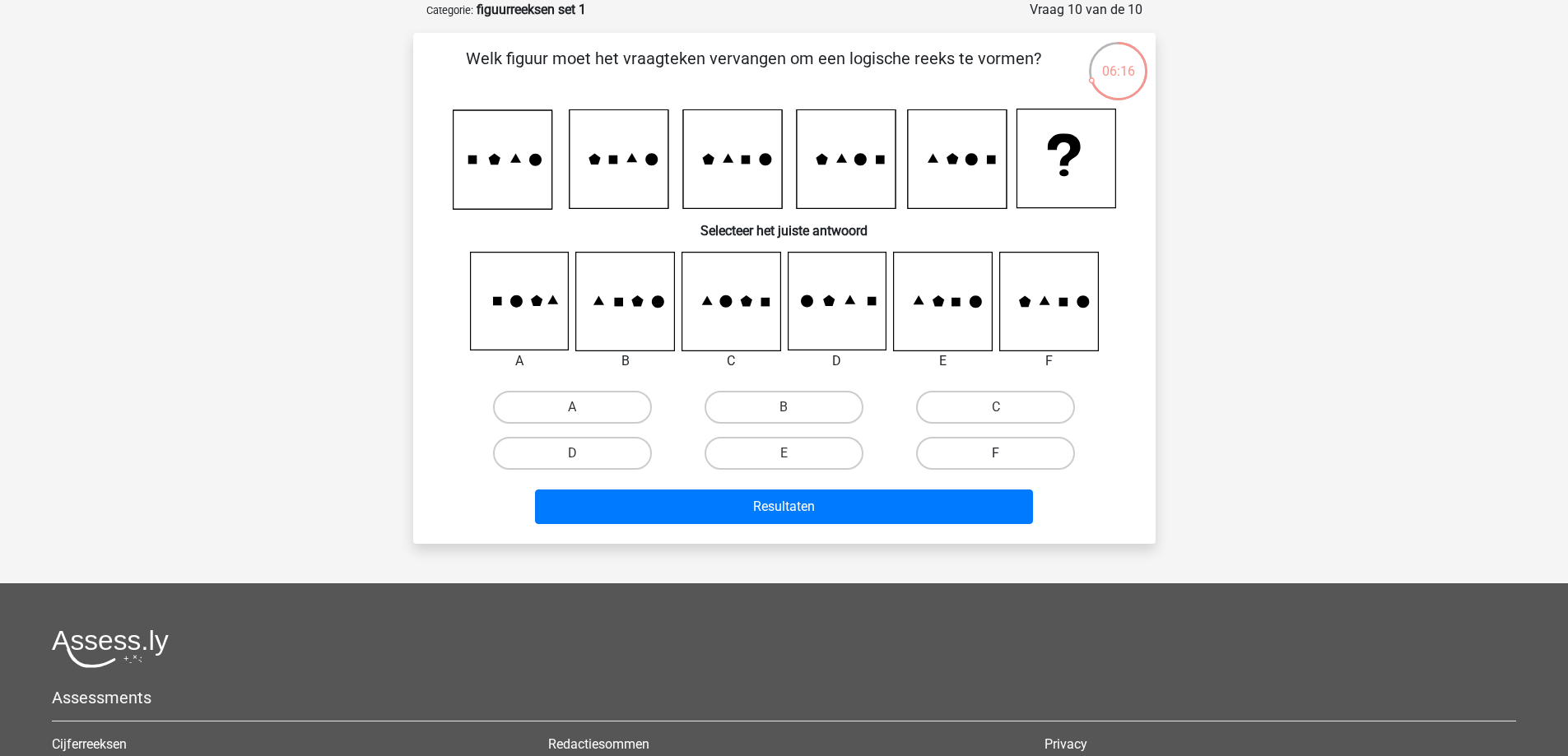
click at [1000, 442] on label "F" at bounding box center [995, 453] width 159 height 33
click at [1000, 454] on input "F" at bounding box center [1001, 458] width 10 height 10
radio input "true"
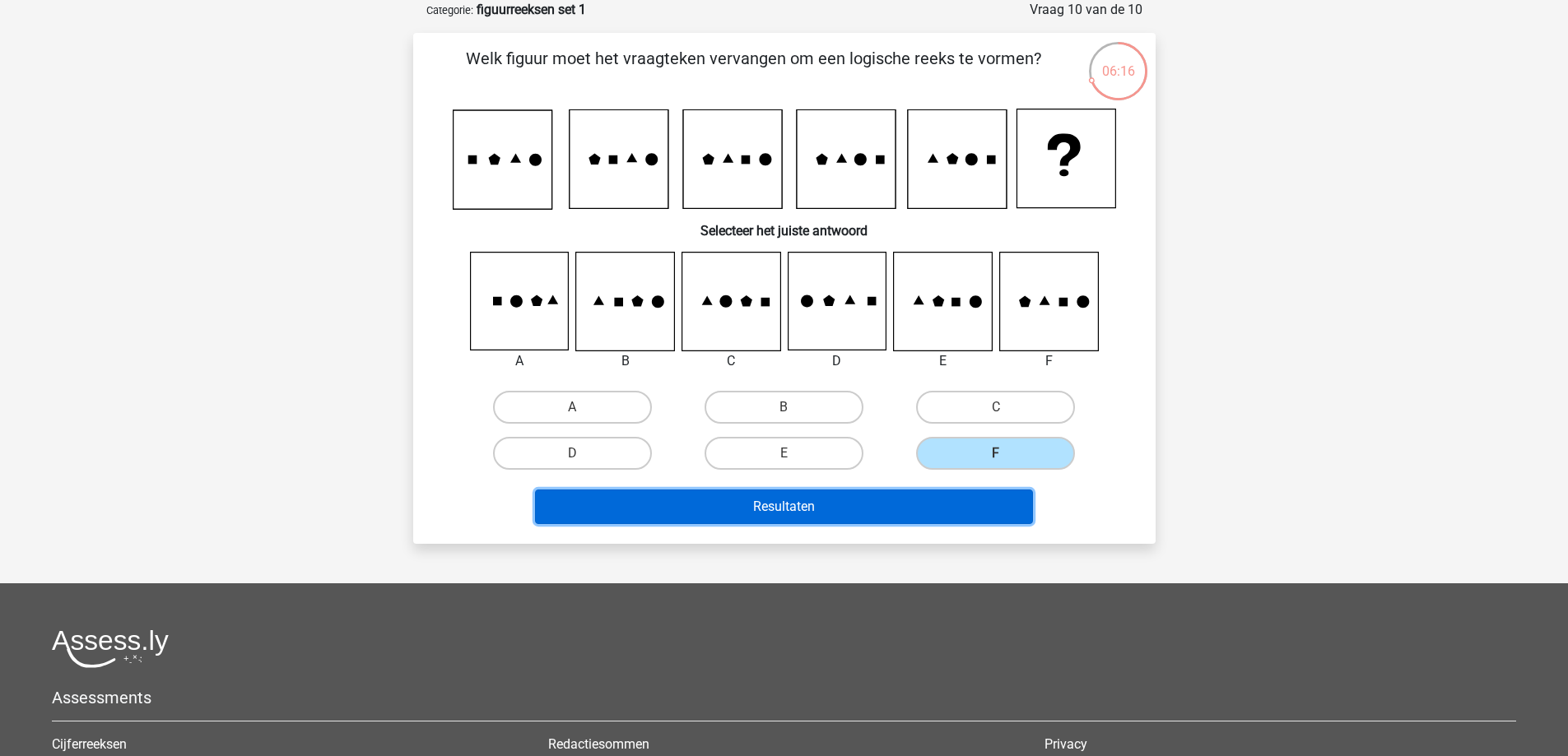
click at [841, 500] on button "Resultaten" at bounding box center [783, 507] width 498 height 34
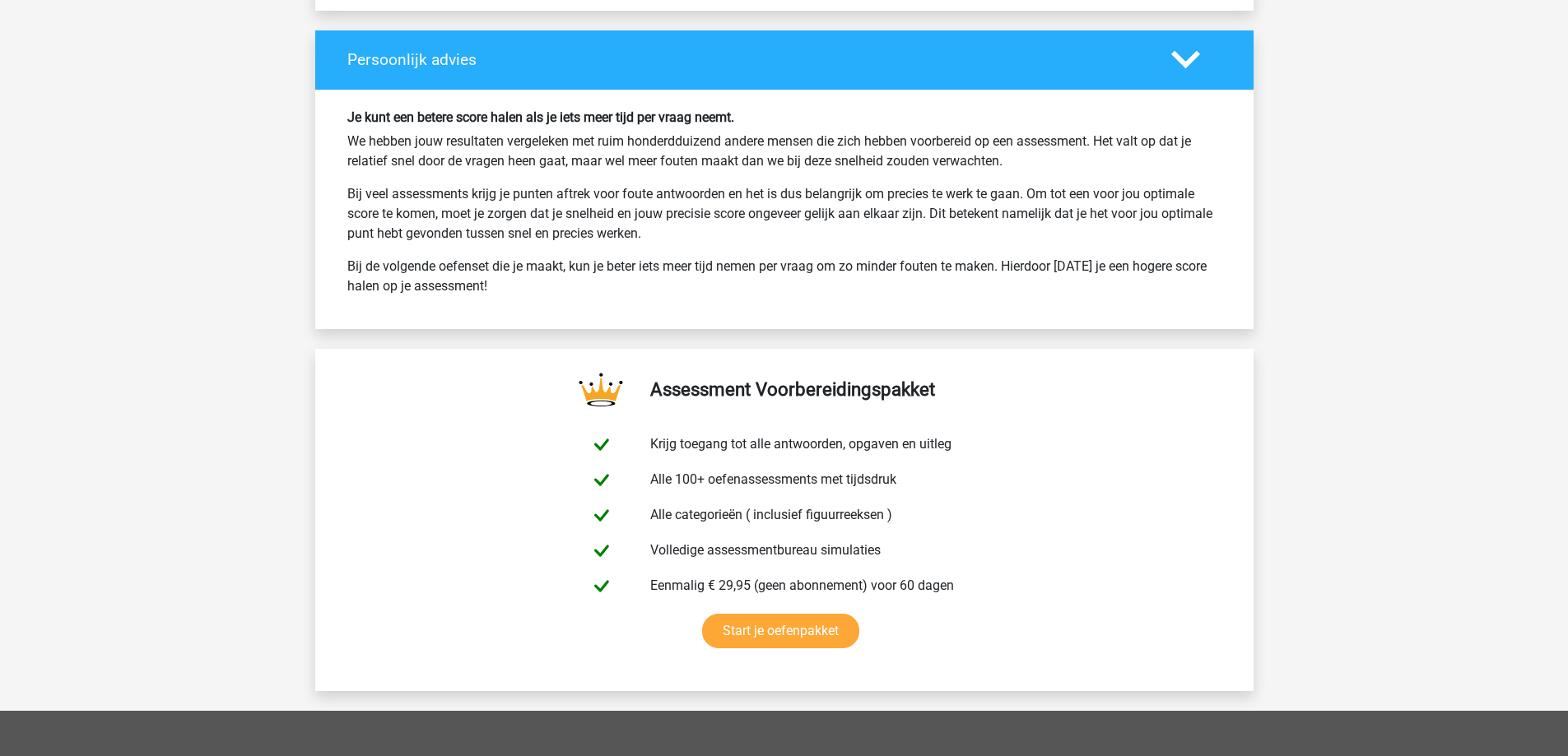
scroll to position [2469, 0]
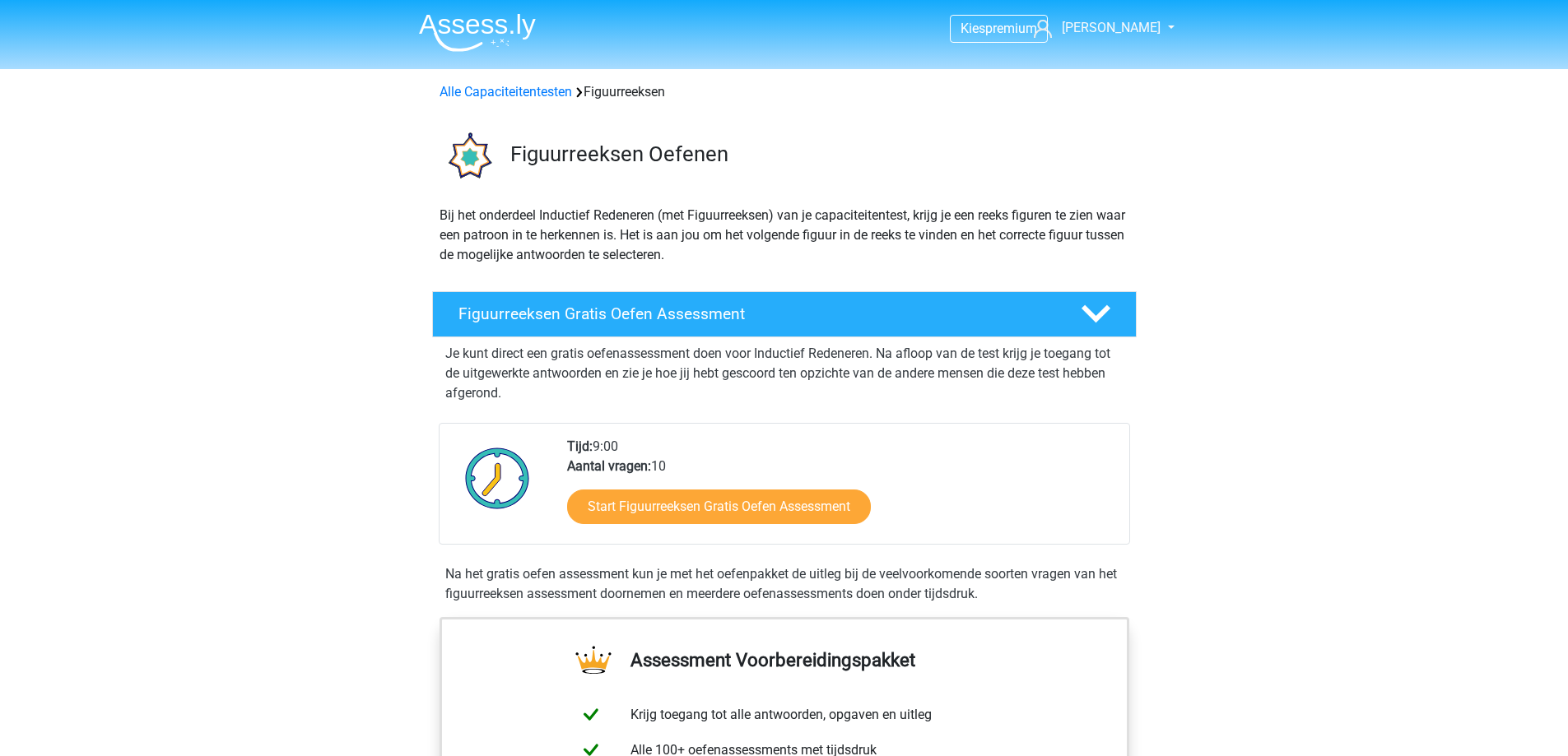
scroll to position [1070, 0]
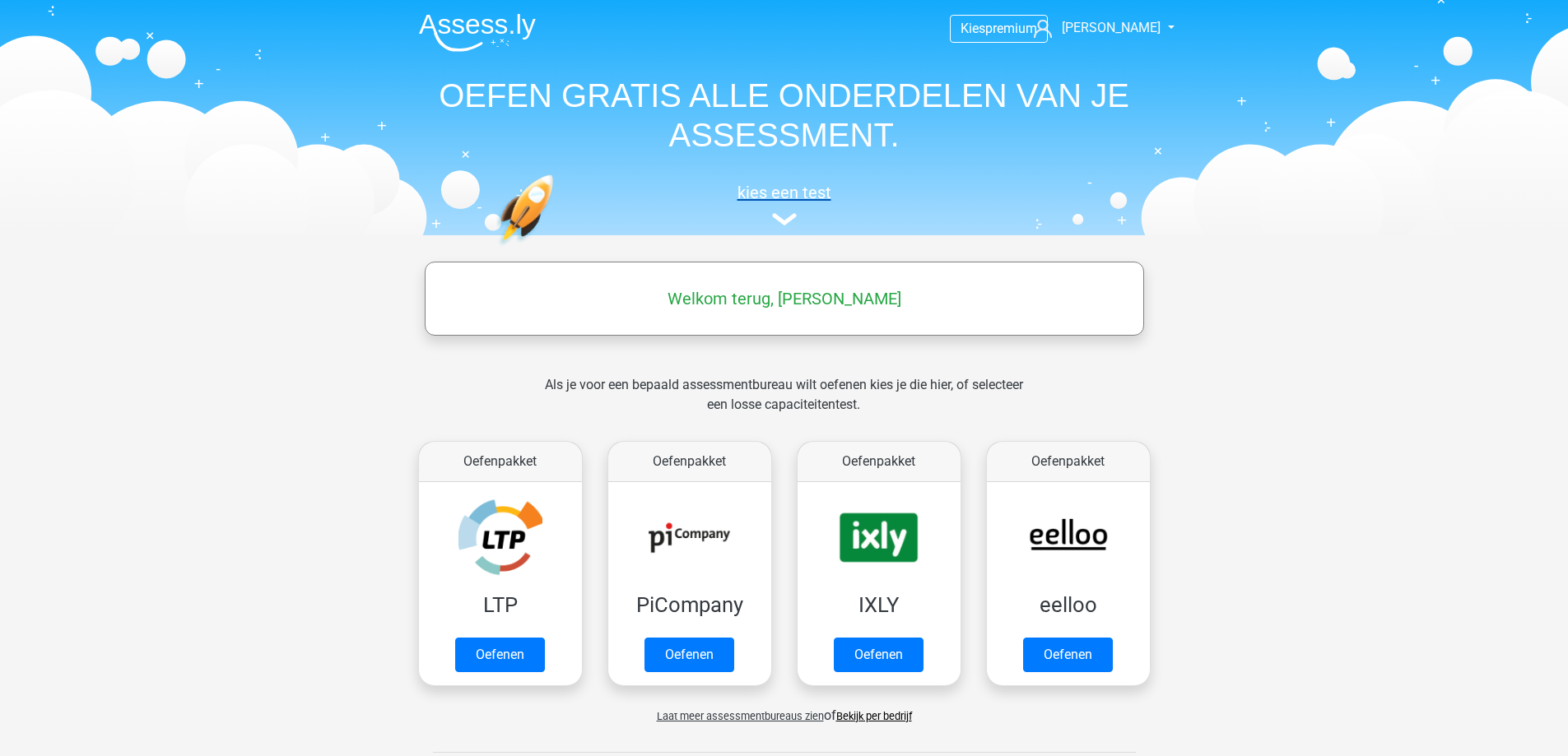
click at [791, 222] on img at bounding box center [785, 219] width 25 height 12
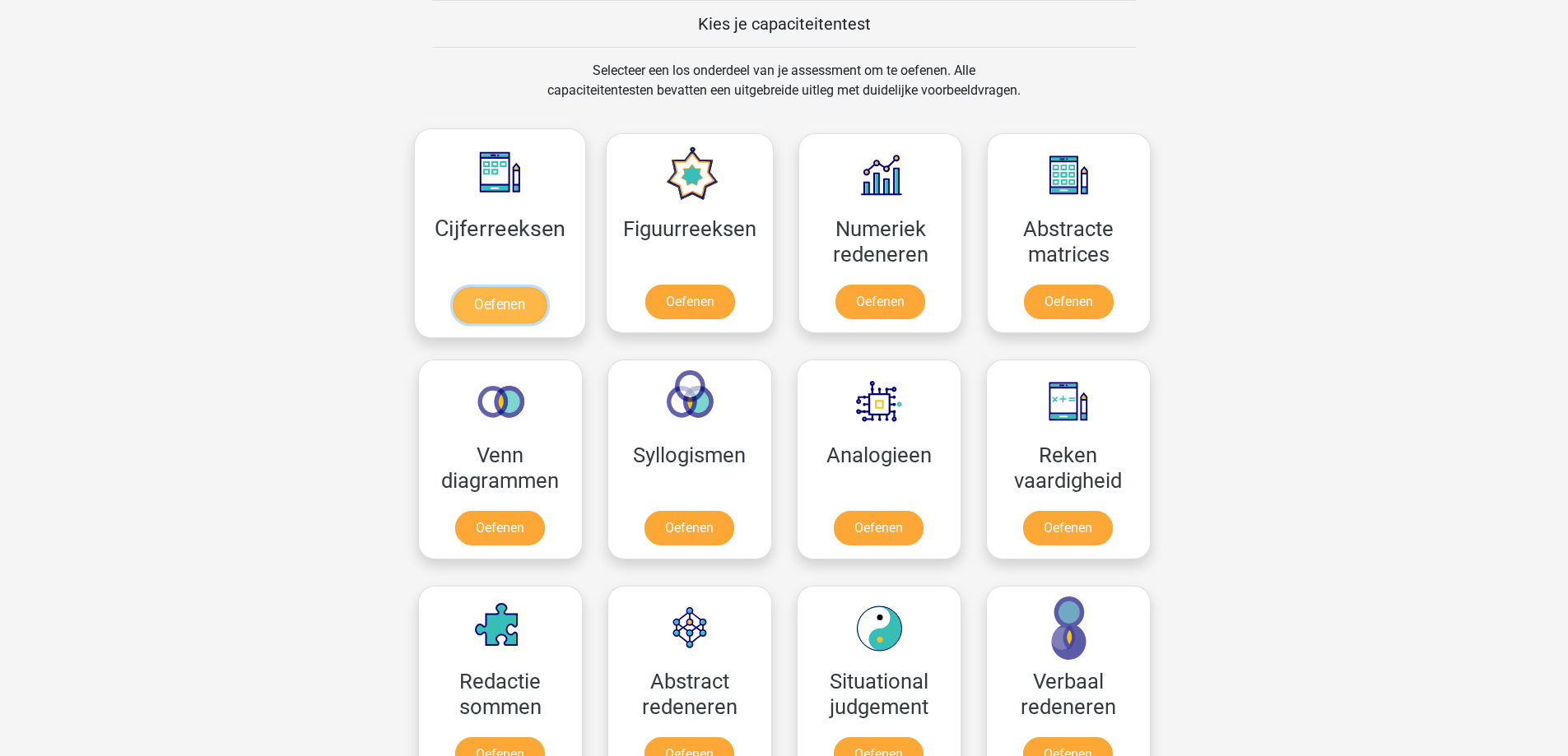
click at [509, 299] on link "Oefenen" at bounding box center [500, 305] width 94 height 36
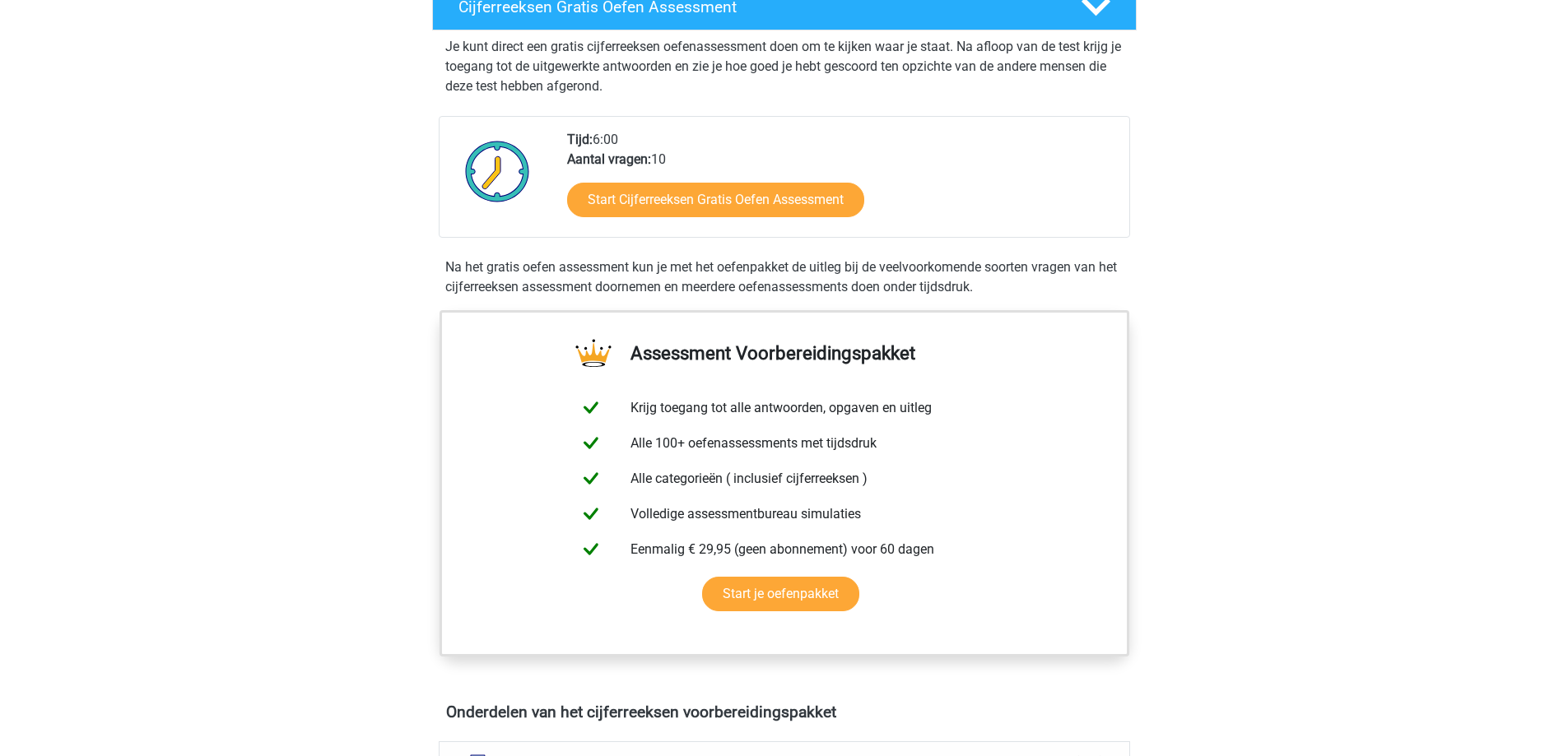
scroll to position [329, 0]
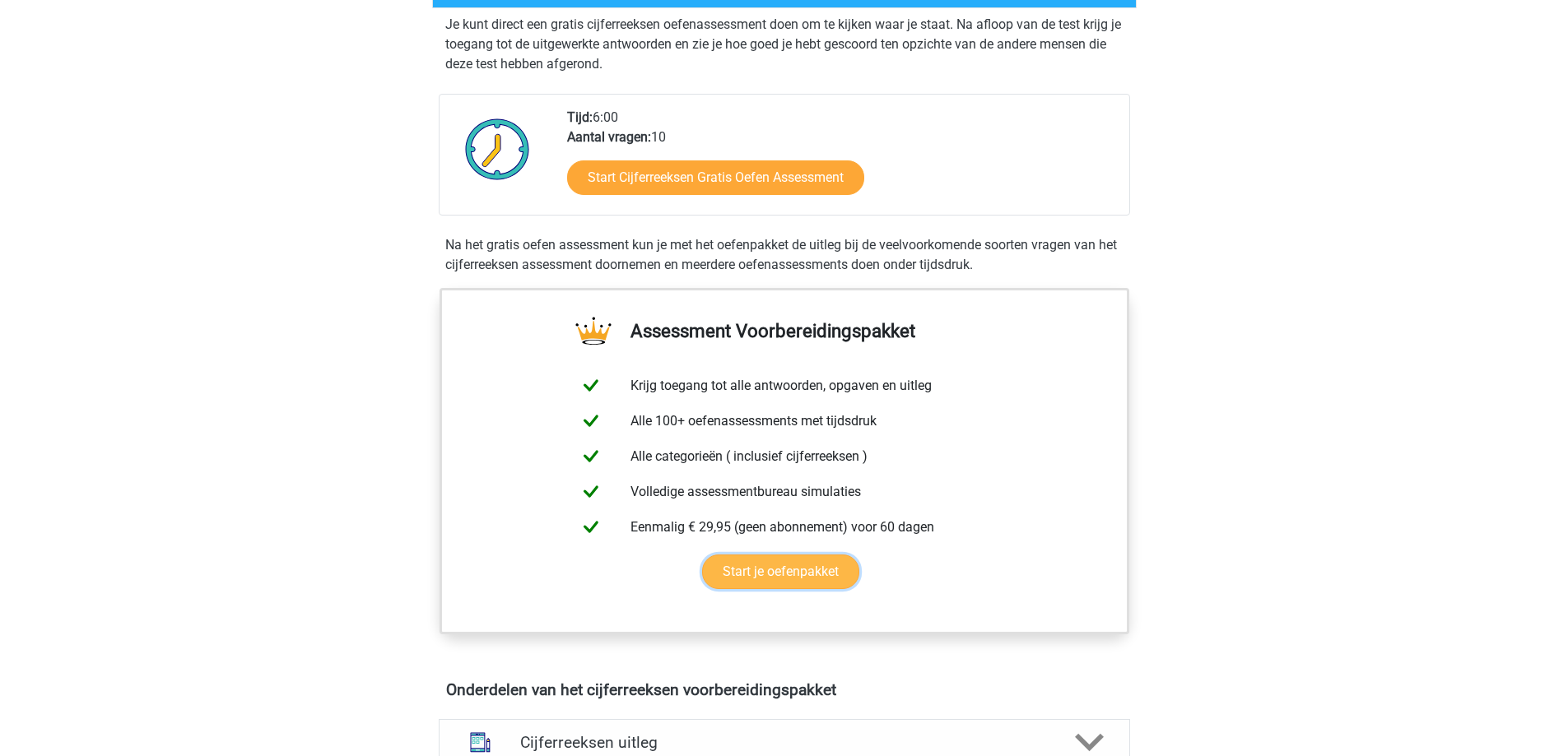
click at [781, 588] on link "Start je oefenpakket" at bounding box center [780, 572] width 157 height 34
